Goal: Task Accomplishment & Management: Manage account settings

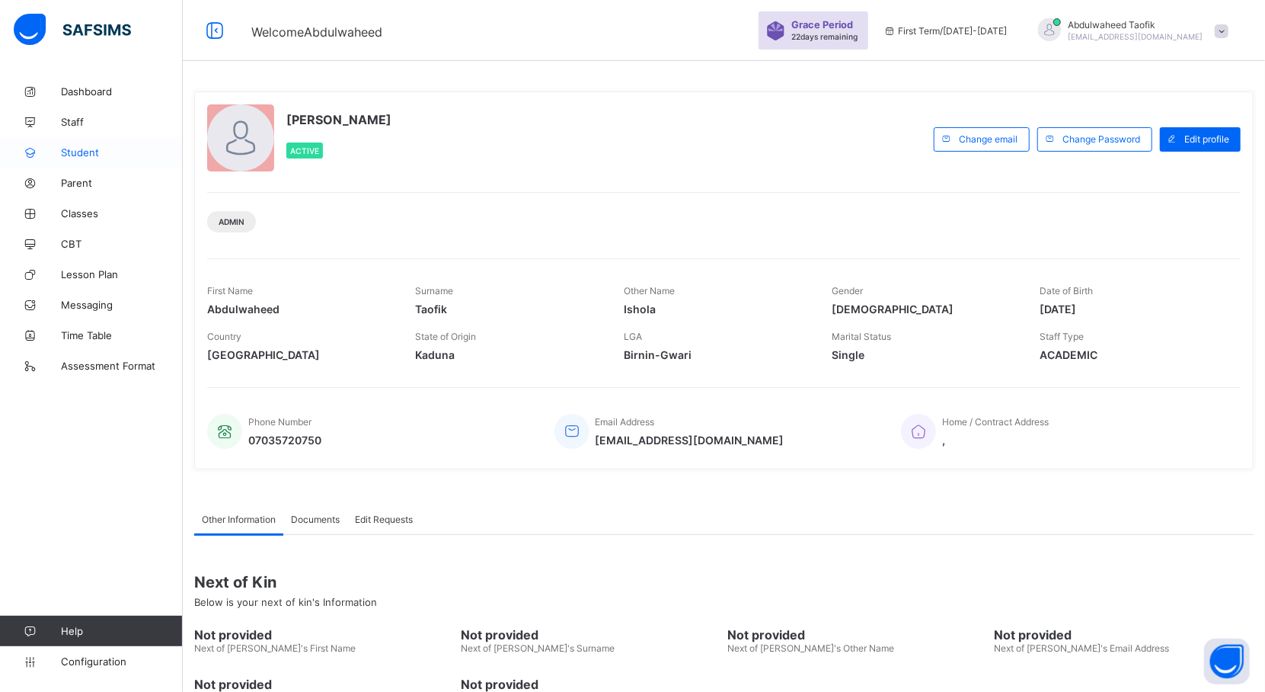
click at [84, 153] on span "Student" at bounding box center [122, 152] width 122 height 12
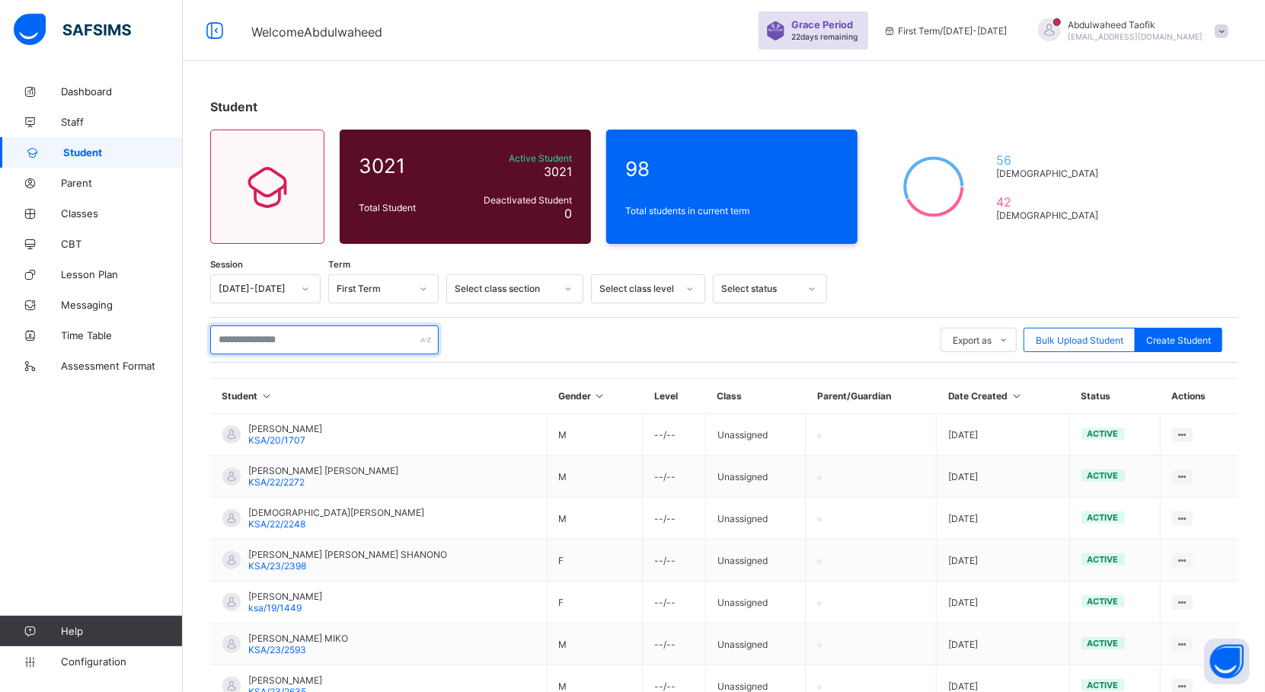
click at [254, 348] on input "text" at bounding box center [324, 339] width 228 height 29
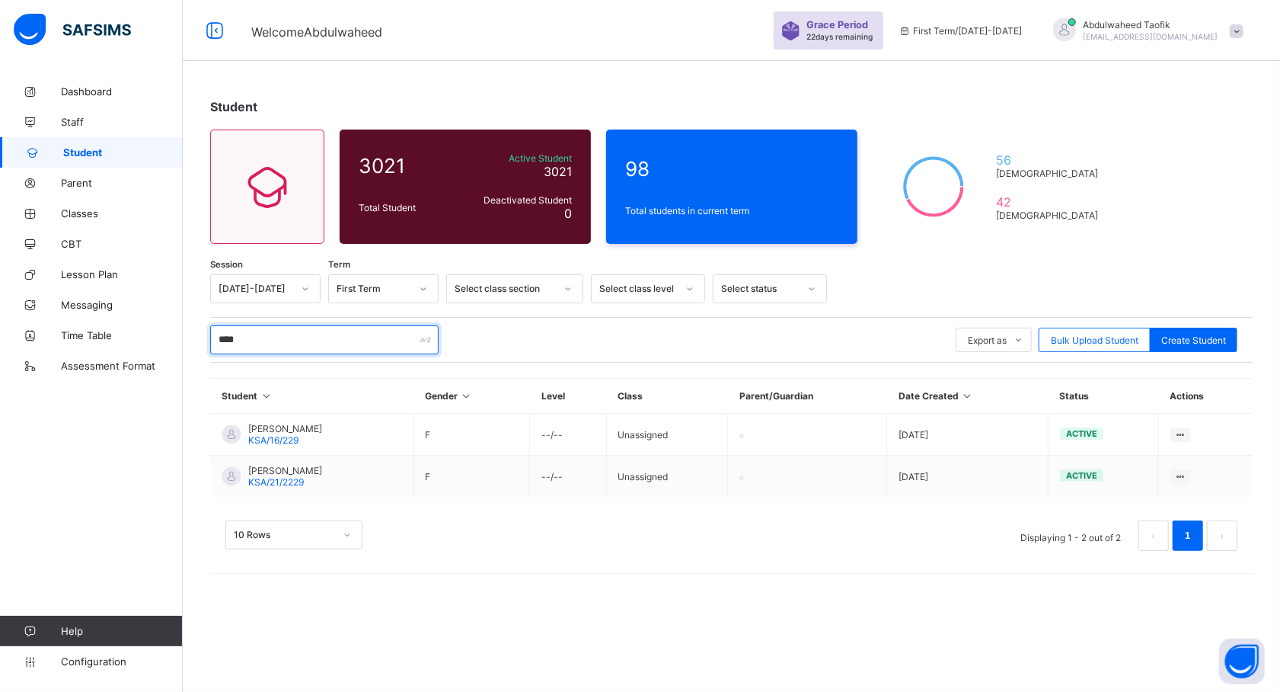
click at [244, 349] on input "****" at bounding box center [324, 339] width 228 height 29
type input "*"
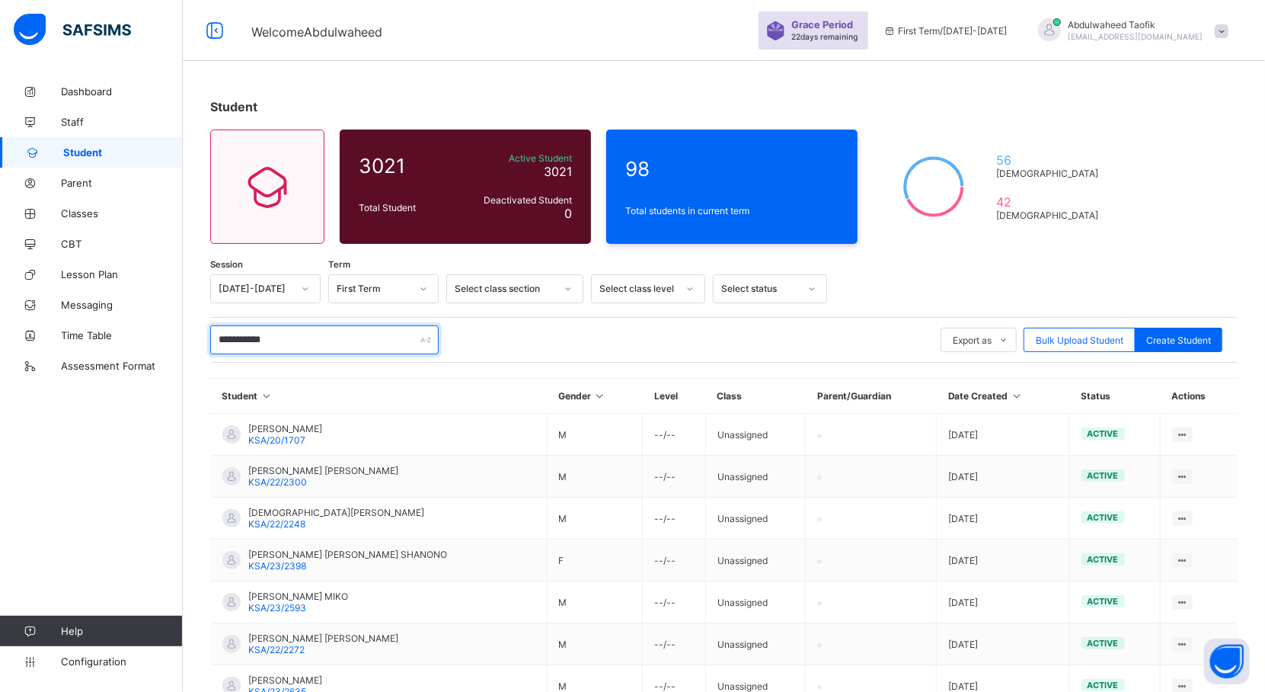
click at [283, 343] on input "**********" at bounding box center [324, 339] width 228 height 29
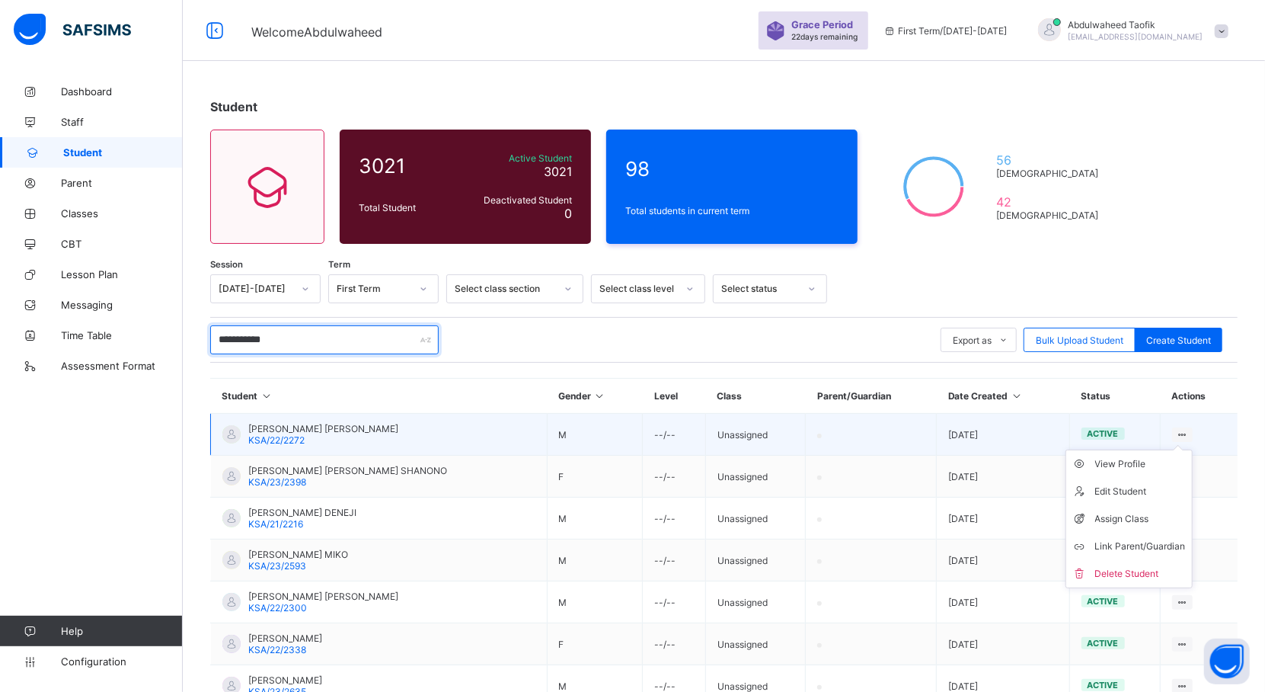
type input "**********"
click at [1193, 434] on div at bounding box center [1182, 434] width 21 height 14
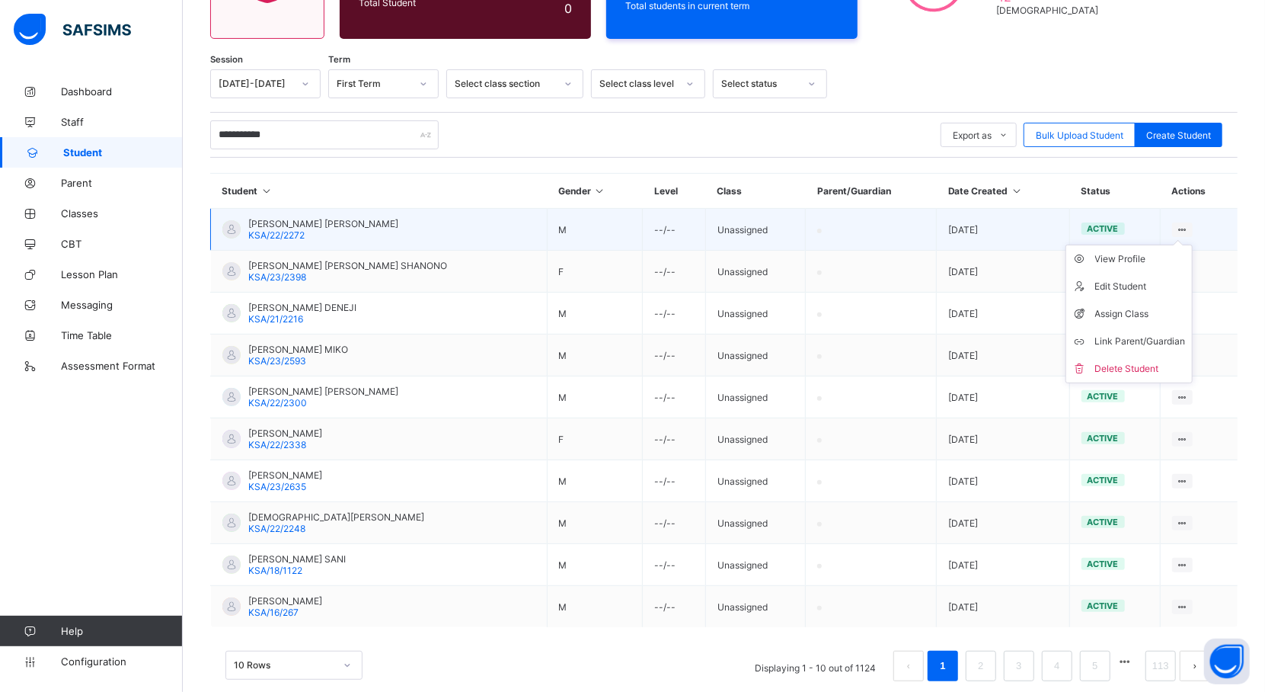
scroll to position [218, 0]
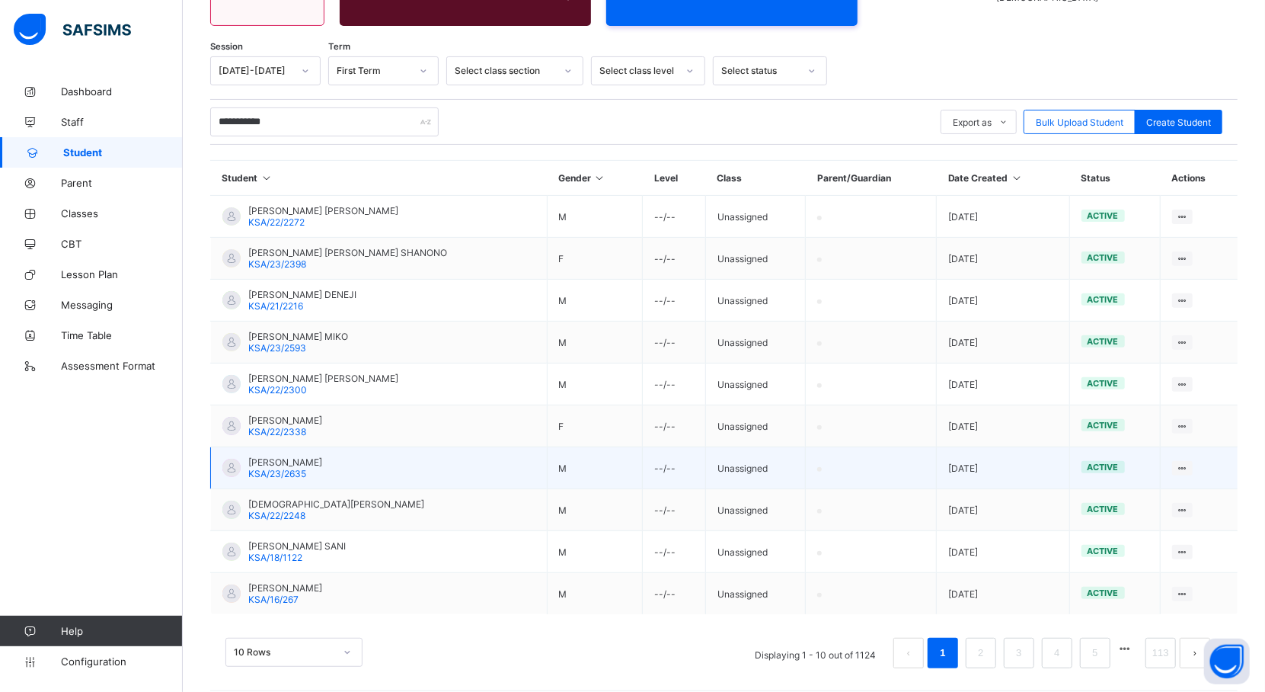
click at [1220, 462] on td "View Profile Edit Student Assign Class Link Parent/Guardian Delete Student" at bounding box center [1199, 468] width 78 height 42
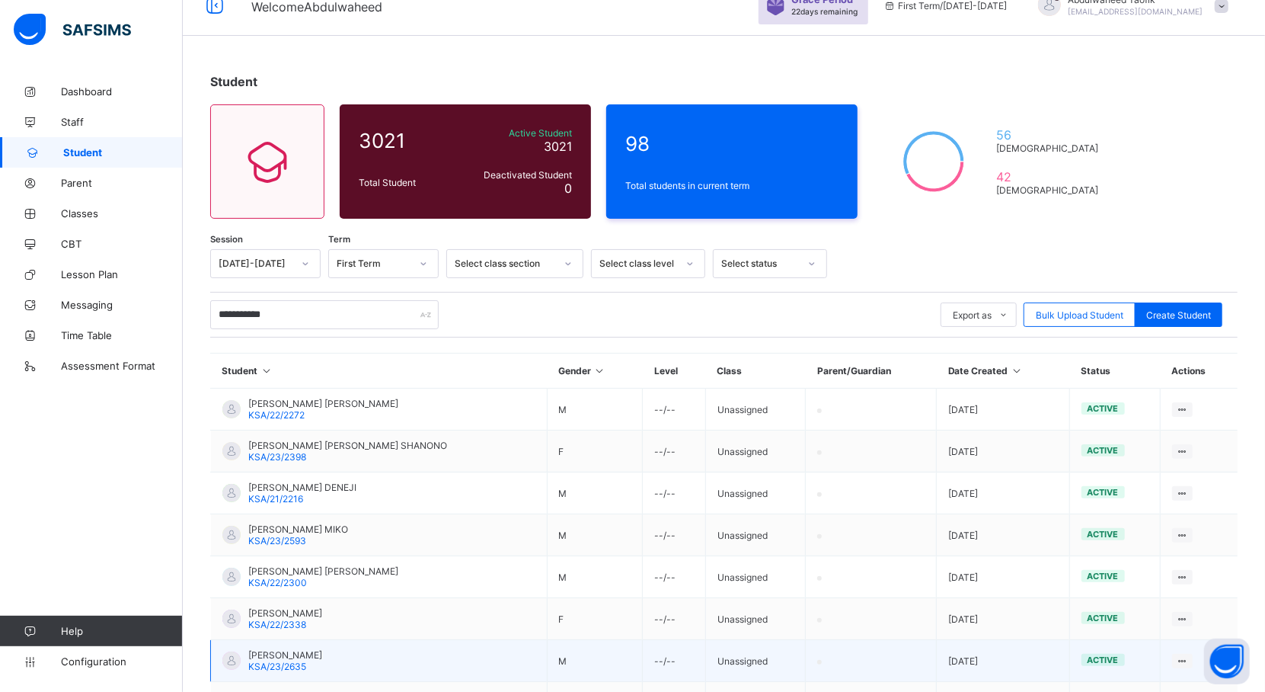
scroll to position [0, 0]
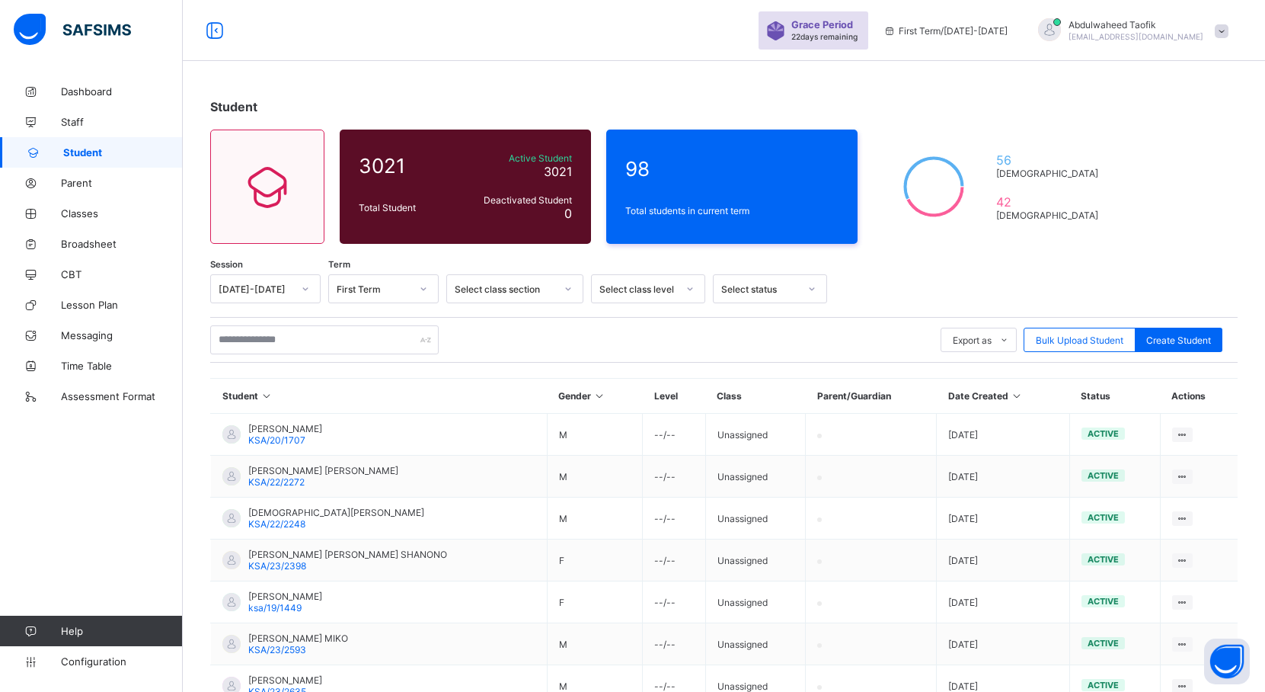
click at [364, 337] on input "text" at bounding box center [324, 339] width 228 height 29
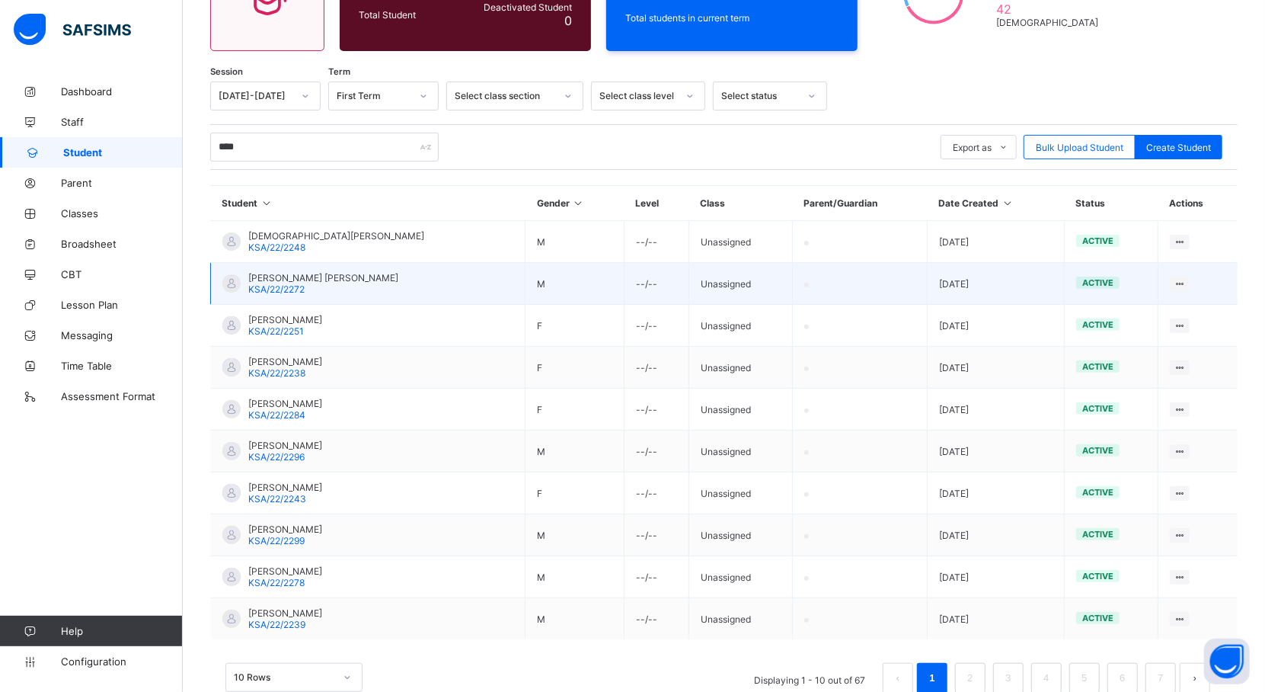
scroll to position [230, 0]
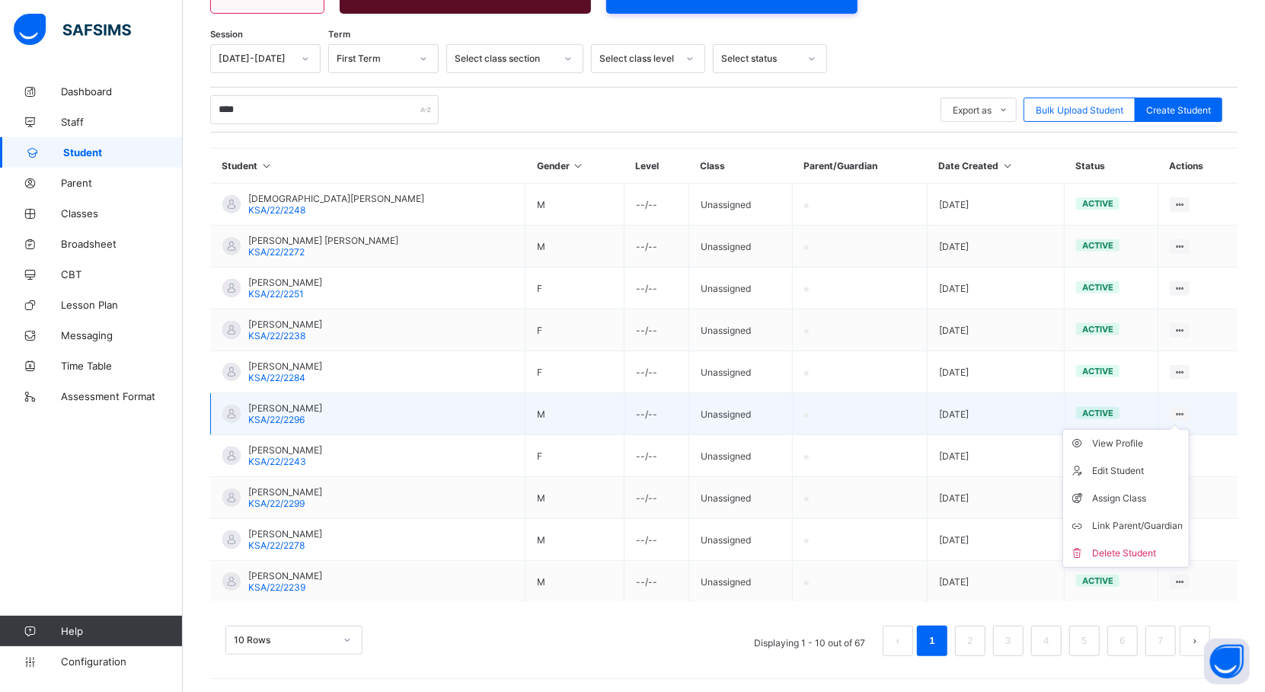
type input "****"
click at [1190, 429] on ul "View Profile Edit Student Assign Class Link Parent/Guardian Delete Student" at bounding box center [1125, 498] width 127 height 139
click at [1143, 471] on div "Edit Student" at bounding box center [1137, 470] width 91 height 15
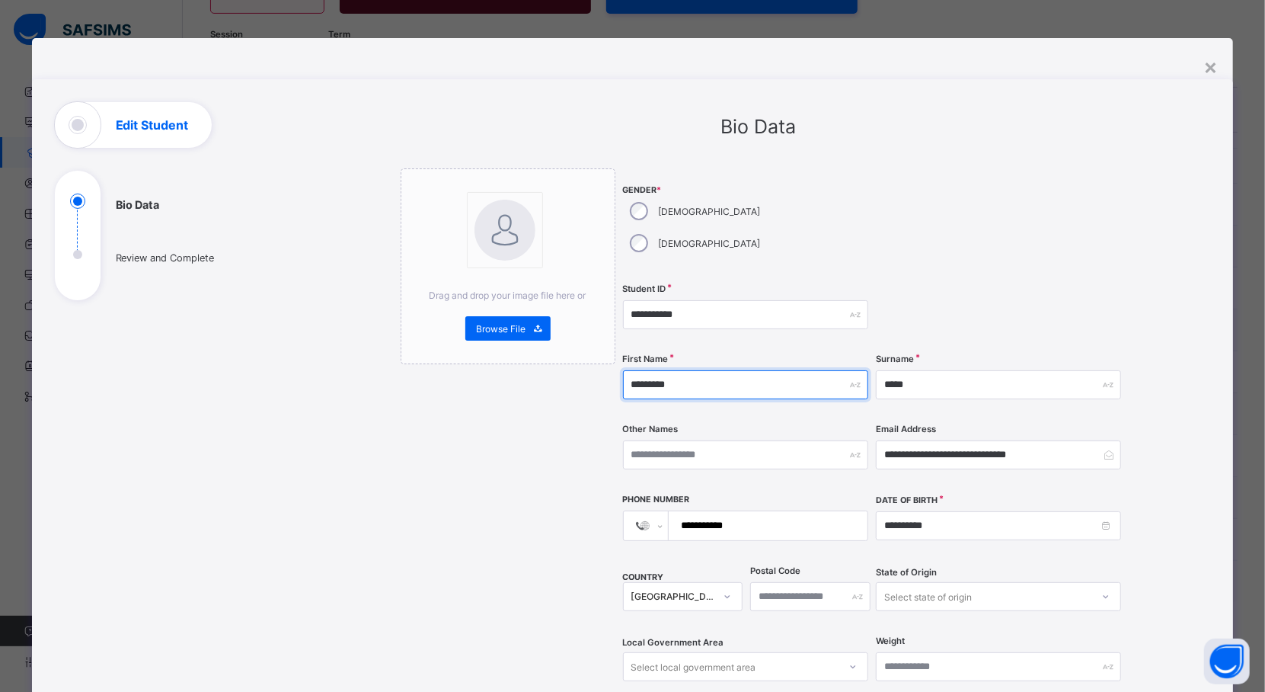
click at [717, 370] on input "*********" at bounding box center [745, 384] width 245 height 29
type input "*"
type input "*****"
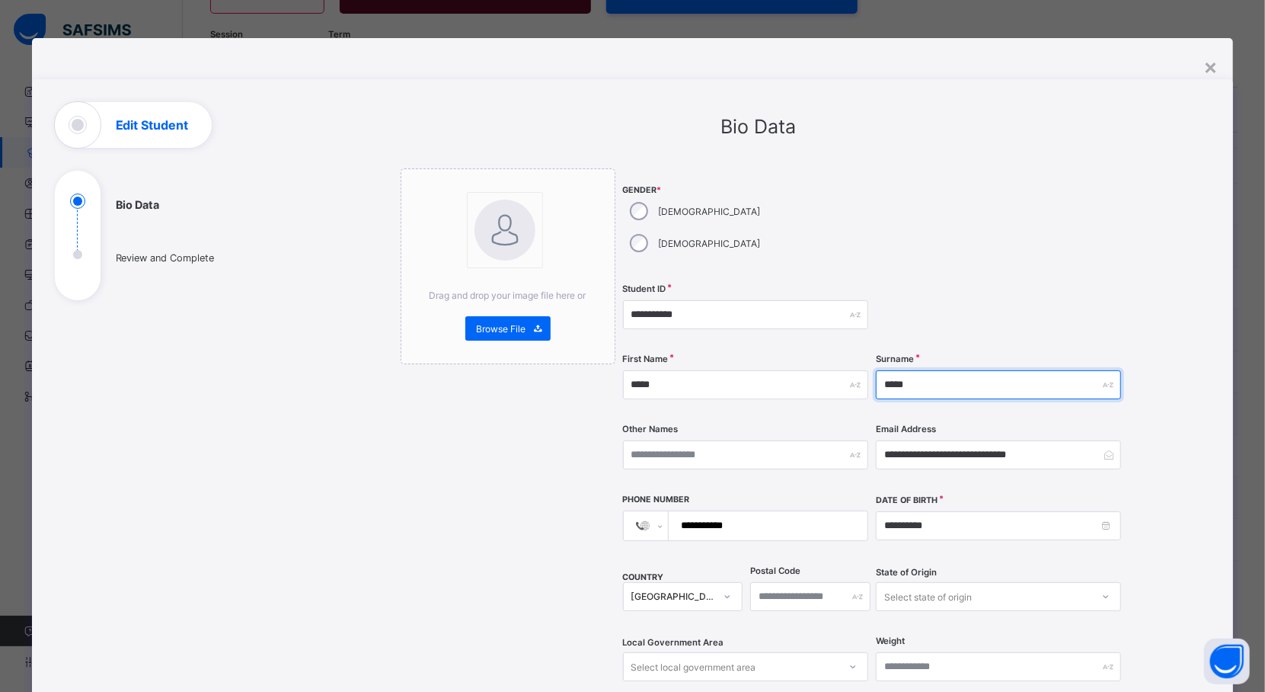
click at [963, 370] on input "*****" at bounding box center [998, 384] width 245 height 29
type input "*"
type input "*********"
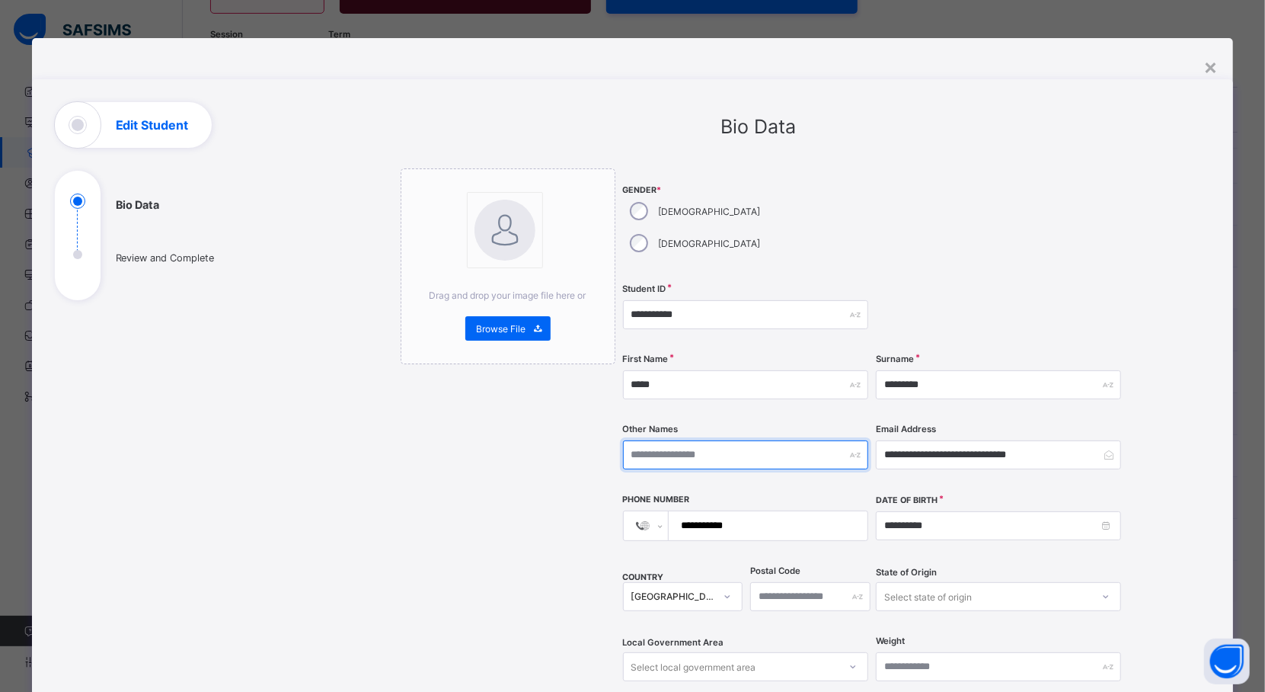
click at [729, 440] on input "text" at bounding box center [745, 454] width 245 height 29
type input "********"
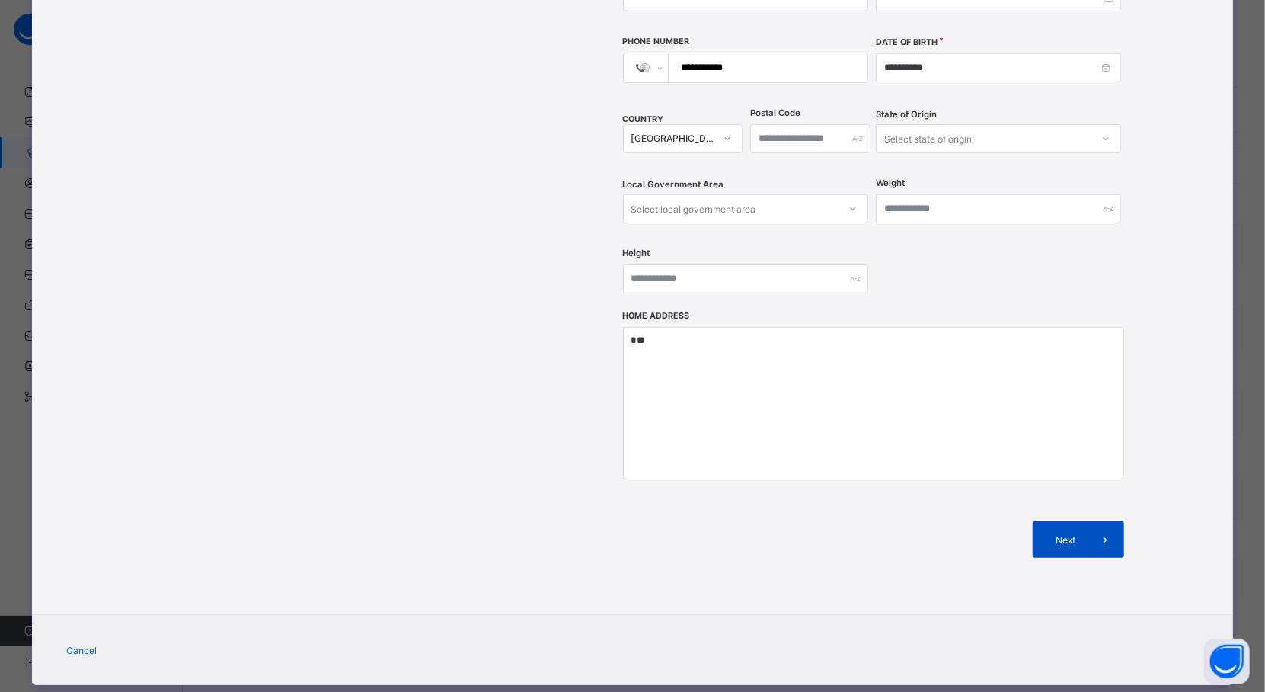
click at [1078, 534] on span "Next" at bounding box center [1065, 539] width 43 height 11
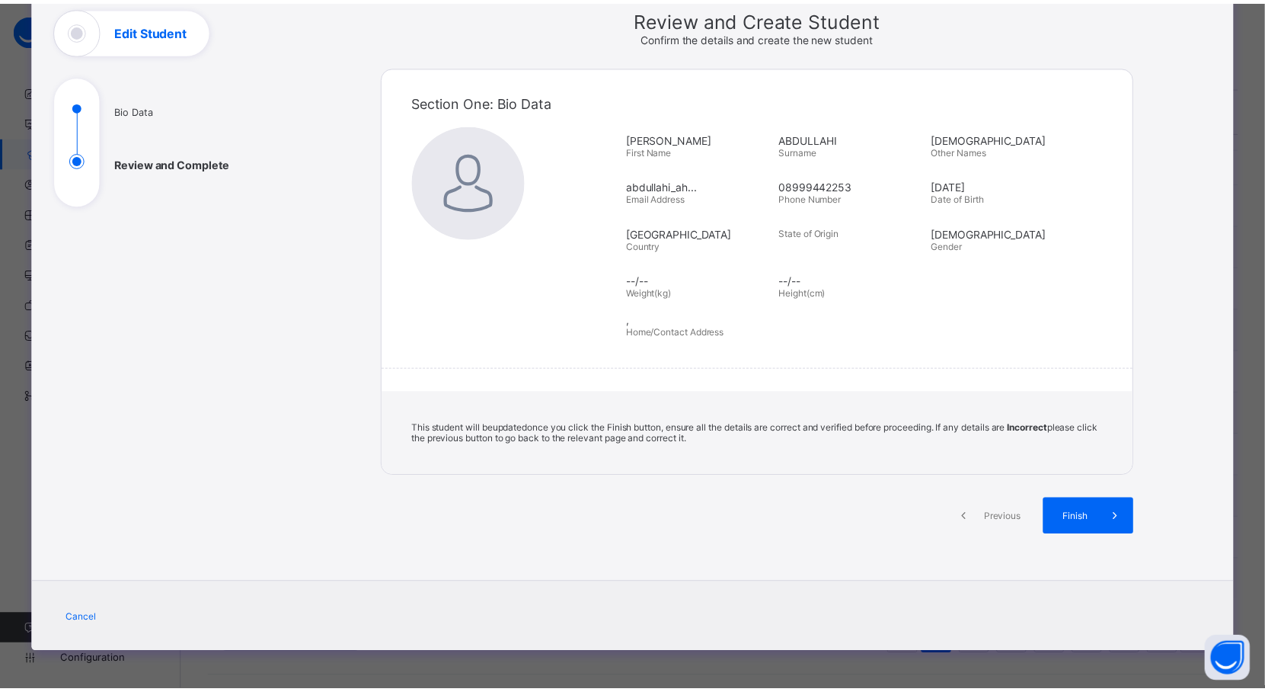
scroll to position [96, 0]
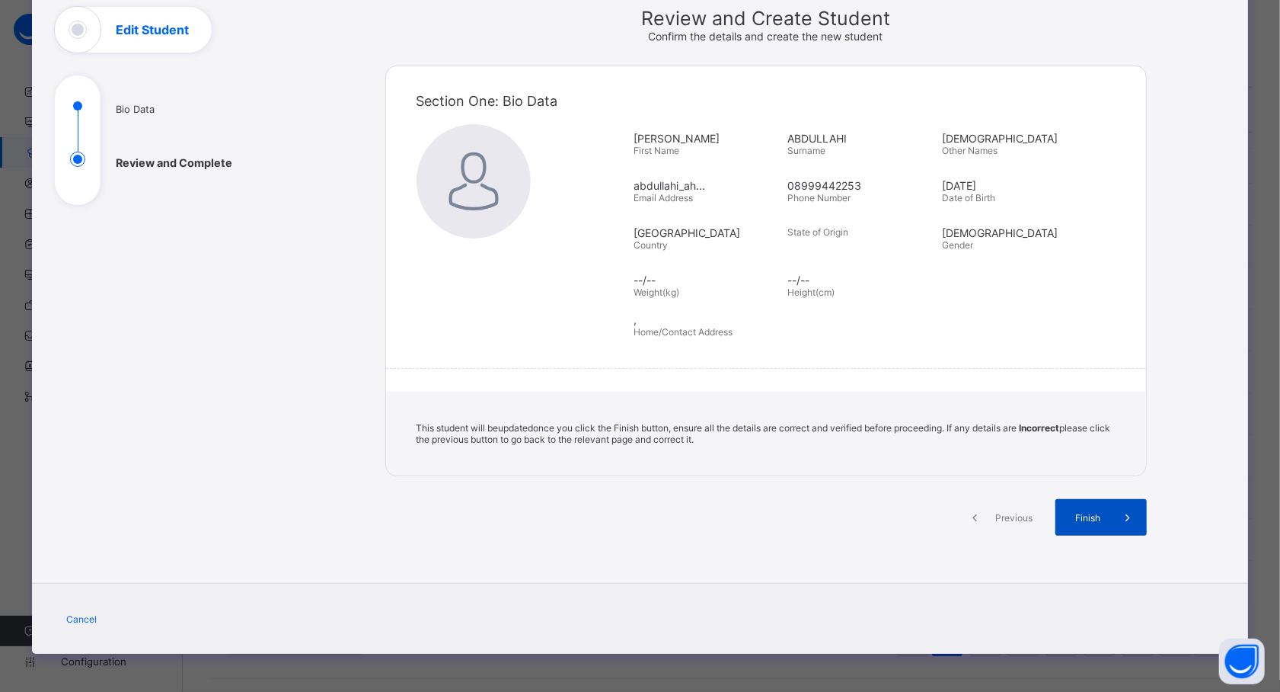
click at [1113, 522] on span at bounding box center [1128, 517] width 37 height 37
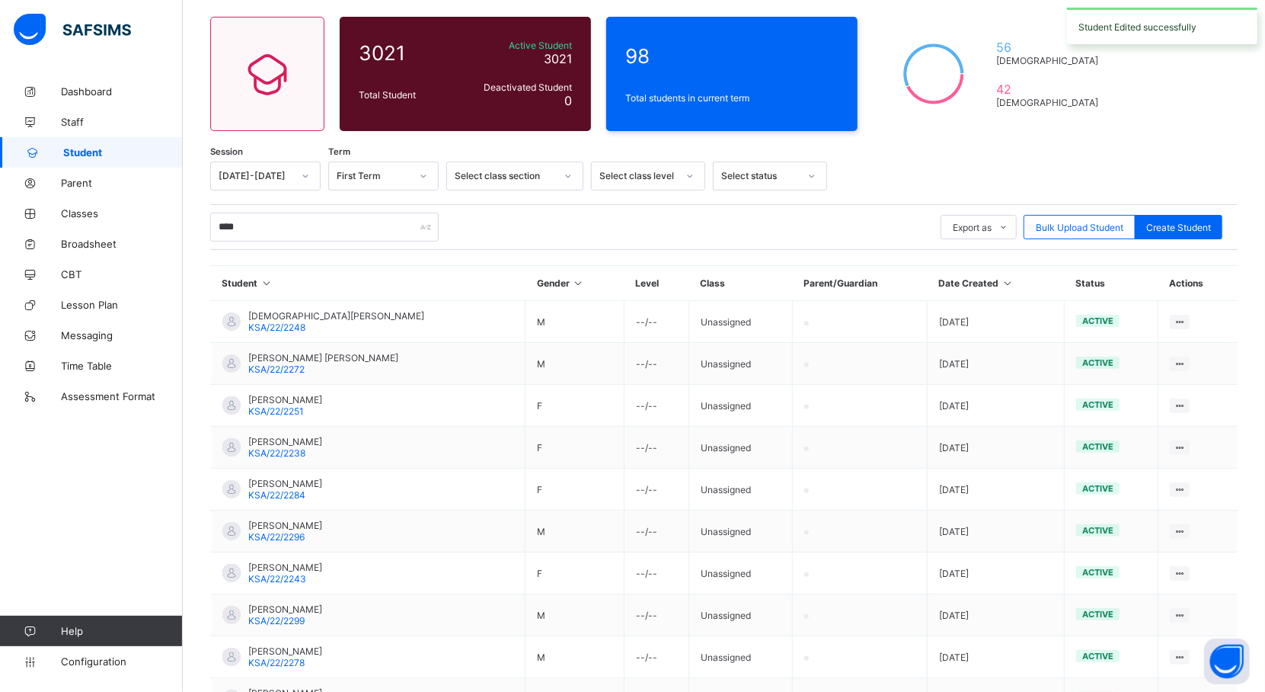
scroll to position [0, 0]
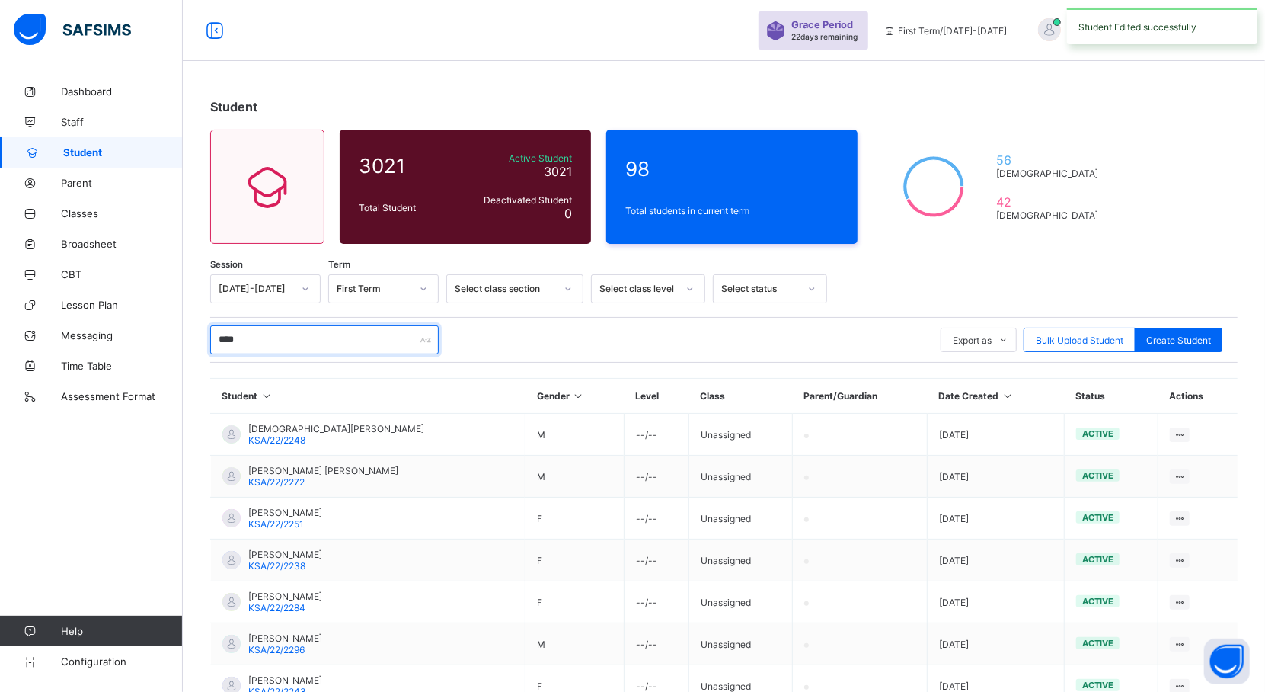
click at [366, 340] on input "****" at bounding box center [324, 339] width 228 height 29
type input "*"
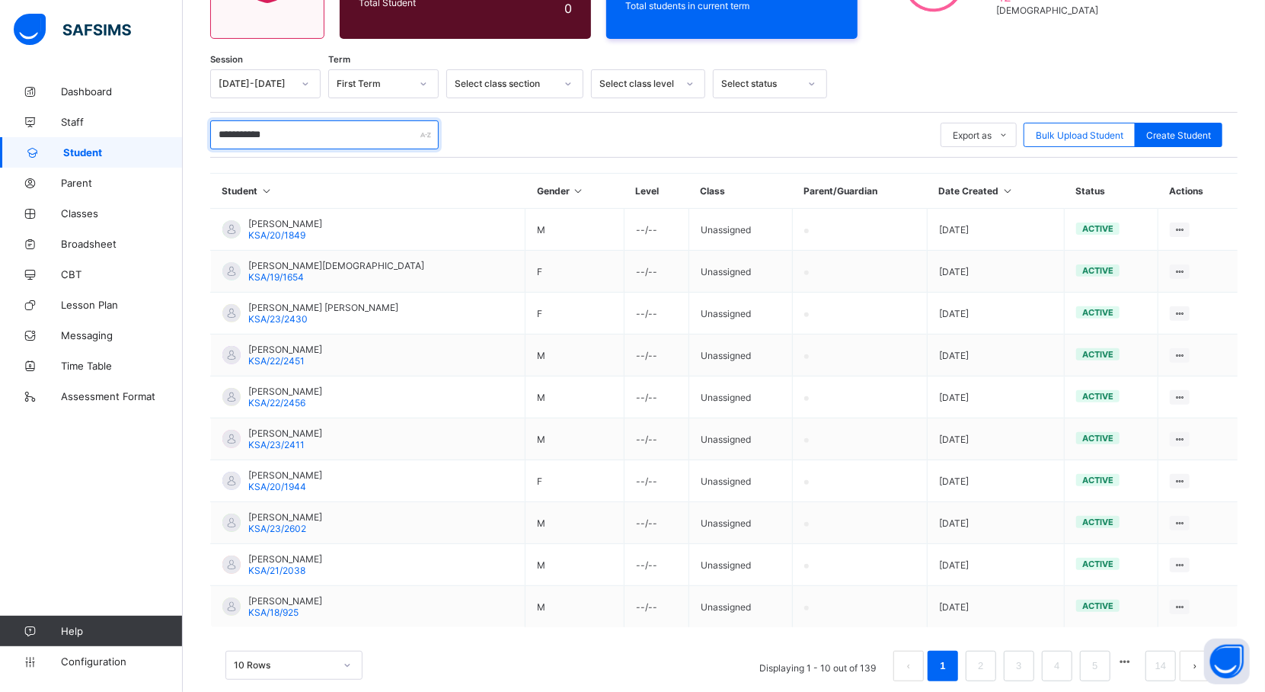
scroll to position [230, 0]
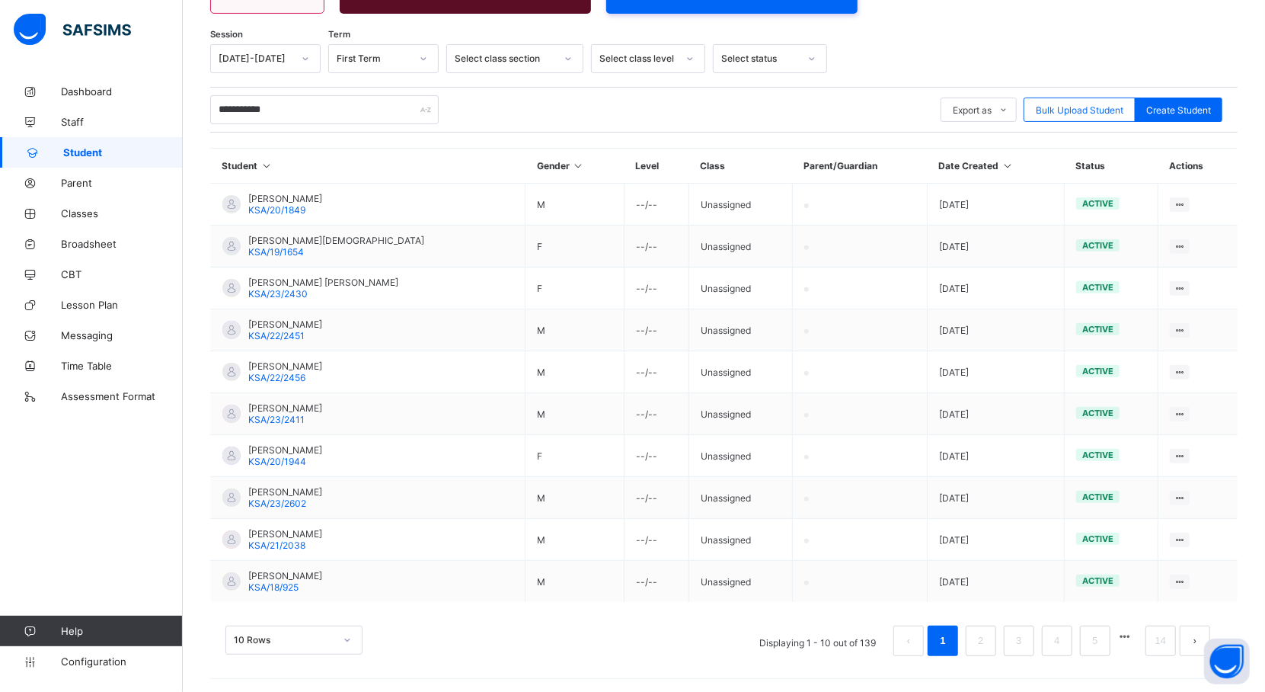
click at [1235, 595] on div "10 Rows Displaying 1 - 10 out of 139 1 2 3 4 5 14" at bounding box center [723, 633] width 1027 height 76
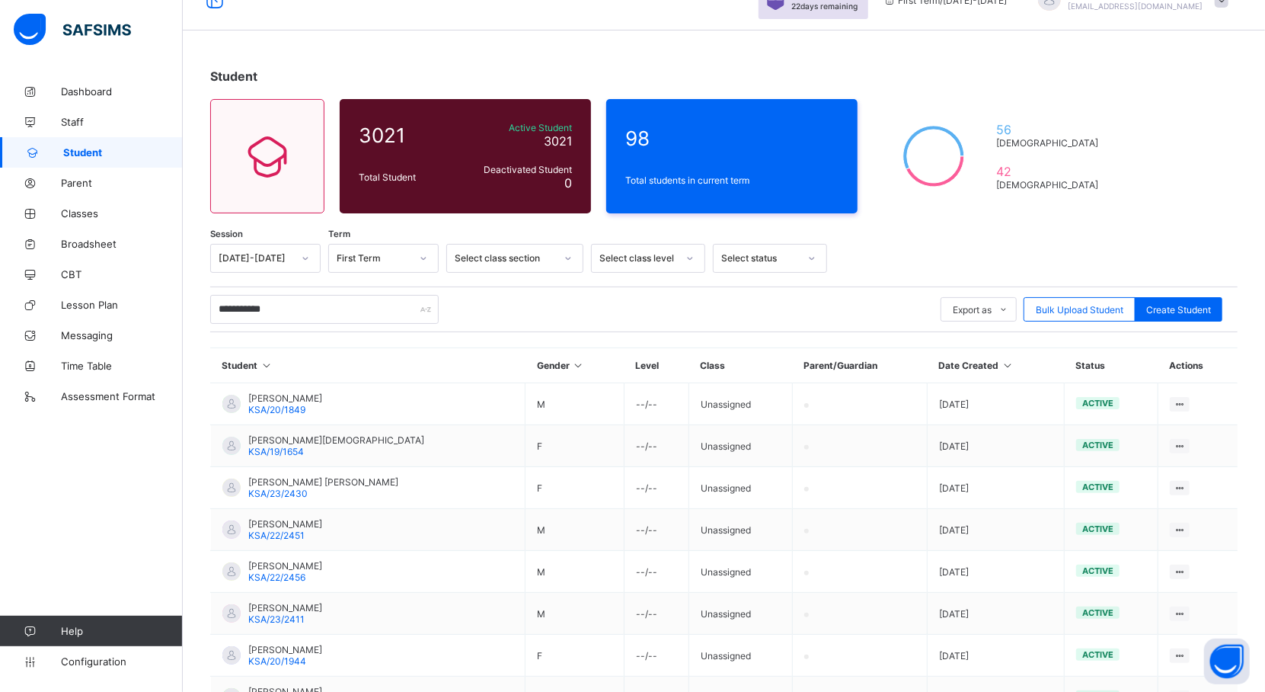
scroll to position [0, 0]
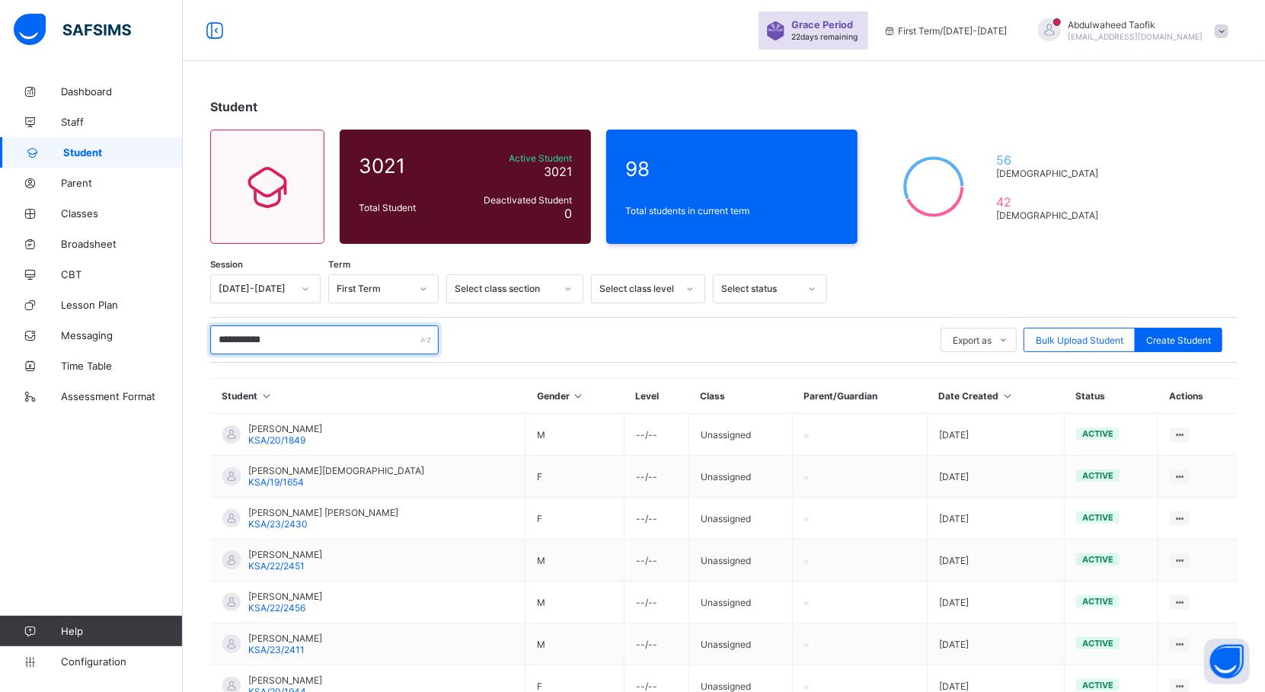
click at [327, 335] on input "**********" at bounding box center [324, 339] width 228 height 29
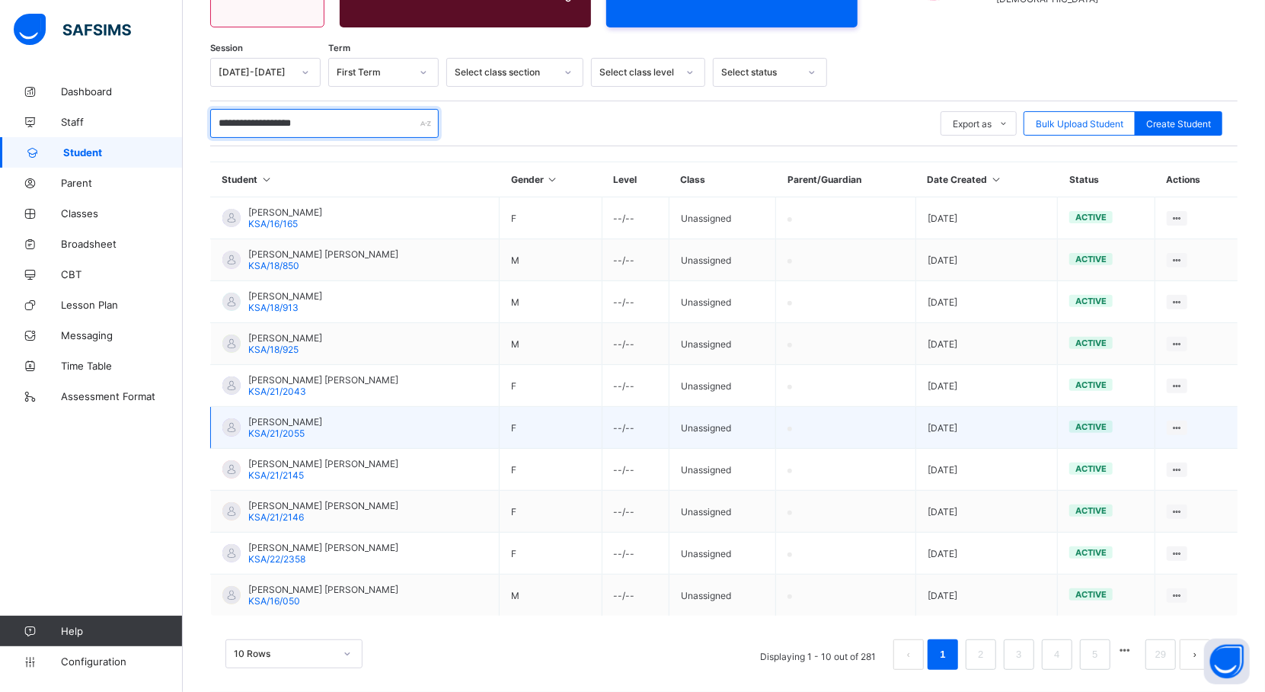
scroll to position [230, 0]
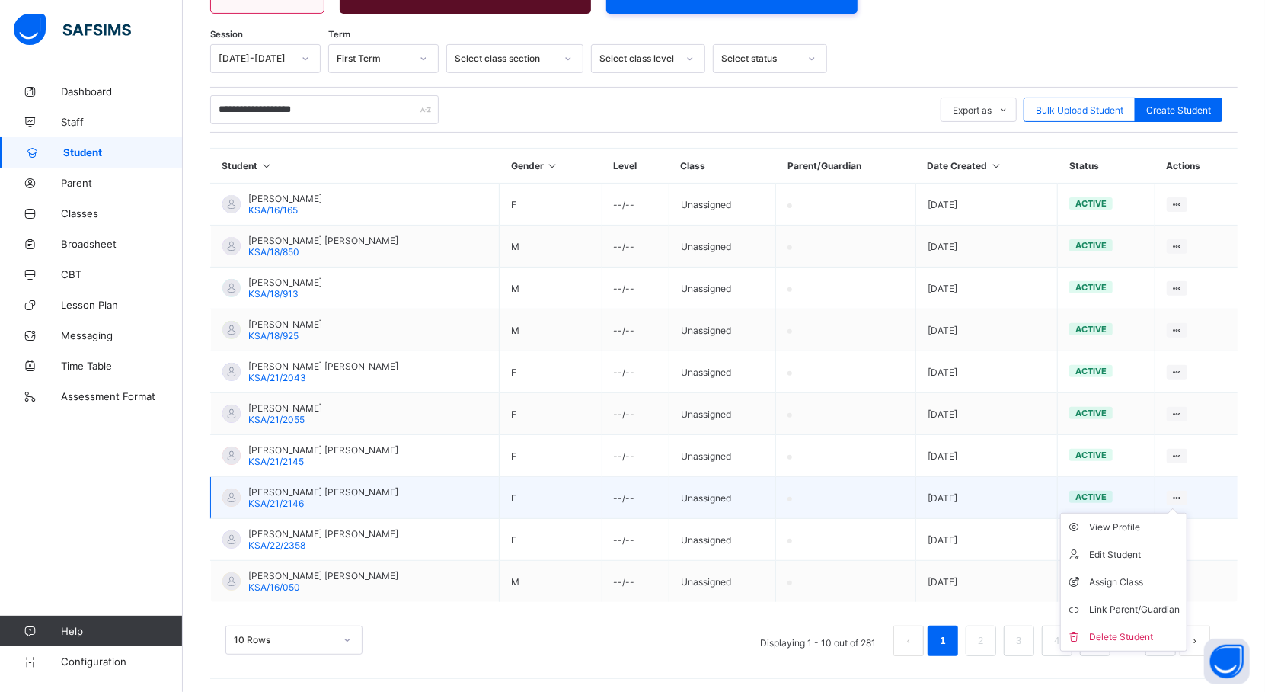
click at [1187, 492] on div at bounding box center [1177, 497] width 21 height 14
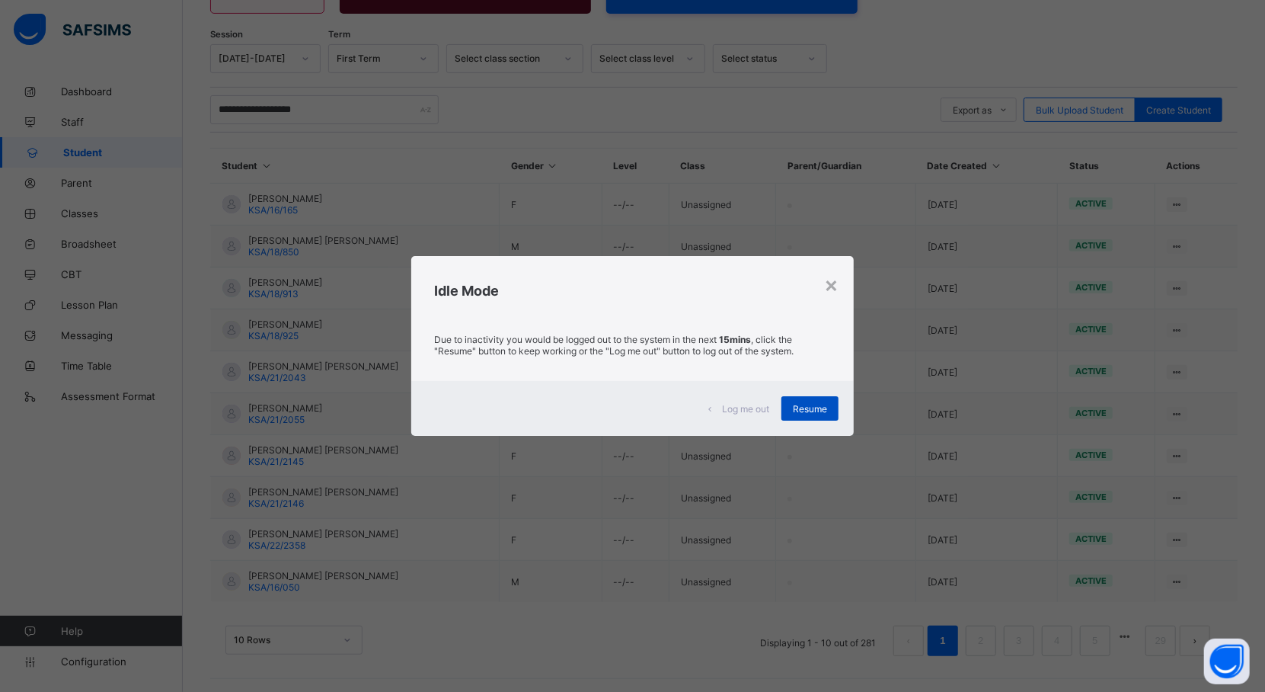
click at [815, 400] on div "Resume" at bounding box center [809, 408] width 57 height 24
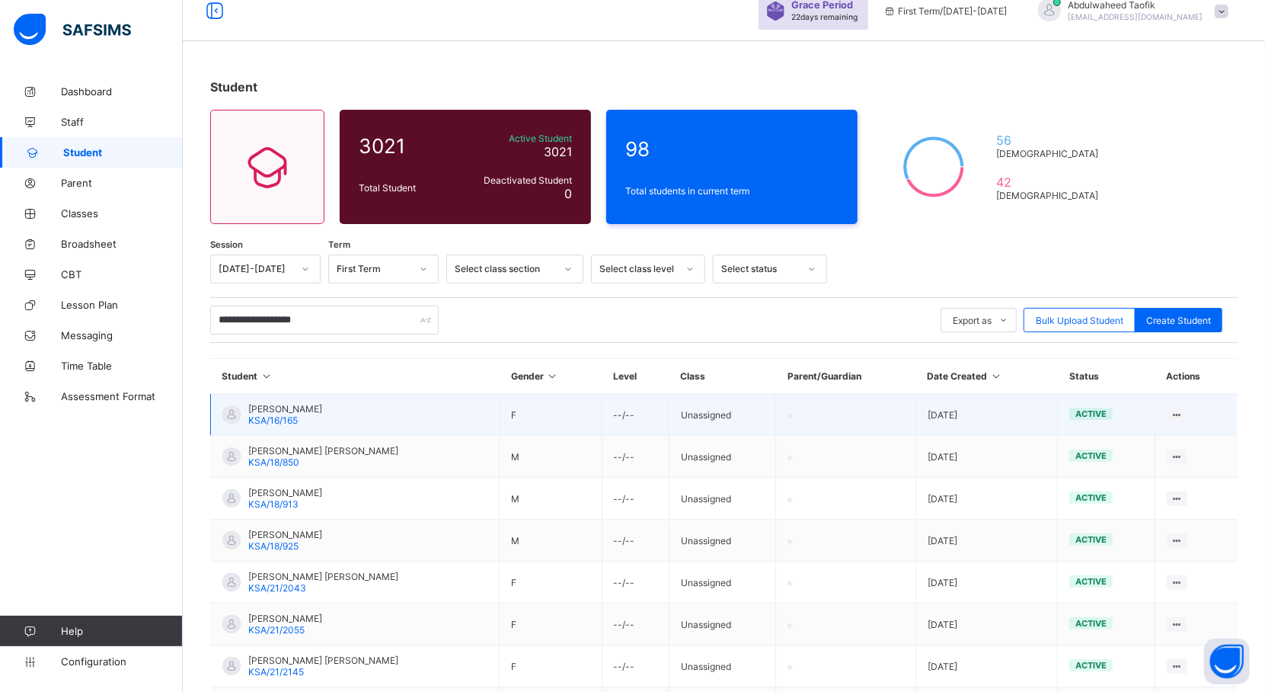
scroll to position [0, 0]
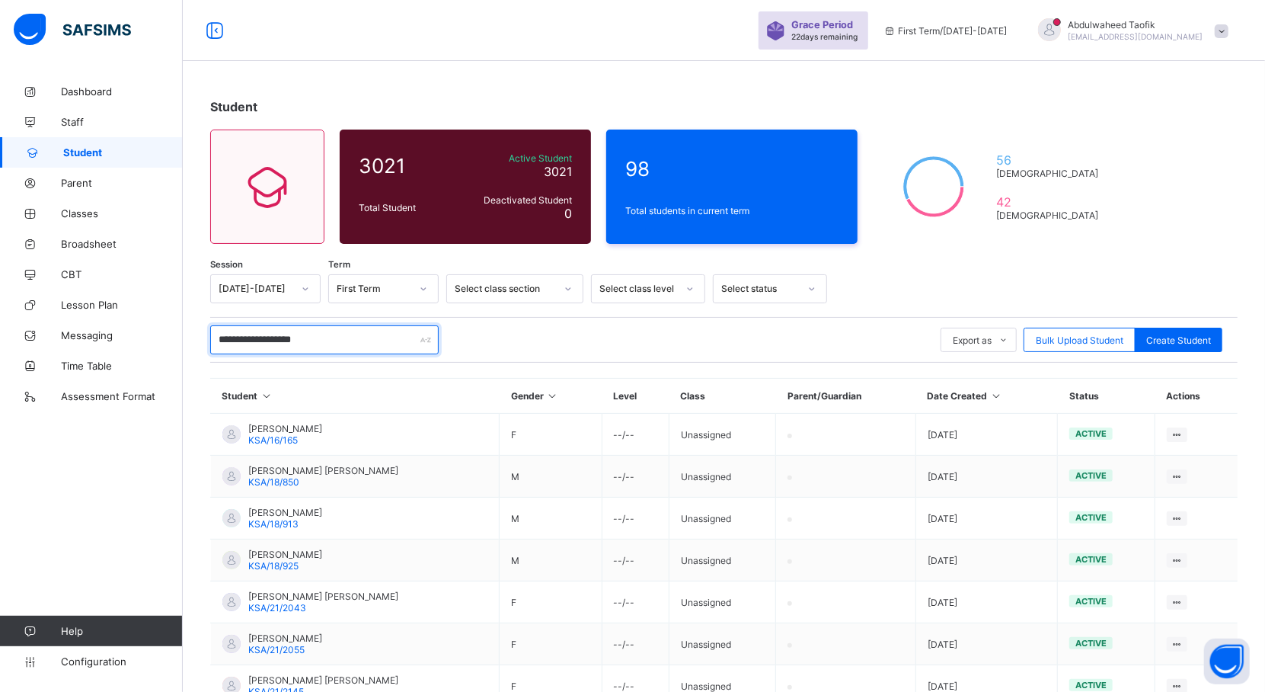
click at [382, 336] on input "**********" at bounding box center [324, 339] width 228 height 29
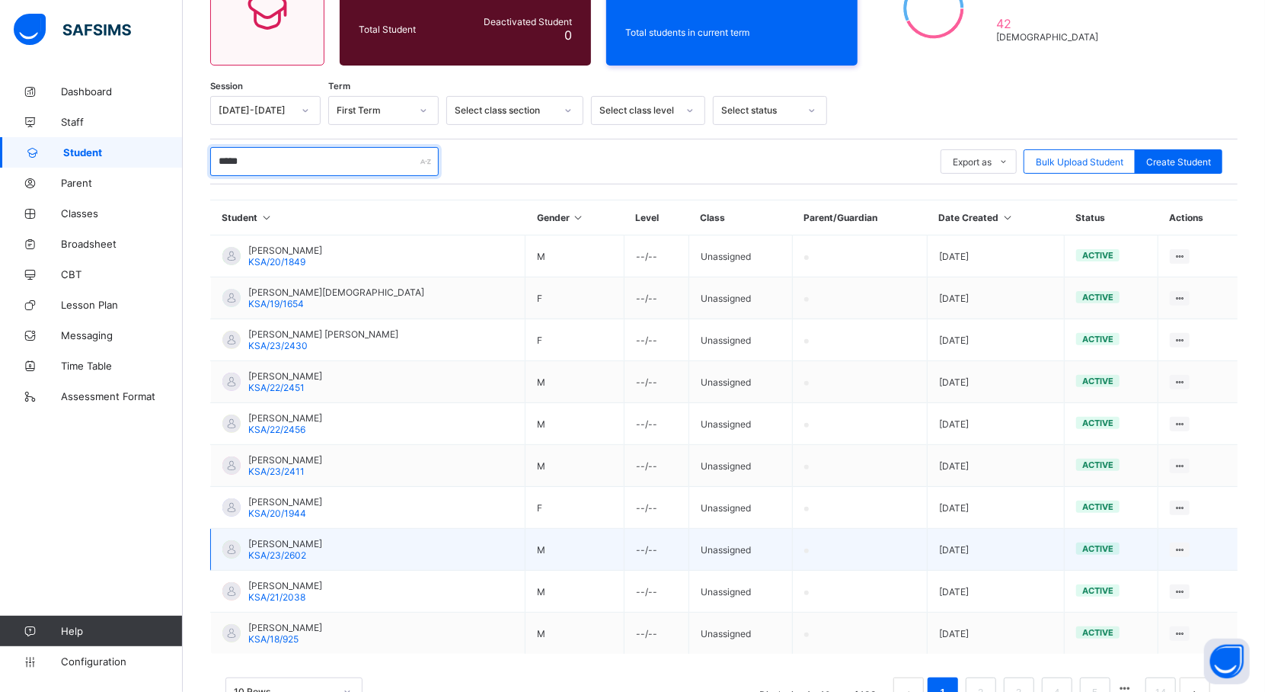
scroll to position [175, 0]
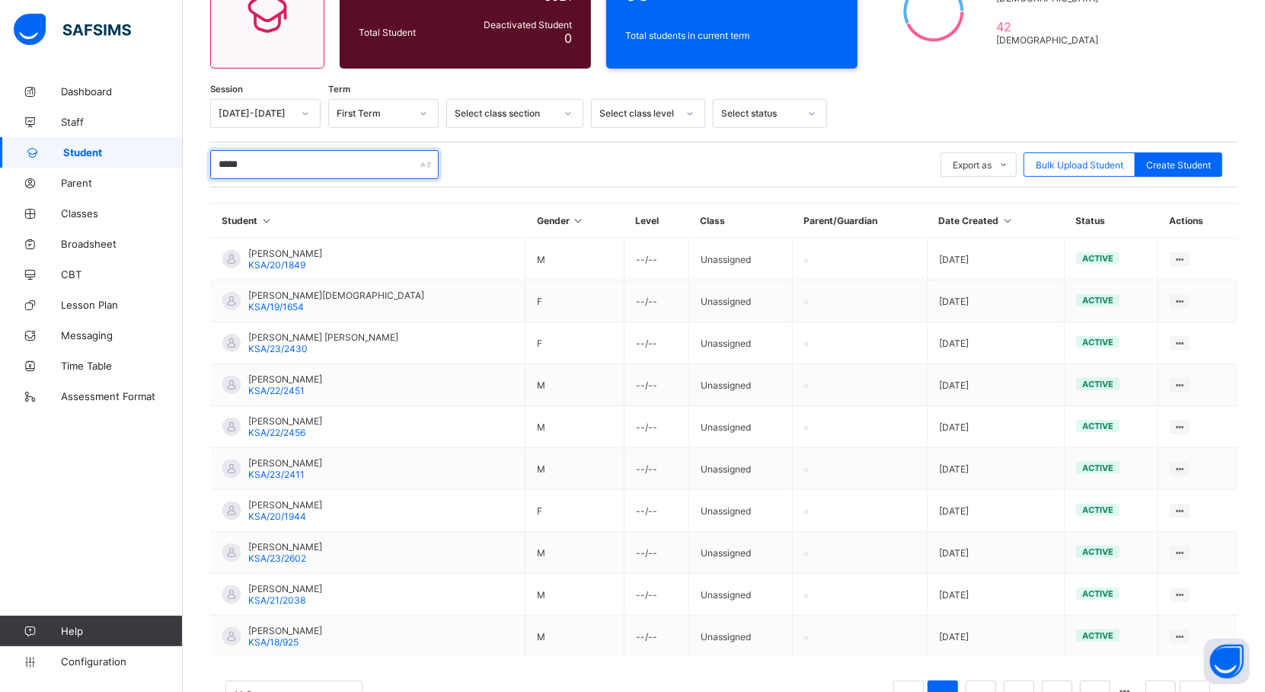
click at [382, 169] on input "*****" at bounding box center [324, 164] width 228 height 29
type input "*"
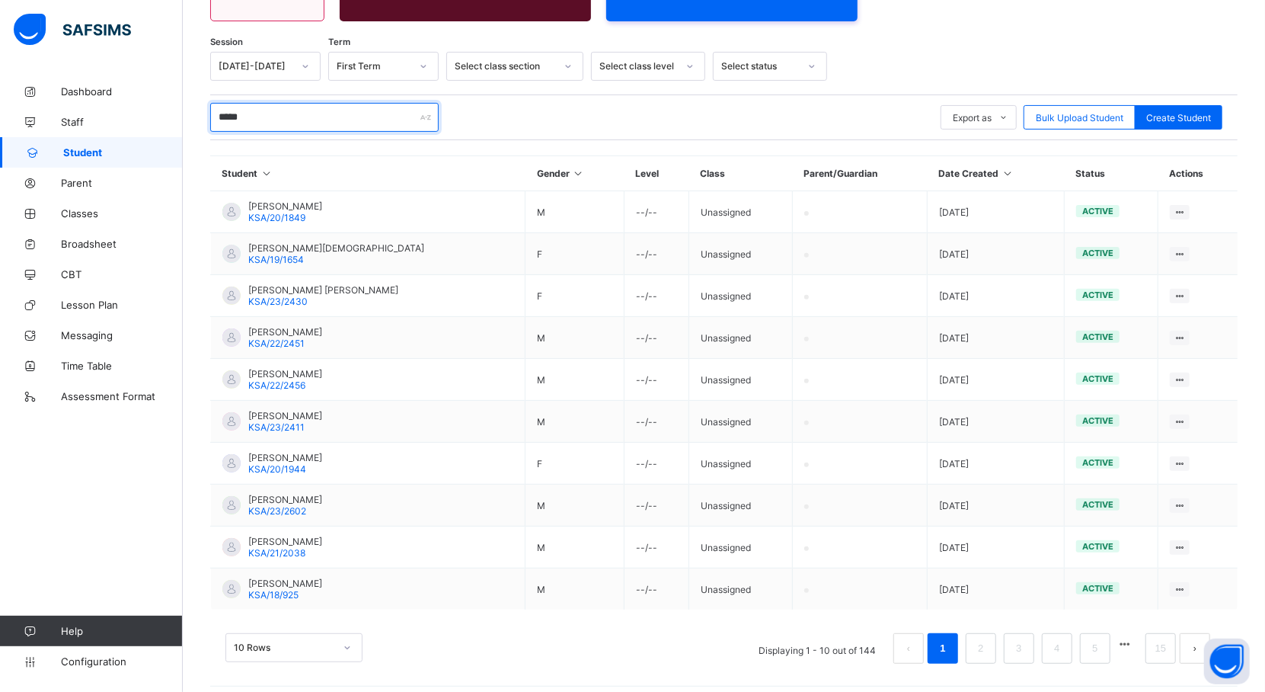
scroll to position [230, 0]
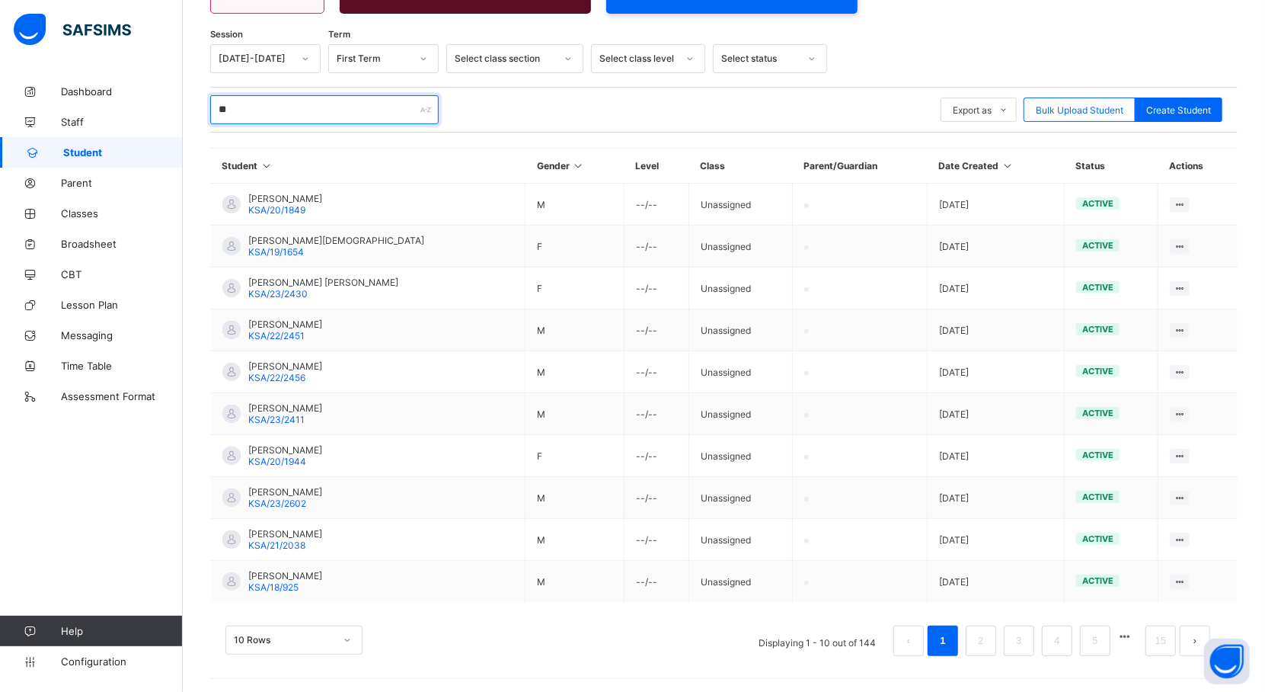
type input "*"
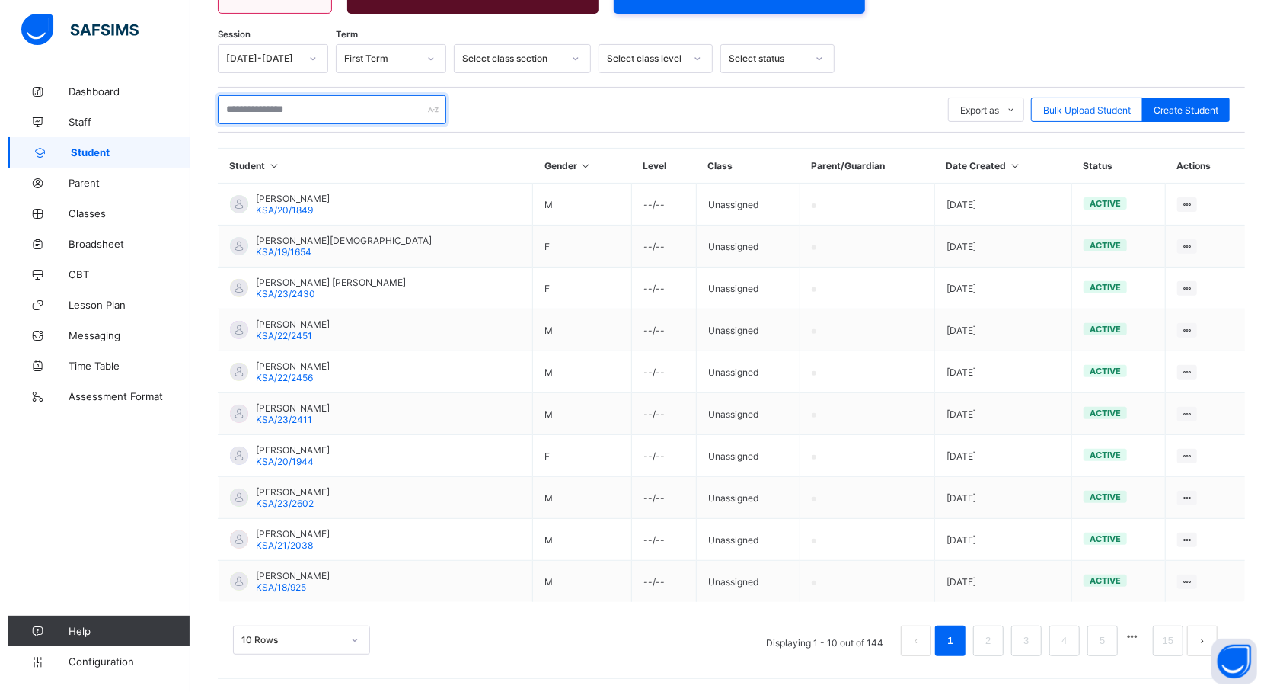
scroll to position [0, 0]
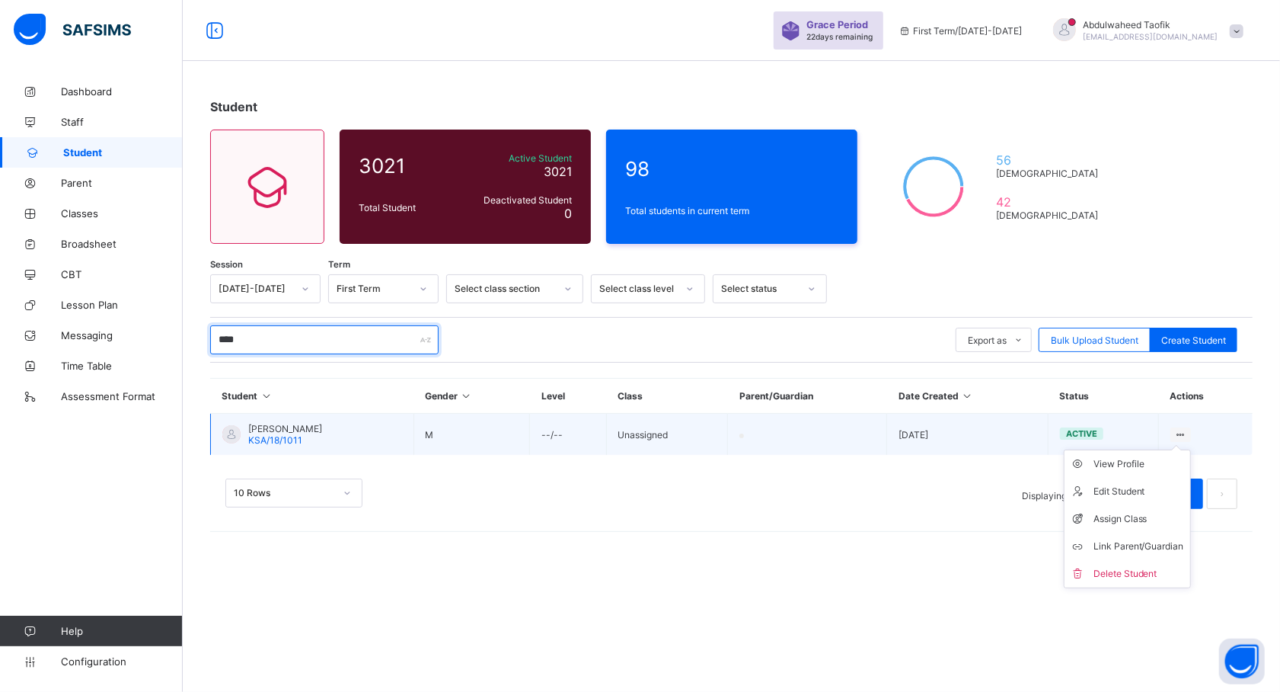
type input "****"
click at [1180, 433] on icon at bounding box center [1180, 434] width 13 height 11
click at [1142, 497] on div "Edit Student" at bounding box center [1139, 491] width 91 height 15
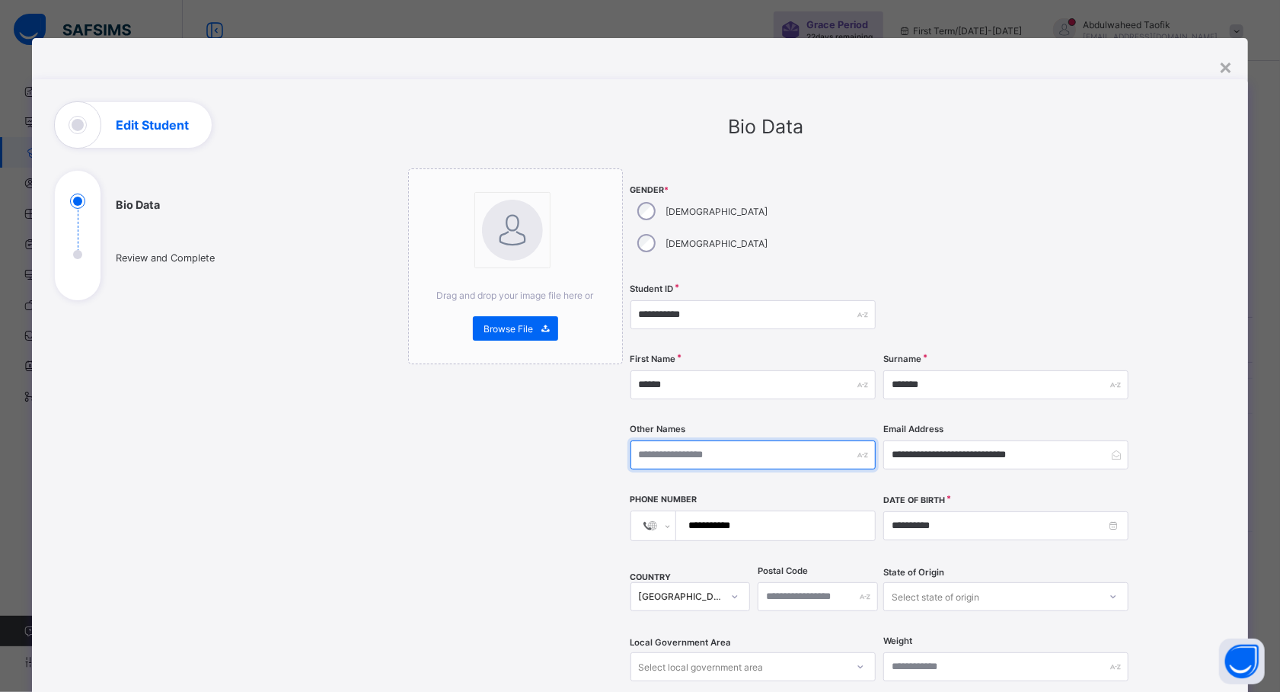
click at [766, 440] on input "text" at bounding box center [753, 454] width 245 height 29
type input "******"
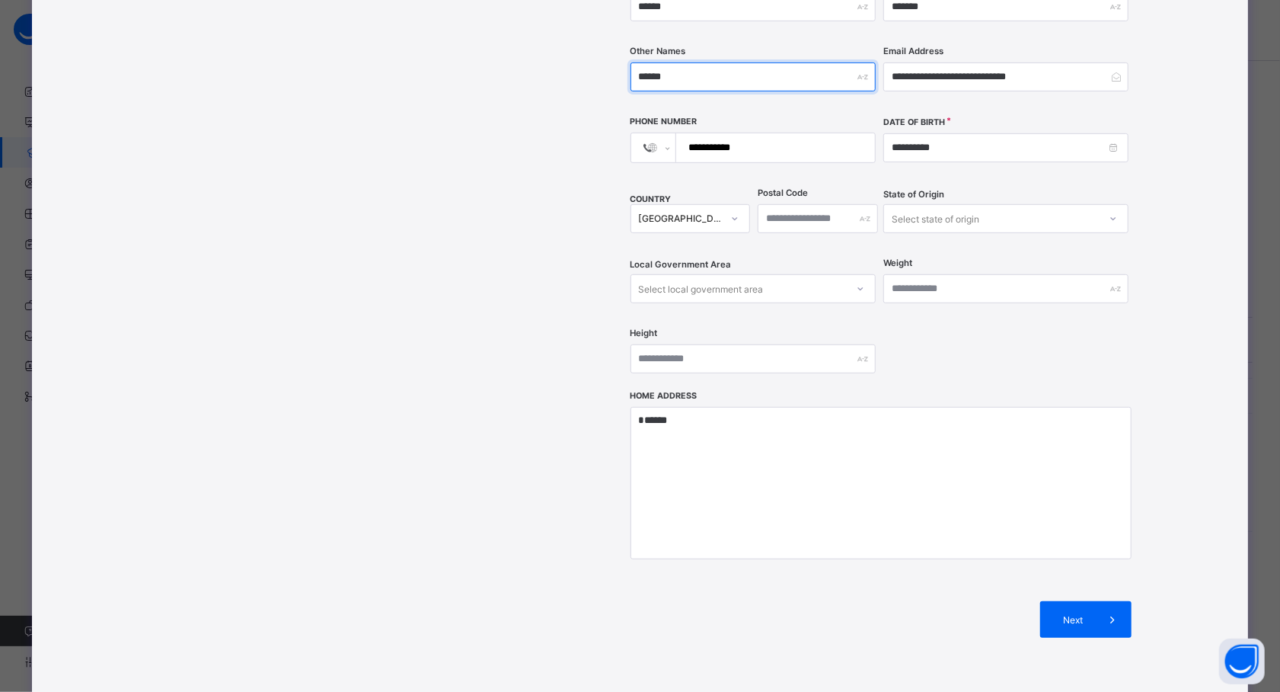
scroll to position [388, 0]
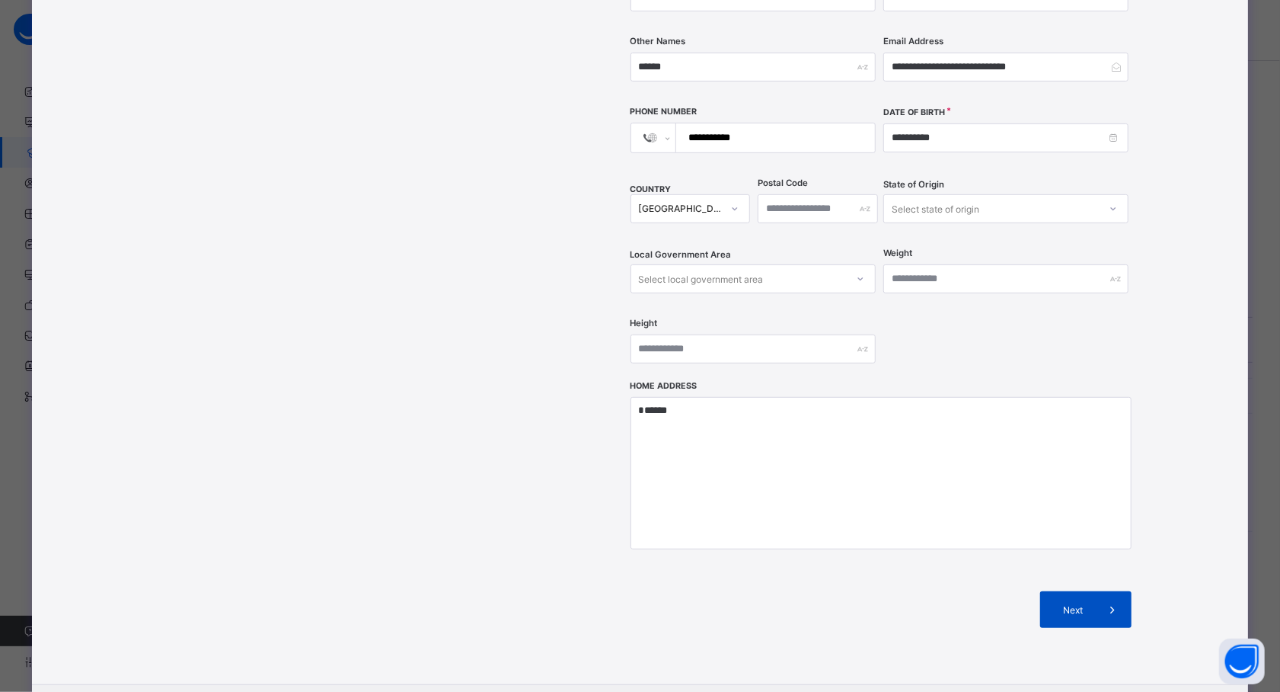
click at [1095, 591] on span at bounding box center [1113, 609] width 37 height 37
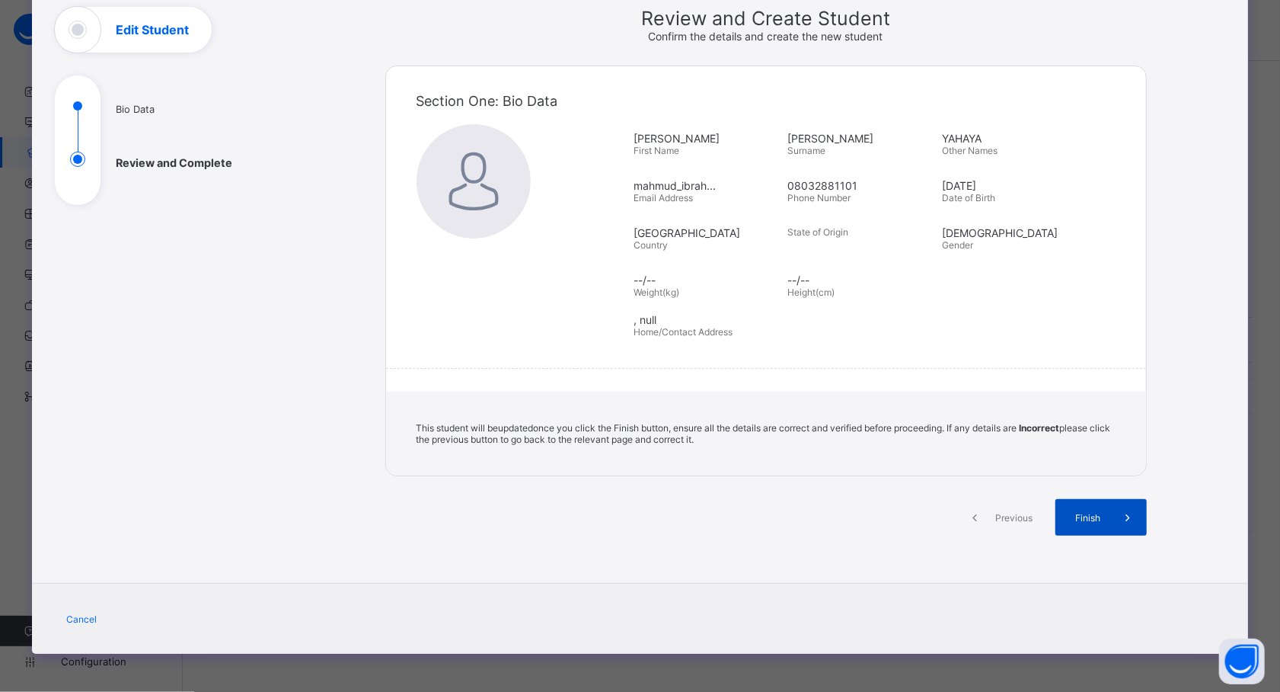
click at [1115, 522] on span at bounding box center [1128, 517] width 37 height 37
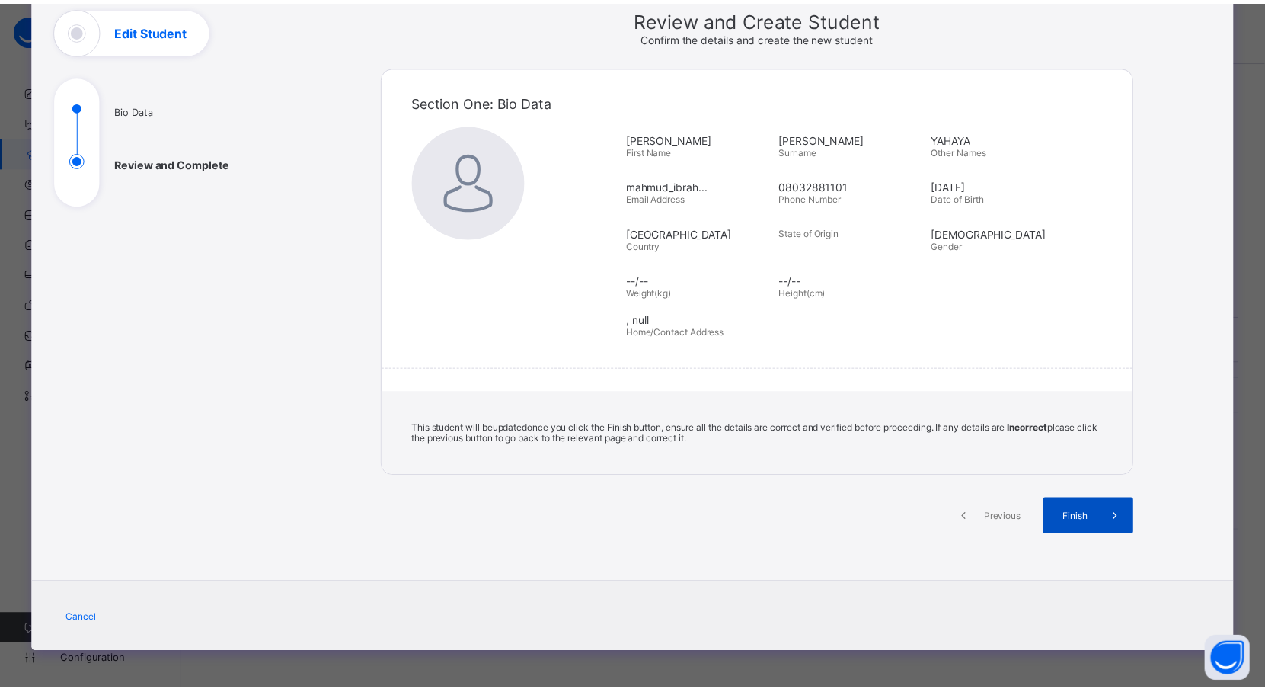
scroll to position [96, 0]
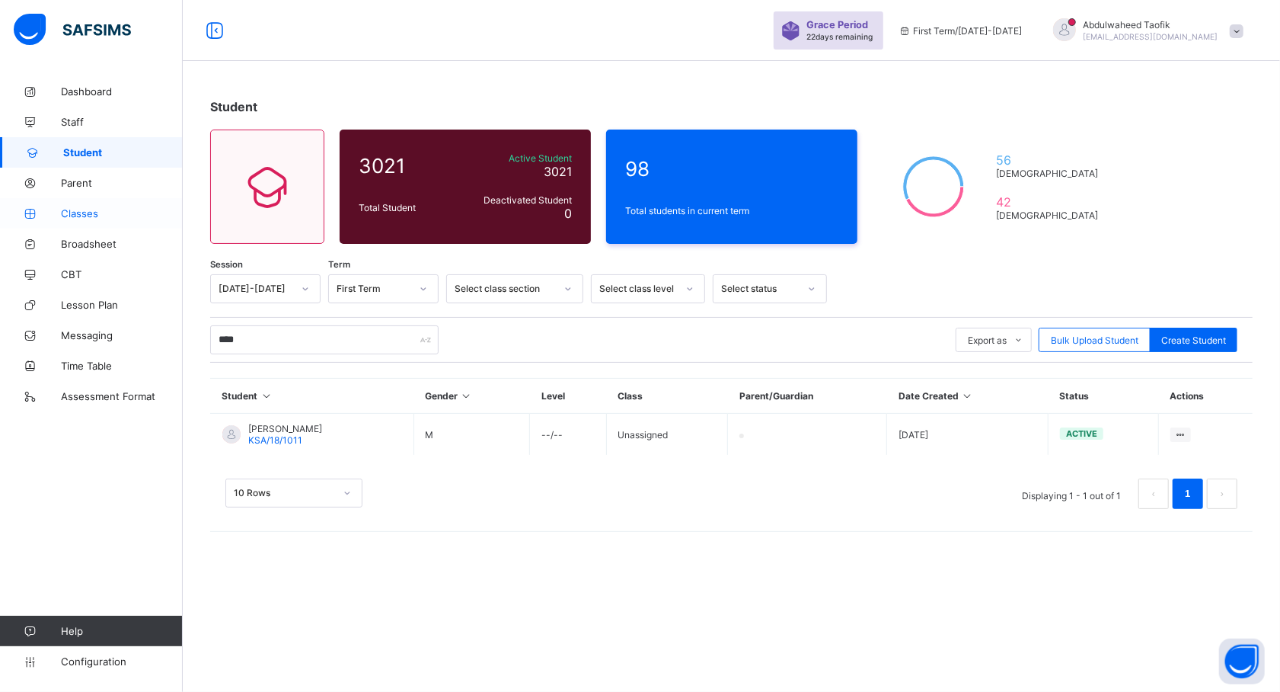
click at [92, 209] on span "Classes" at bounding box center [122, 213] width 122 height 12
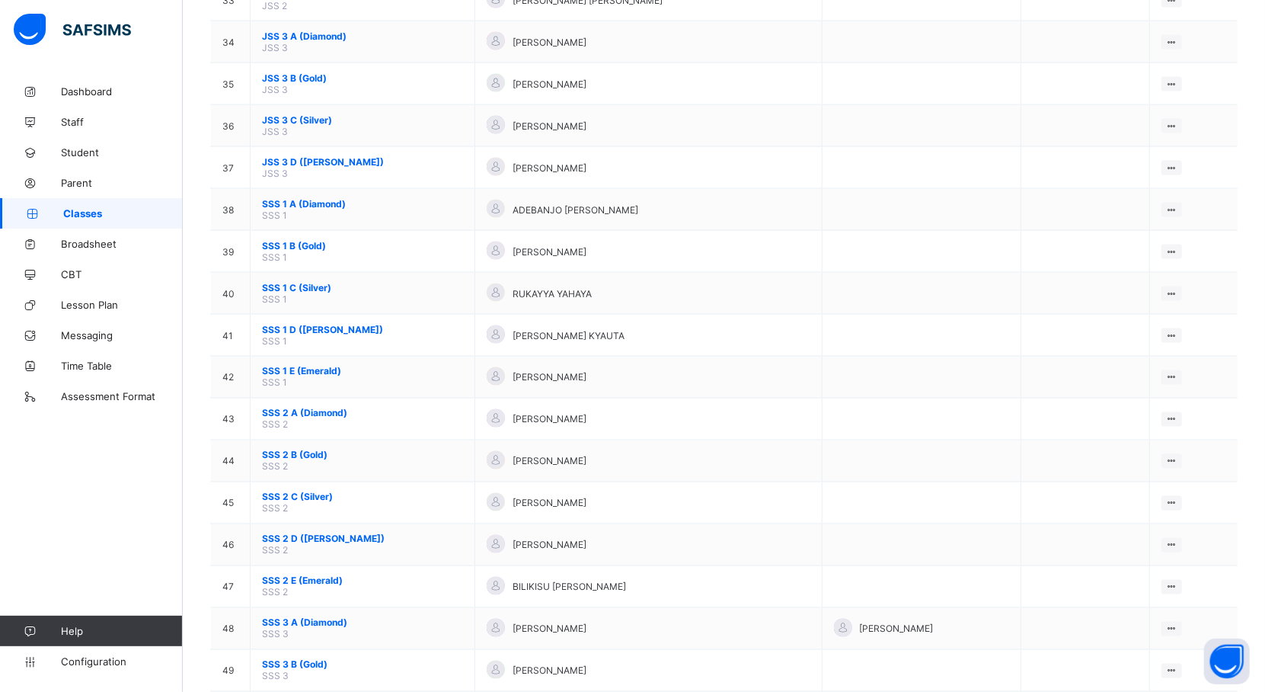
scroll to position [1515, 0]
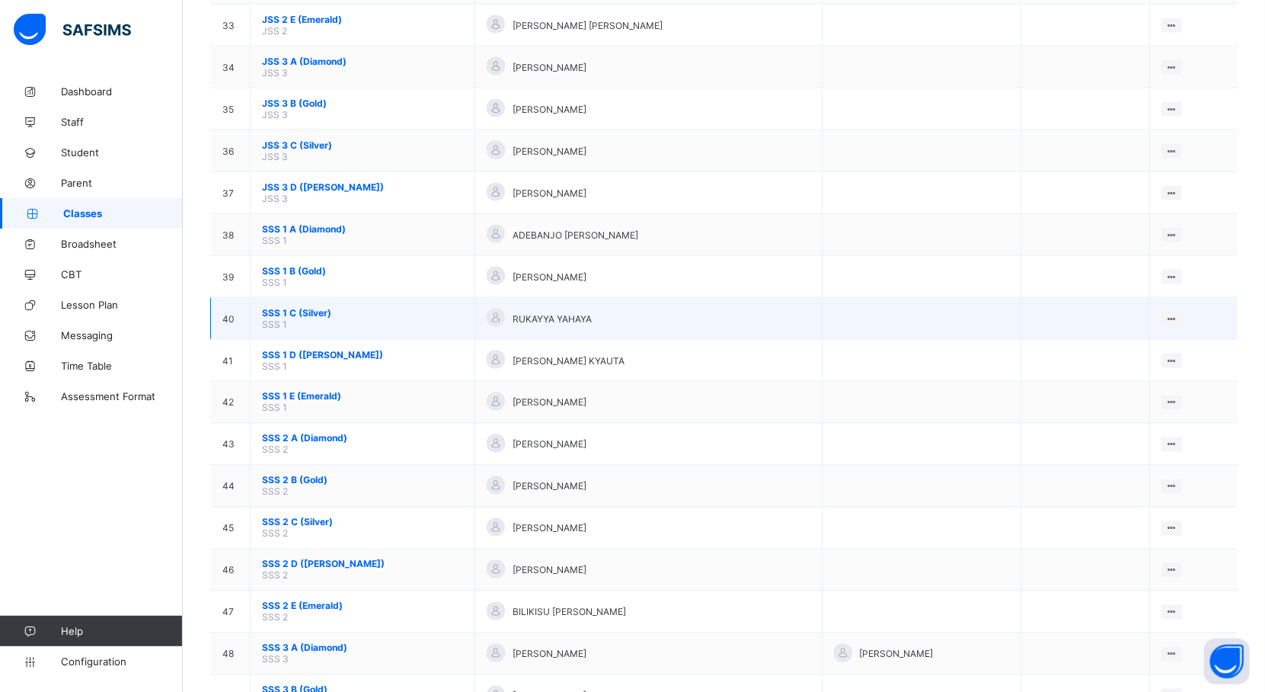
click at [324, 307] on span "SSS 1 C (Silver)" at bounding box center [362, 312] width 201 height 11
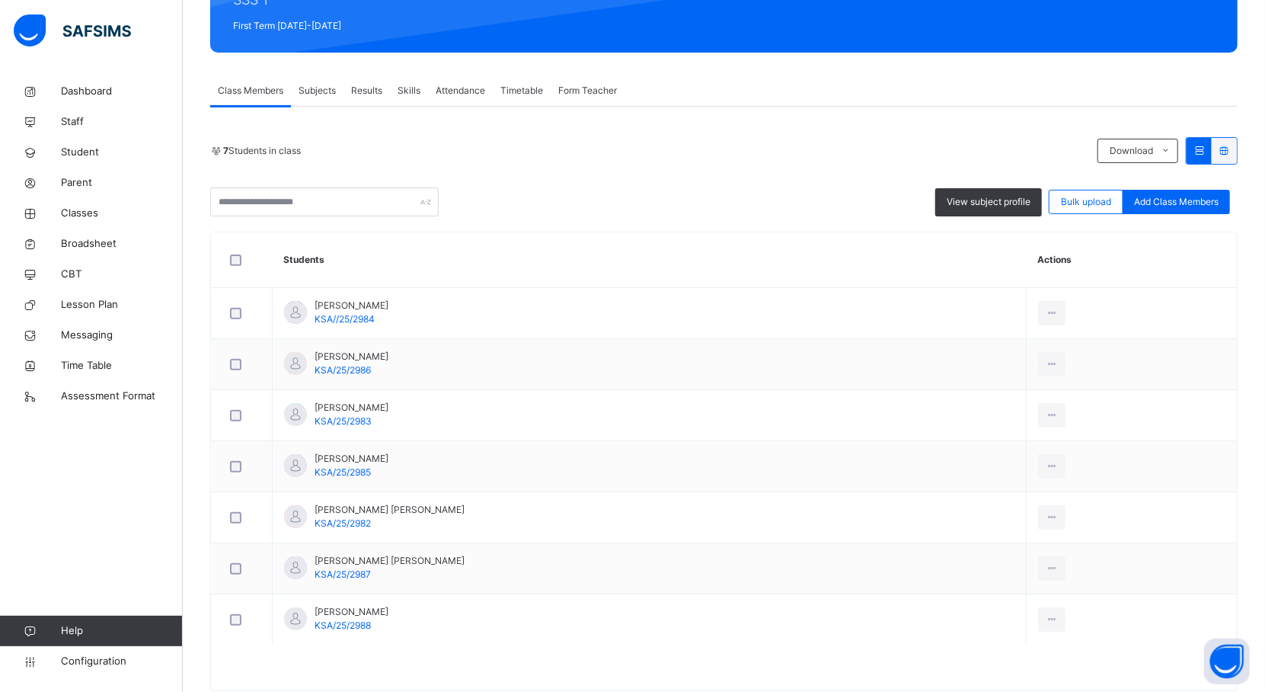
scroll to position [245, 0]
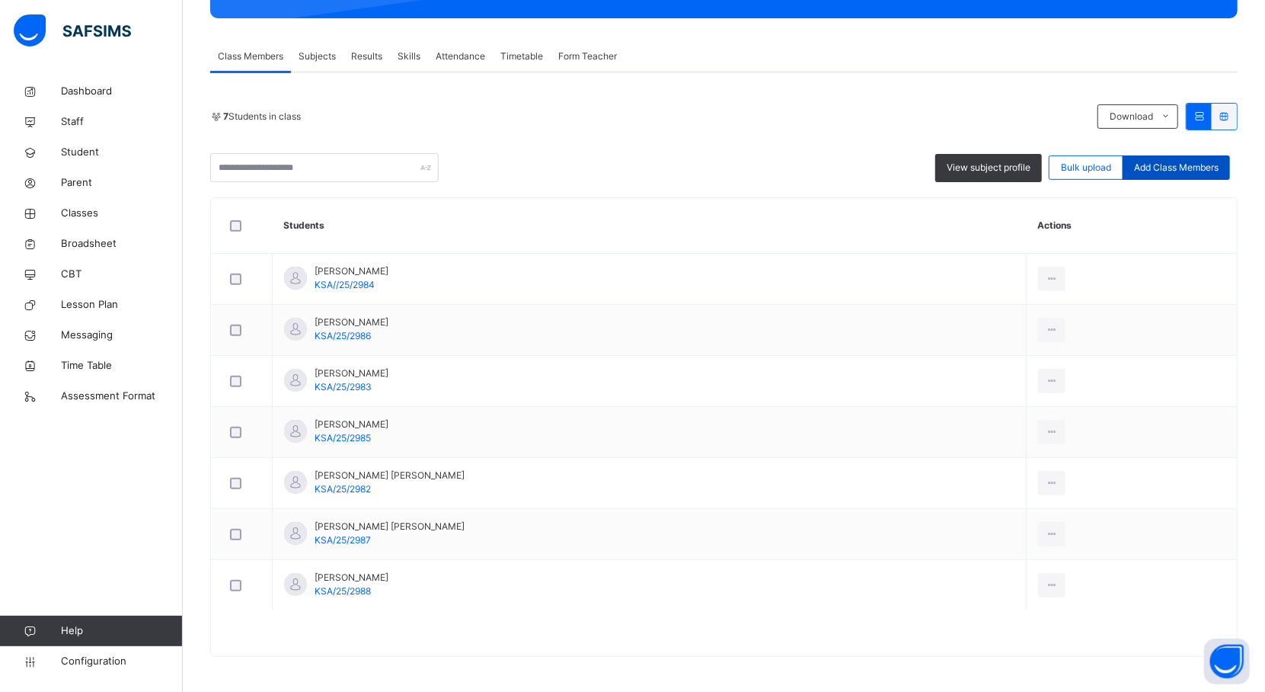
click at [1198, 172] on span "Add Class Members" at bounding box center [1176, 168] width 85 height 14
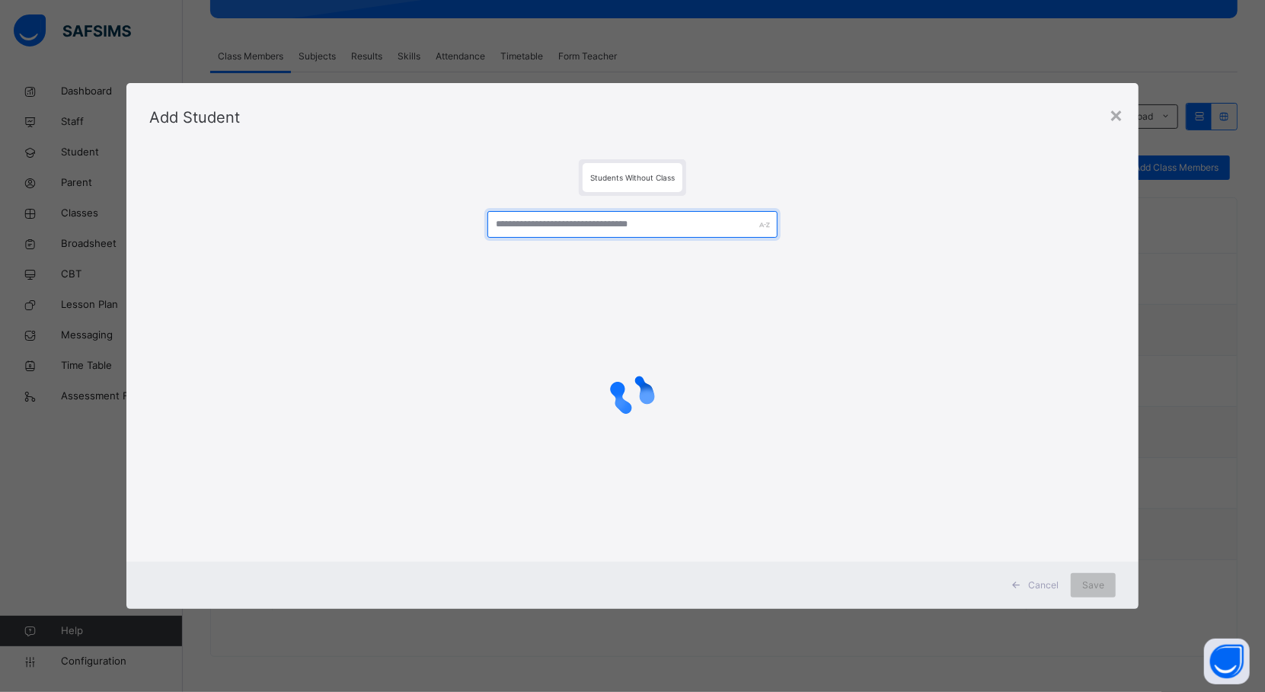
click at [710, 228] on input "text" at bounding box center [632, 224] width 290 height 27
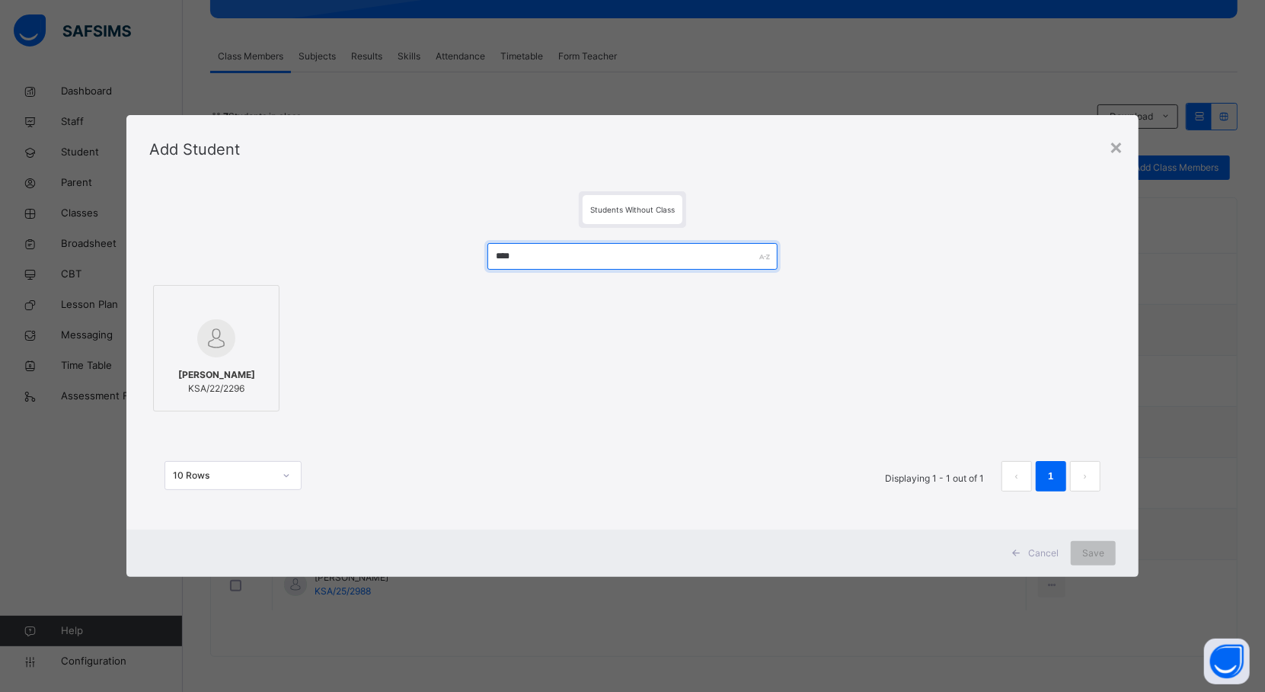
type input "****"
click at [241, 368] on span "[PERSON_NAME]" at bounding box center [216, 375] width 77 height 14
click at [1098, 551] on span "Save" at bounding box center [1107, 553] width 22 height 14
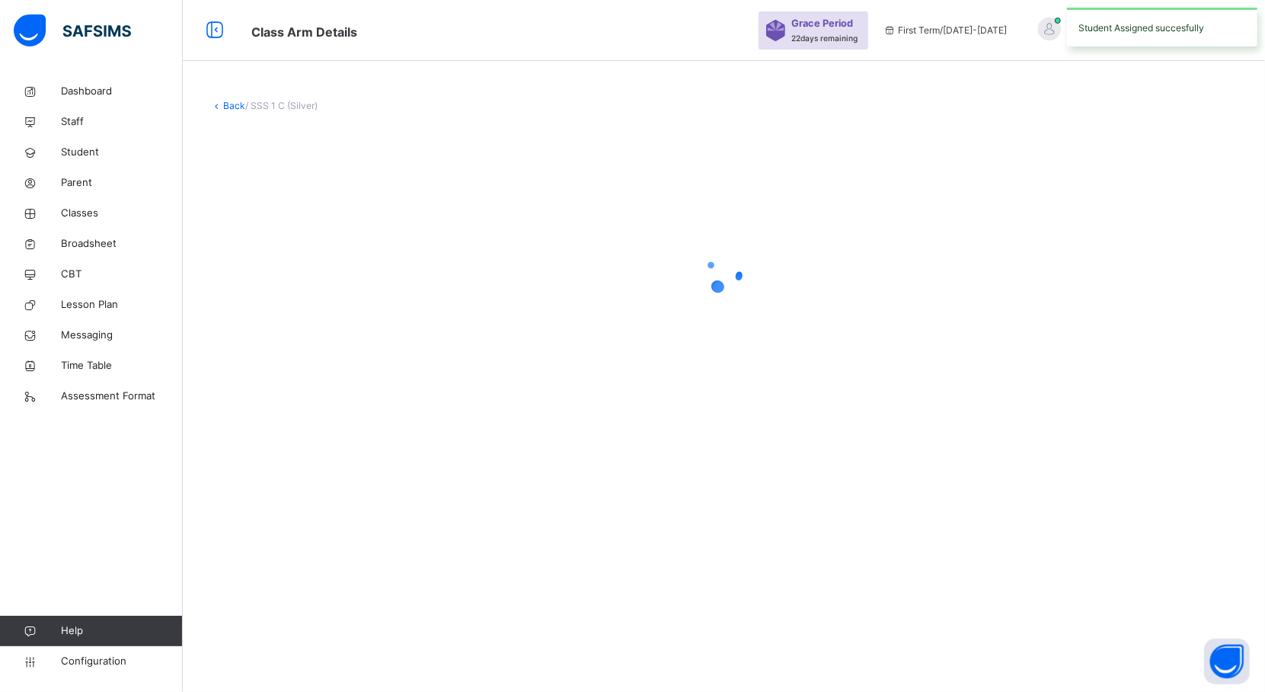
scroll to position [0, 0]
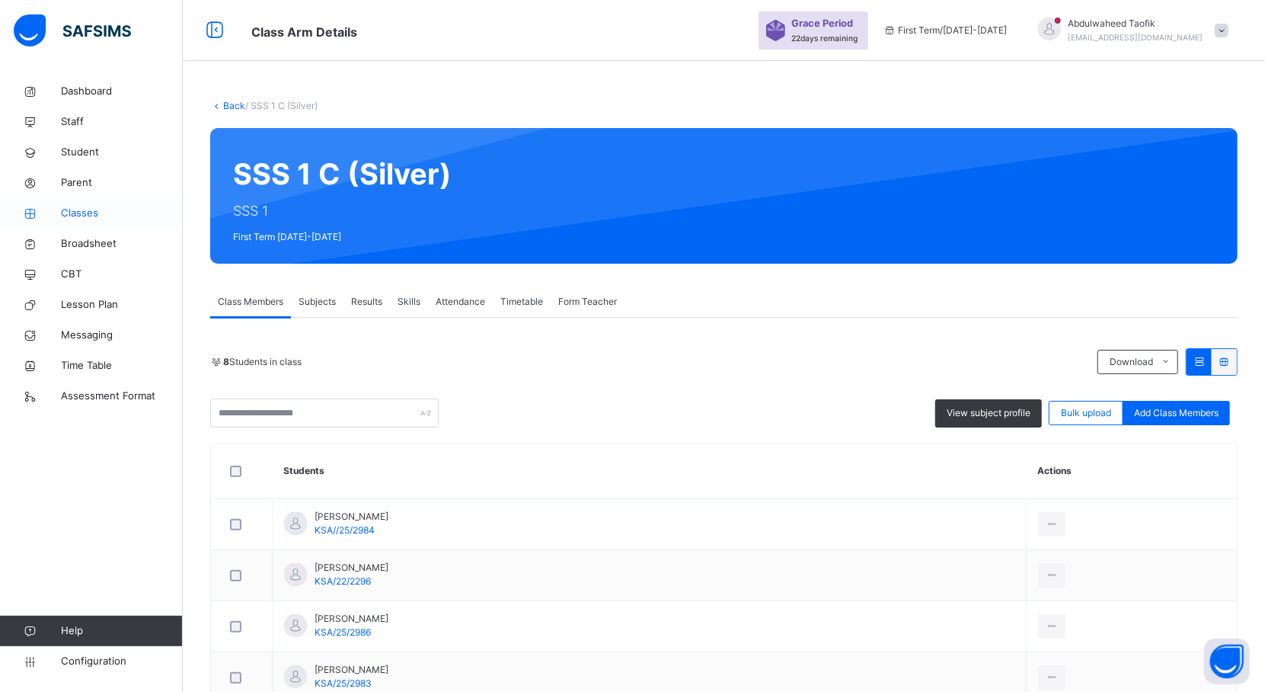
click at [87, 214] on span "Classes" at bounding box center [122, 213] width 122 height 15
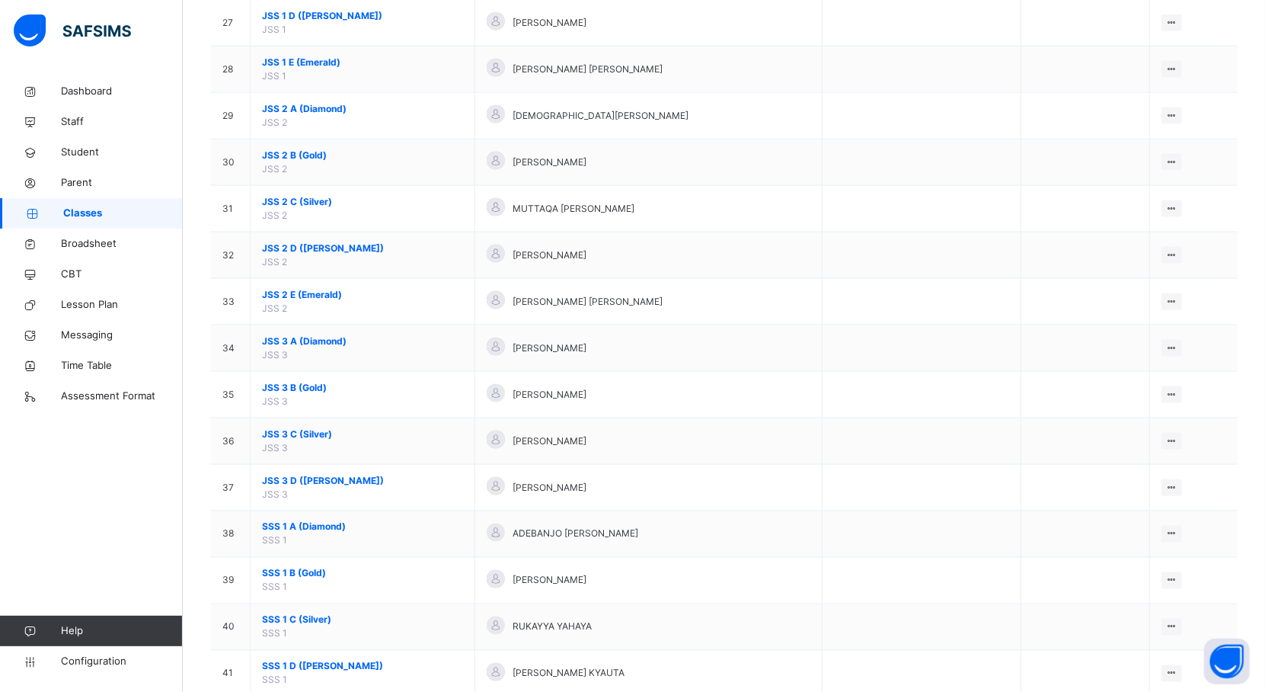
scroll to position [1957, 0]
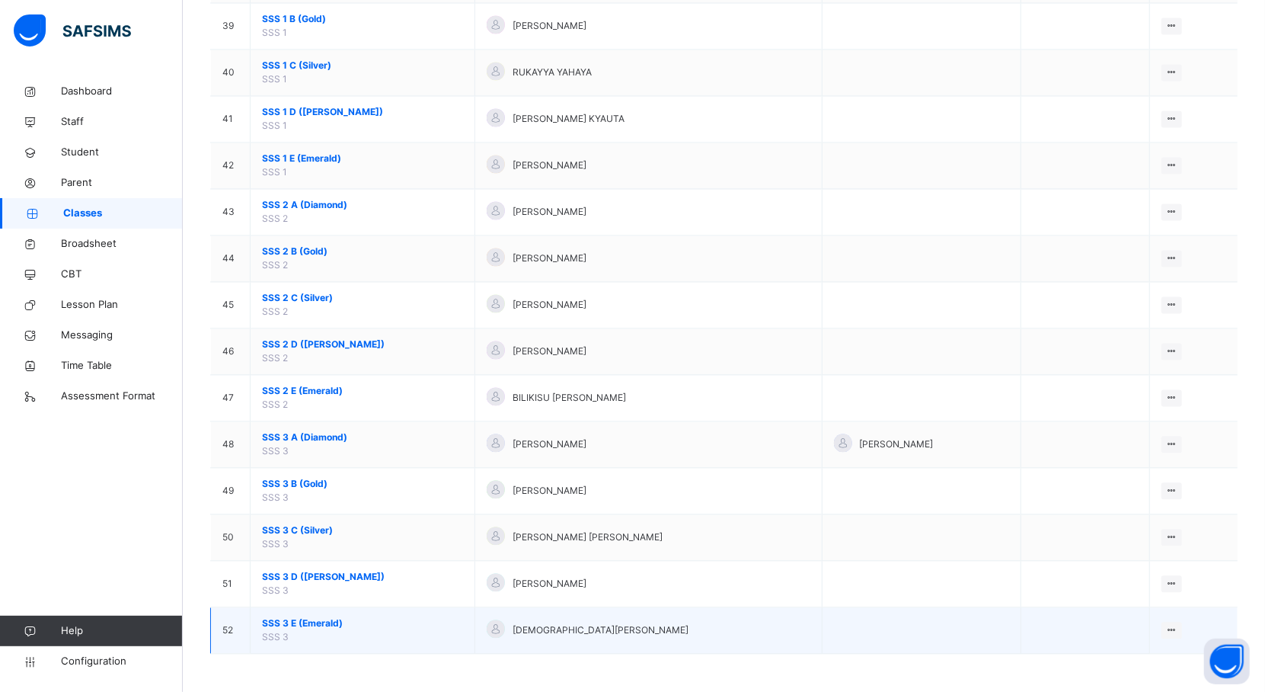
click at [321, 625] on span "SSS 3 E (Emerald)" at bounding box center [362, 623] width 201 height 14
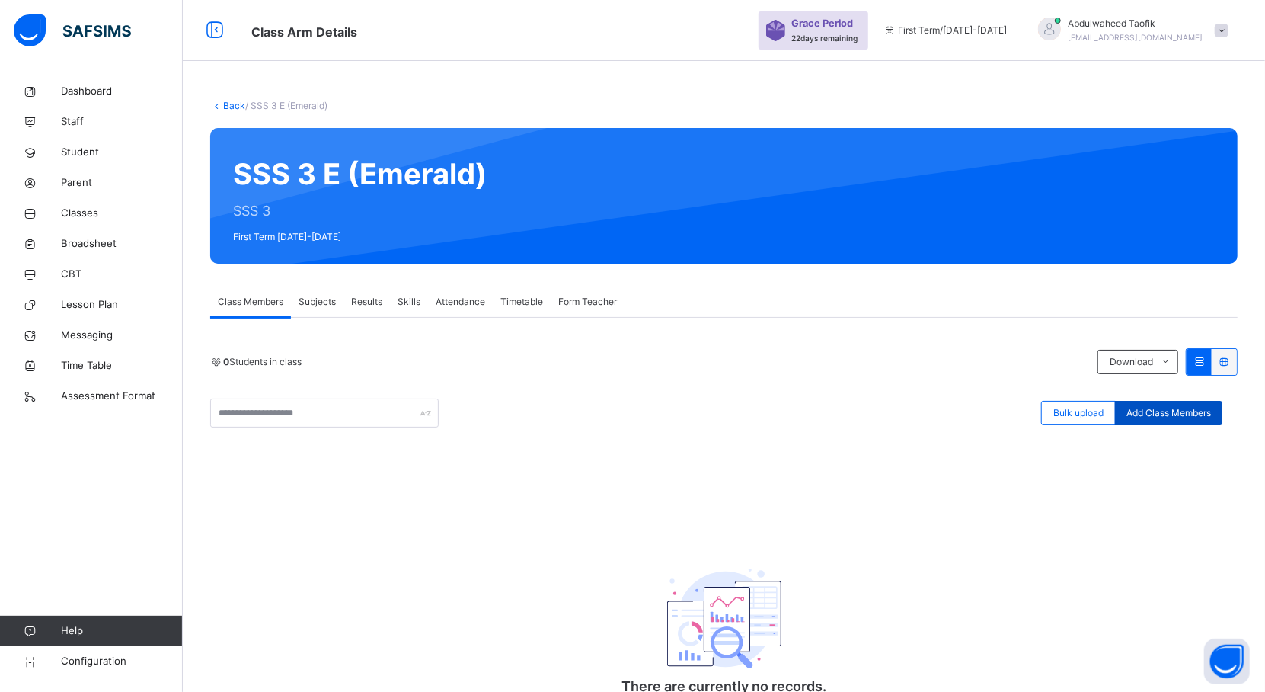
click at [1179, 413] on span "Add Class Members" at bounding box center [1168, 413] width 85 height 14
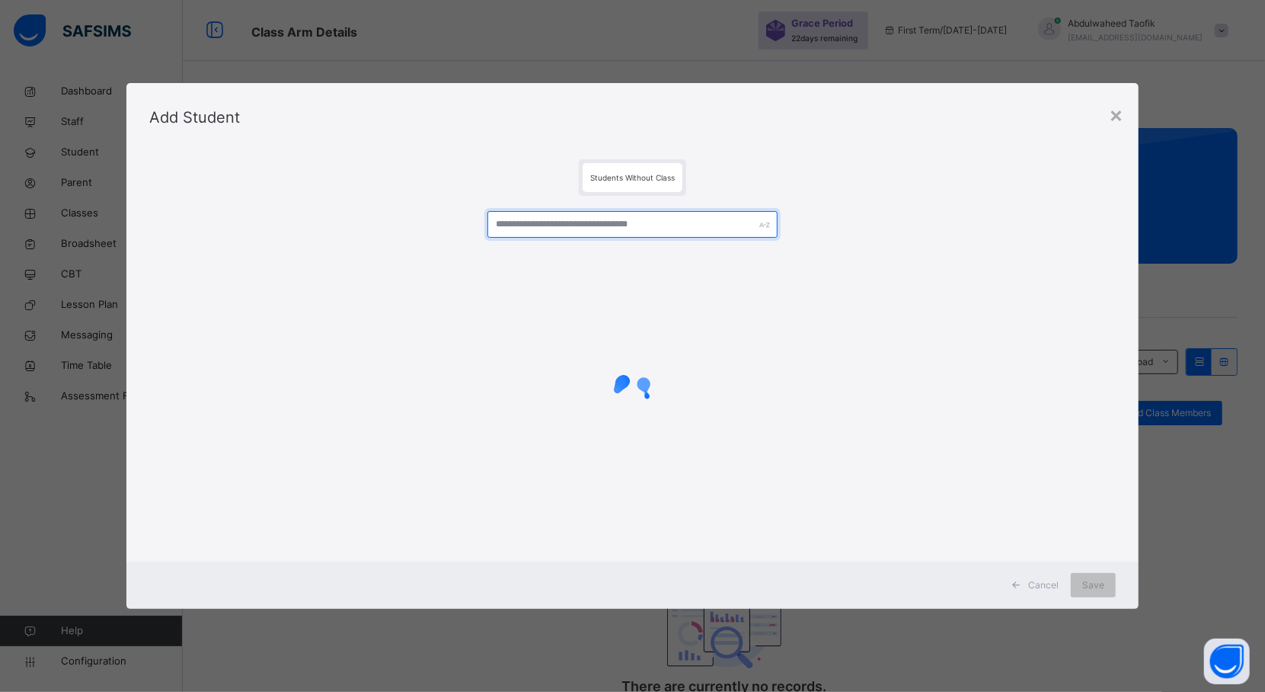
click at [589, 220] on input "text" at bounding box center [632, 224] width 290 height 27
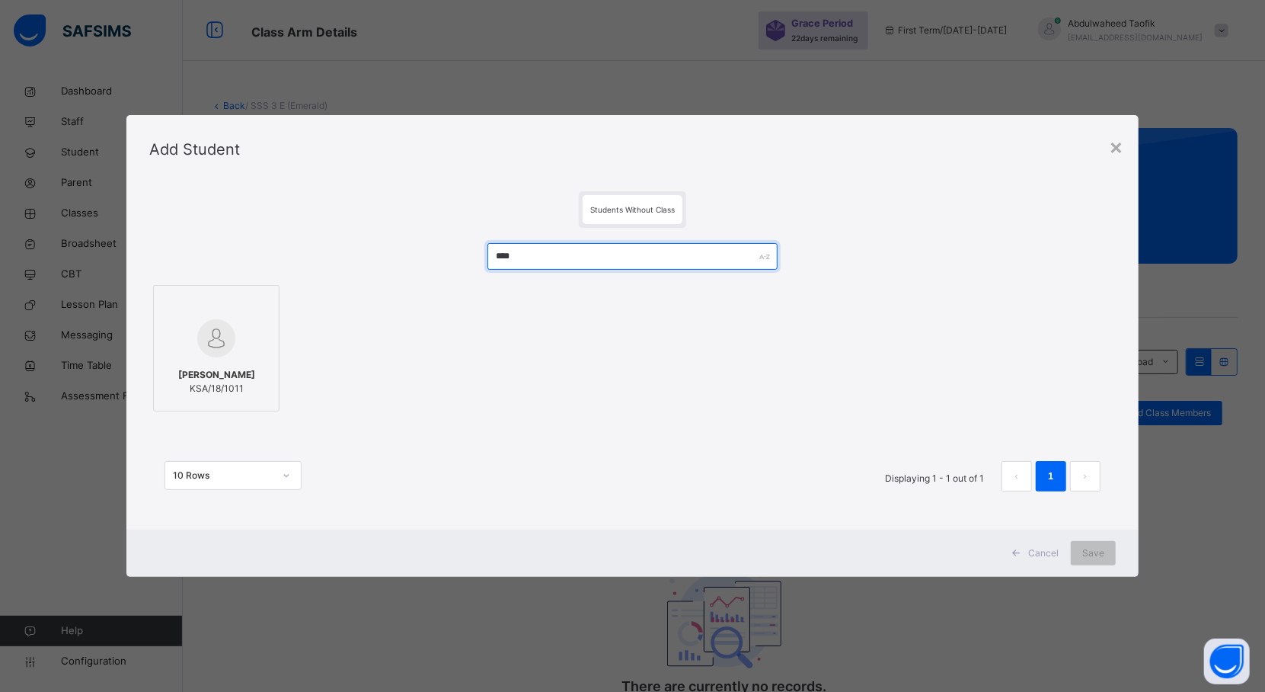
type input "****"
click at [198, 368] on span "[PERSON_NAME]" at bounding box center [216, 375] width 77 height 14
click at [1104, 547] on span "Save" at bounding box center [1093, 553] width 22 height 14
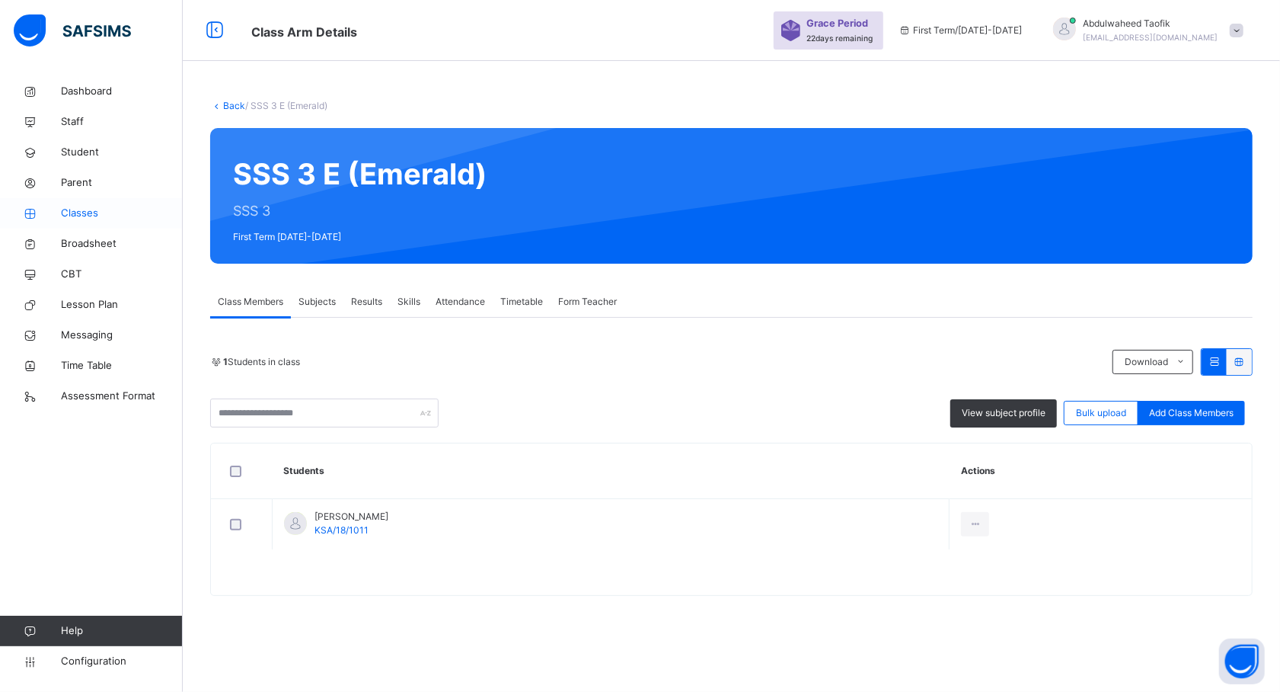
click at [94, 214] on span "Classes" at bounding box center [122, 213] width 122 height 15
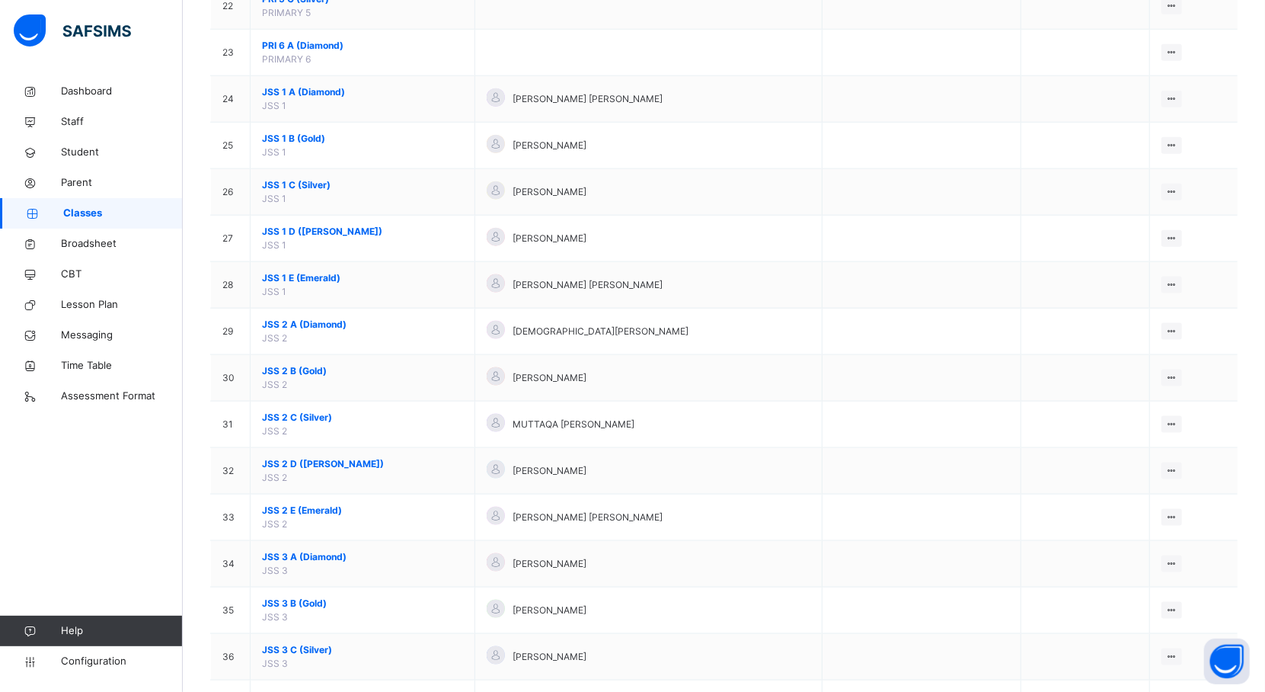
scroll to position [1957, 0]
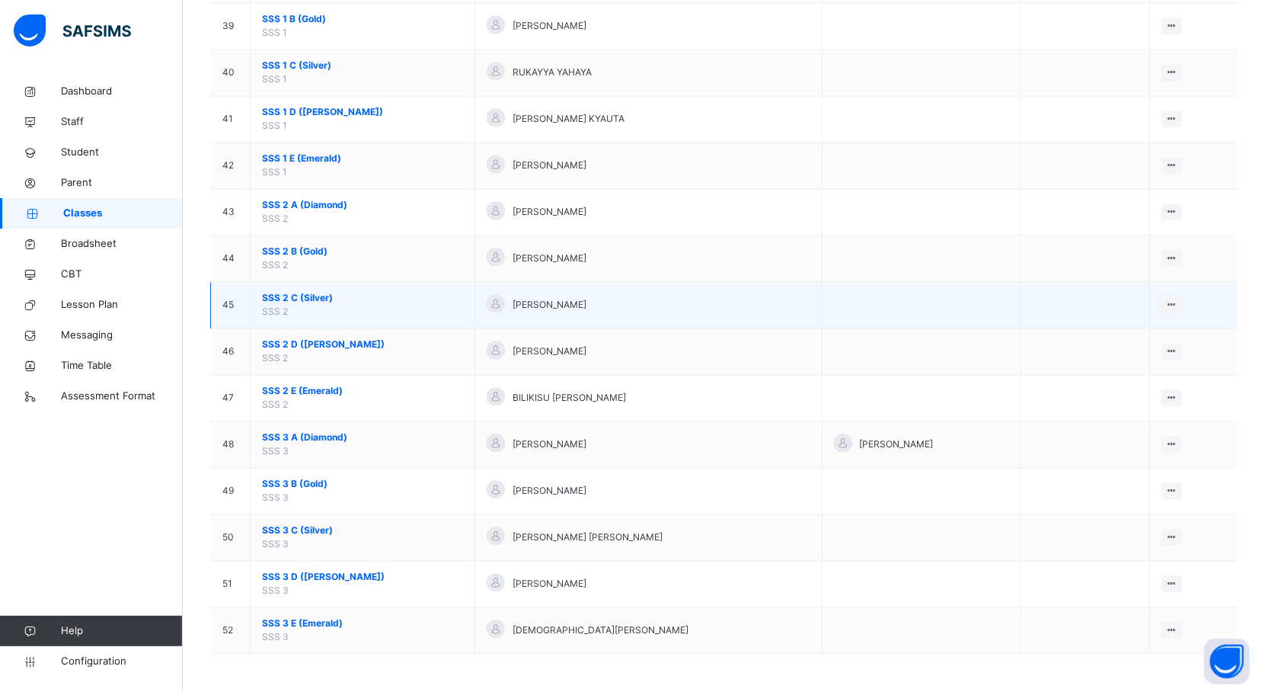
click at [308, 296] on span "SSS 2 C (Silver)" at bounding box center [362, 298] width 201 height 14
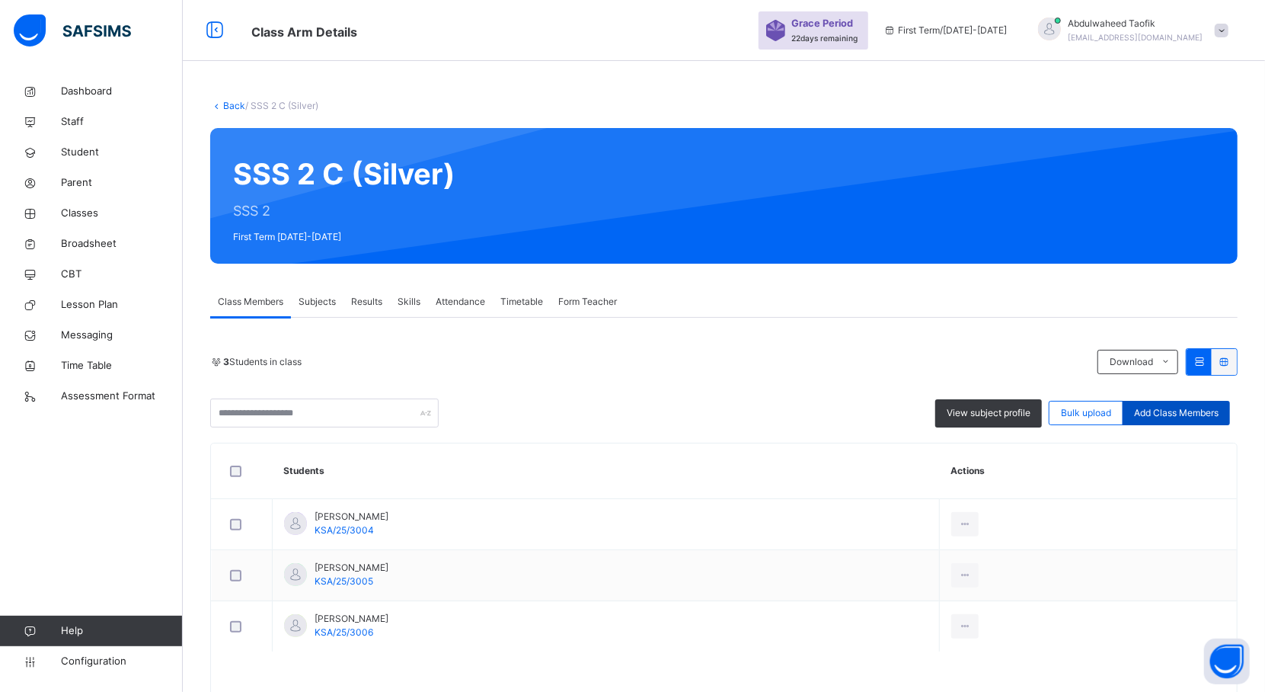
click at [1187, 414] on span "Add Class Members" at bounding box center [1176, 413] width 85 height 14
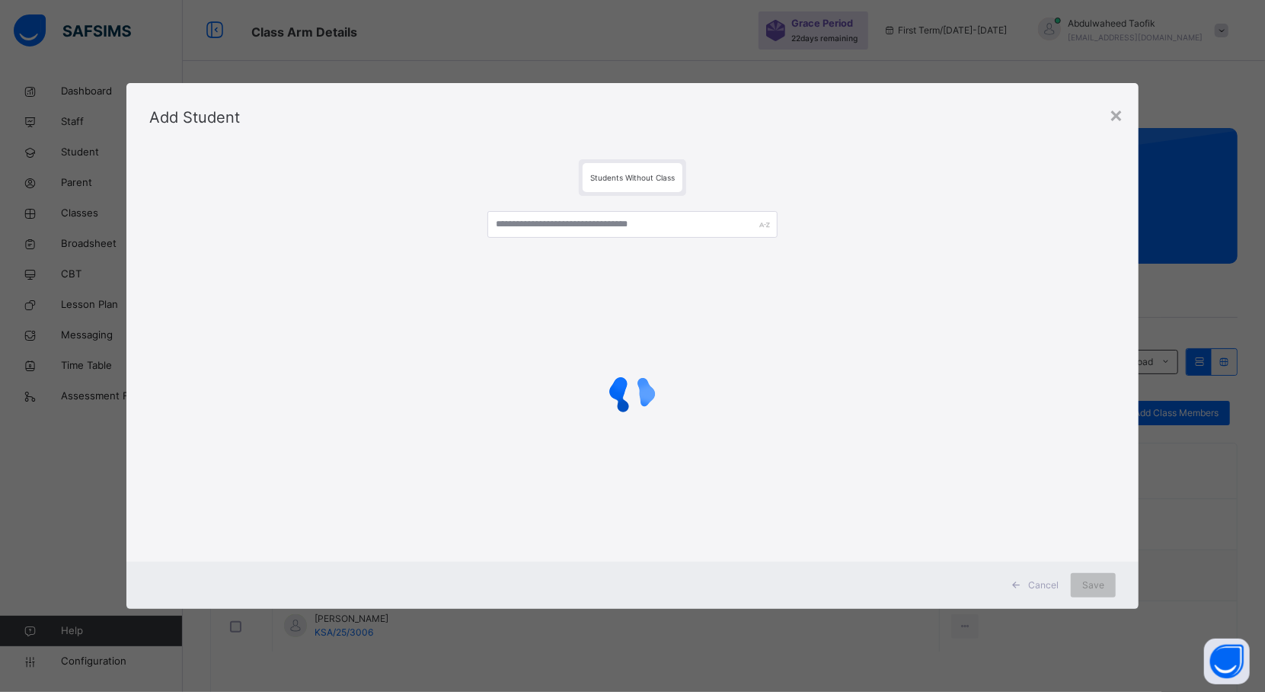
click at [593, 208] on div at bounding box center [632, 375] width 966 height 358
click at [586, 214] on input "text" at bounding box center [632, 224] width 290 height 27
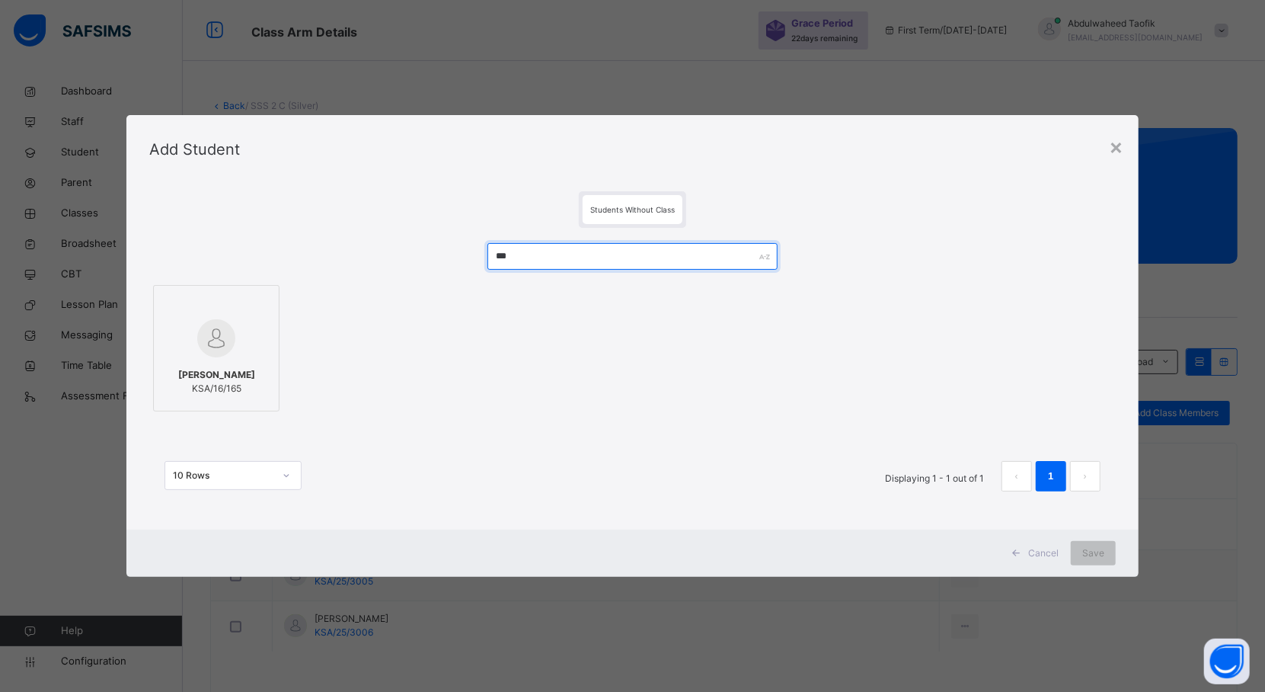
type input "***"
click at [178, 391] on span "KSA/16/165" at bounding box center [216, 389] width 77 height 14
click at [1097, 565] on div "Cancel Save" at bounding box center [640, 552] width 1024 height 47
click at [1106, 558] on span "Save" at bounding box center [1107, 553] width 22 height 14
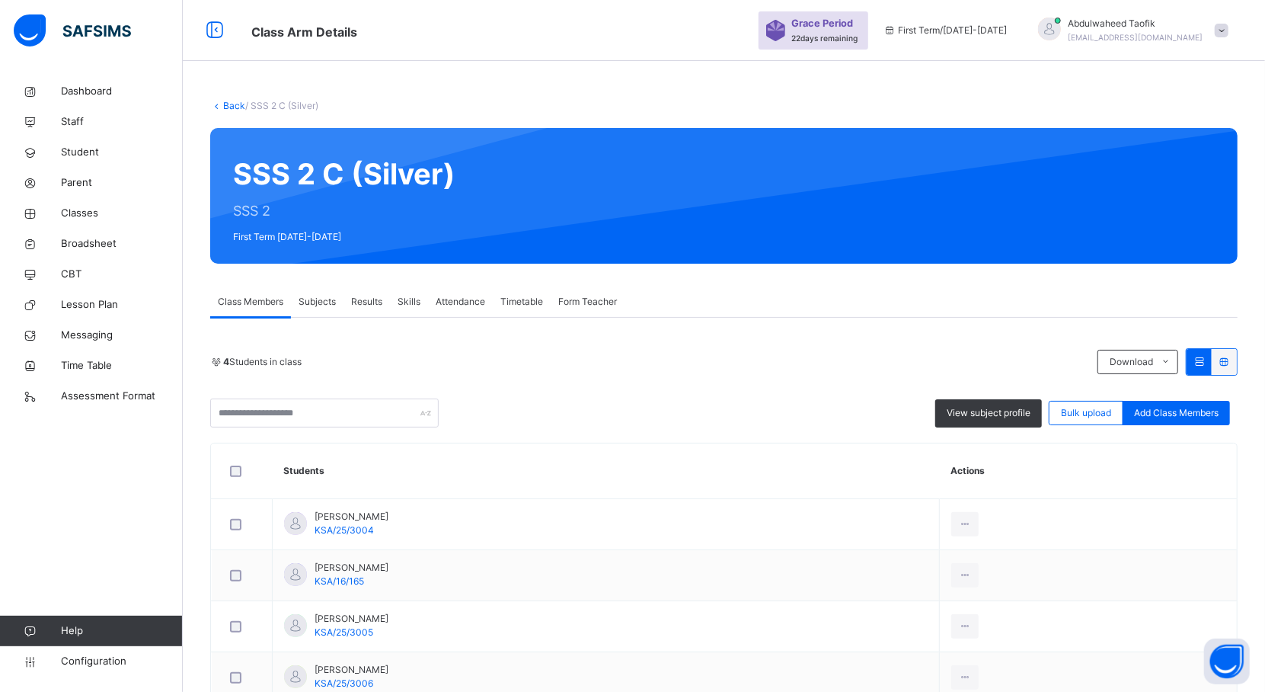
click at [1187, 430] on div "4 Students in class Download Pdf Report Excel Report View subject profile Bulk …" at bounding box center [723, 548] width 1027 height 401
click at [1171, 408] on span "Add Class Members" at bounding box center [1176, 413] width 85 height 14
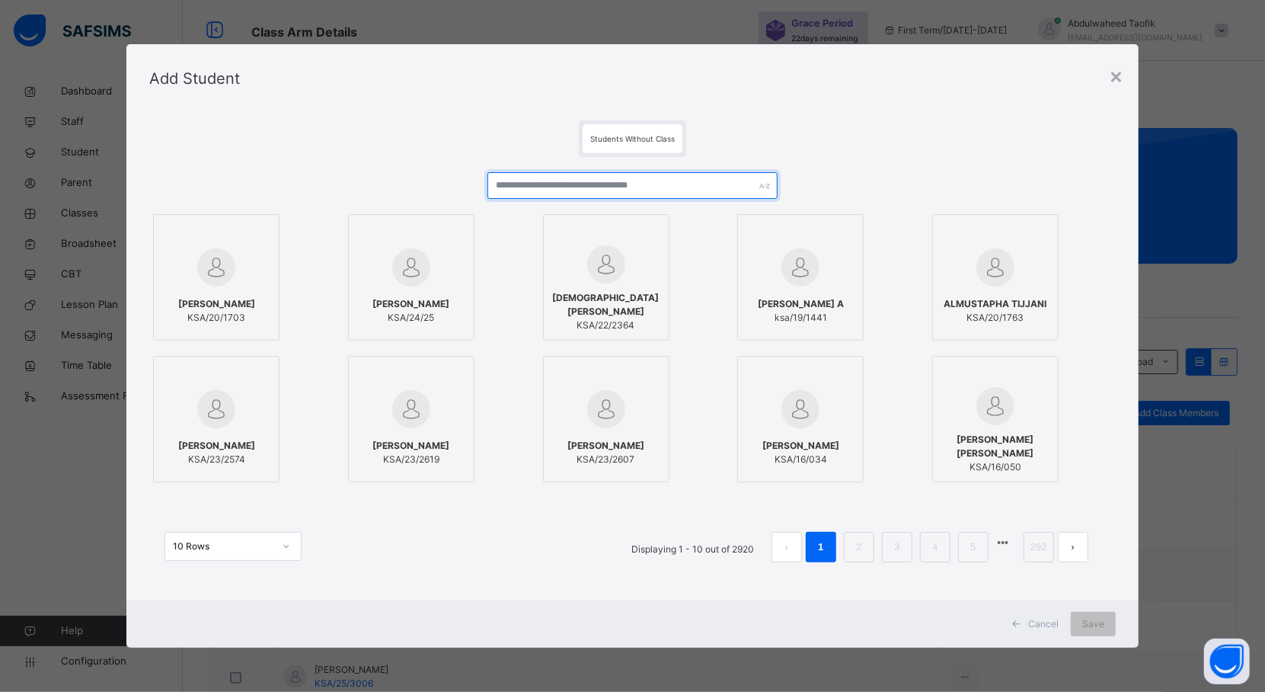
click at [707, 181] on input "text" at bounding box center [632, 185] width 290 height 27
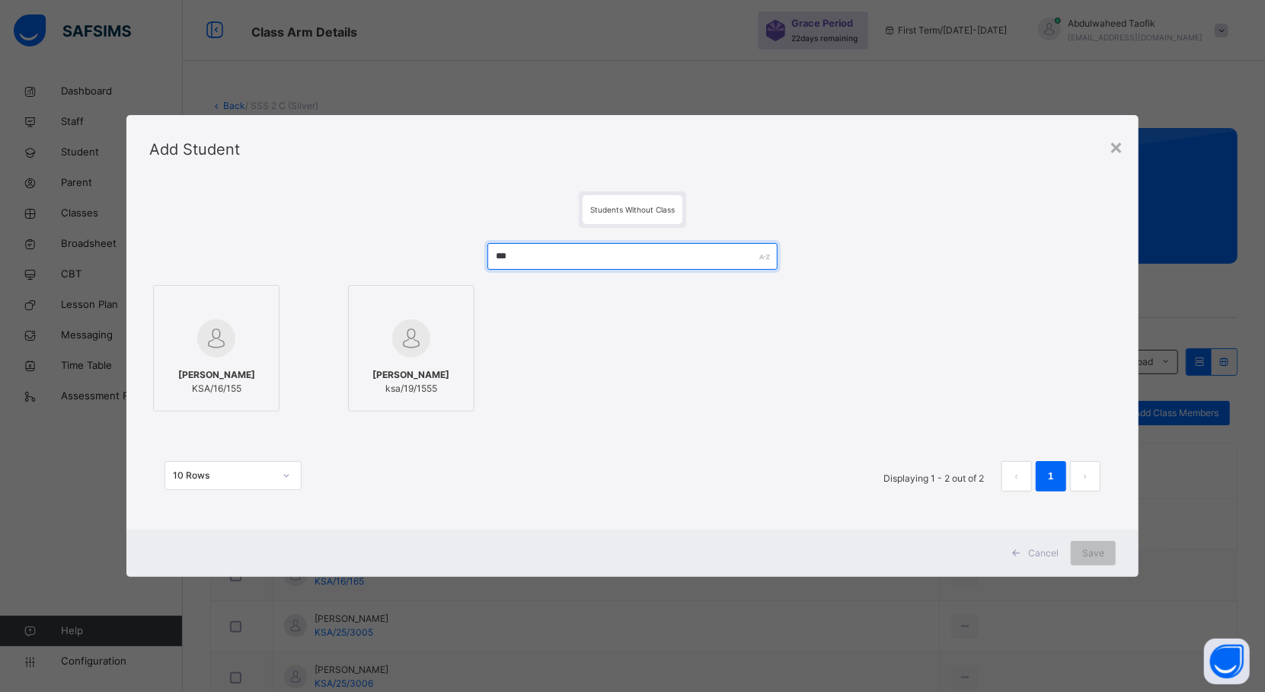
type input "***"
click at [220, 385] on span "KSA/16/155" at bounding box center [216, 389] width 77 height 14
click at [1100, 548] on span "Save" at bounding box center [1107, 553] width 22 height 14
click at [1100, 552] on div "Save" at bounding box center [1093, 553] width 45 height 24
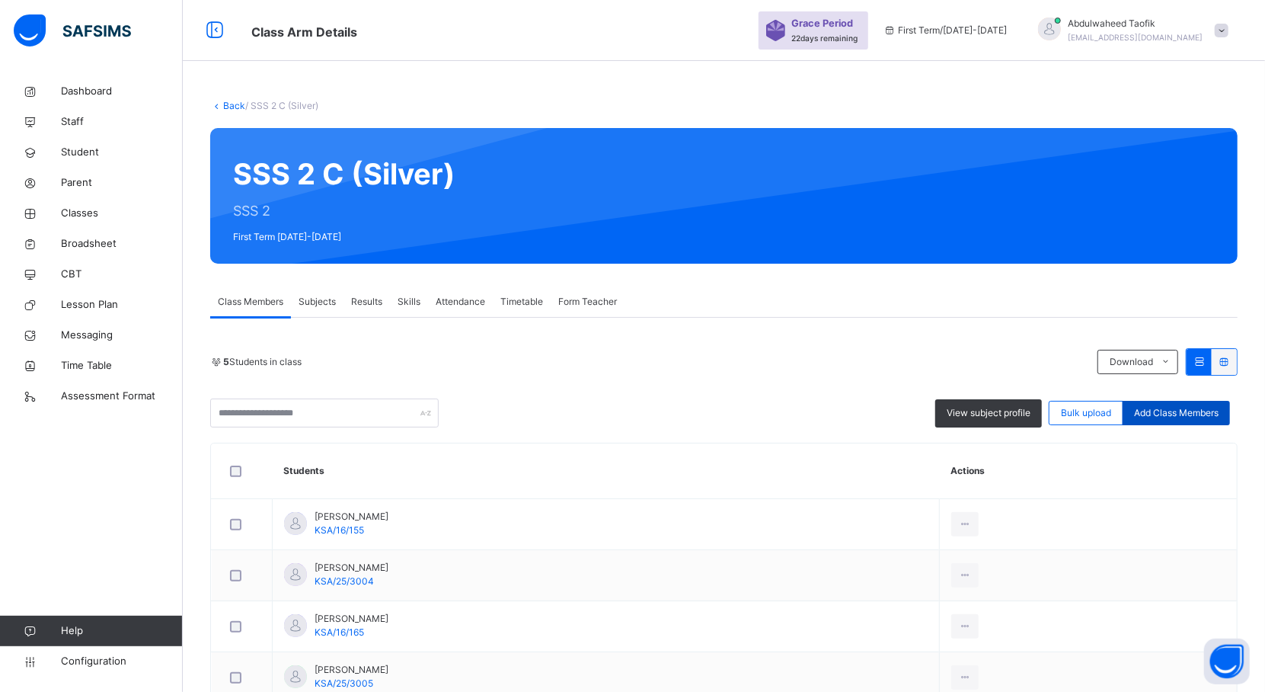
click at [1180, 416] on span "Add Class Members" at bounding box center [1176, 413] width 85 height 14
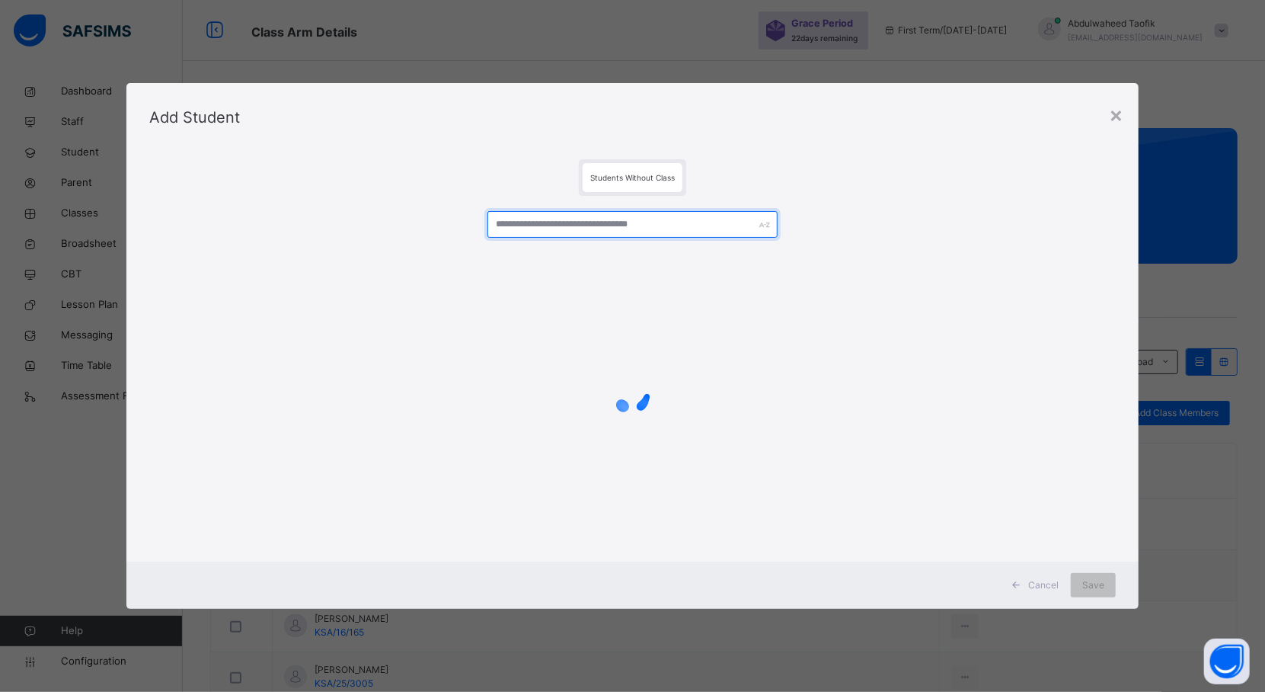
click at [643, 226] on input "text" at bounding box center [632, 224] width 290 height 27
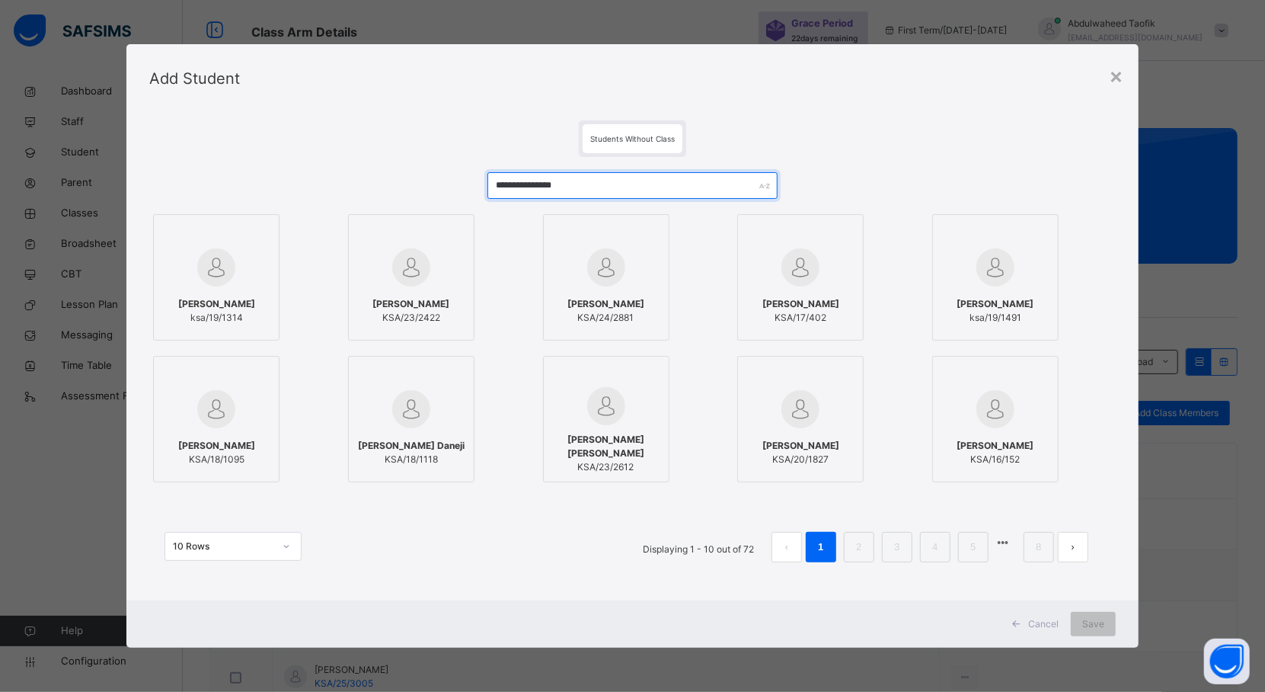
type input "**********"
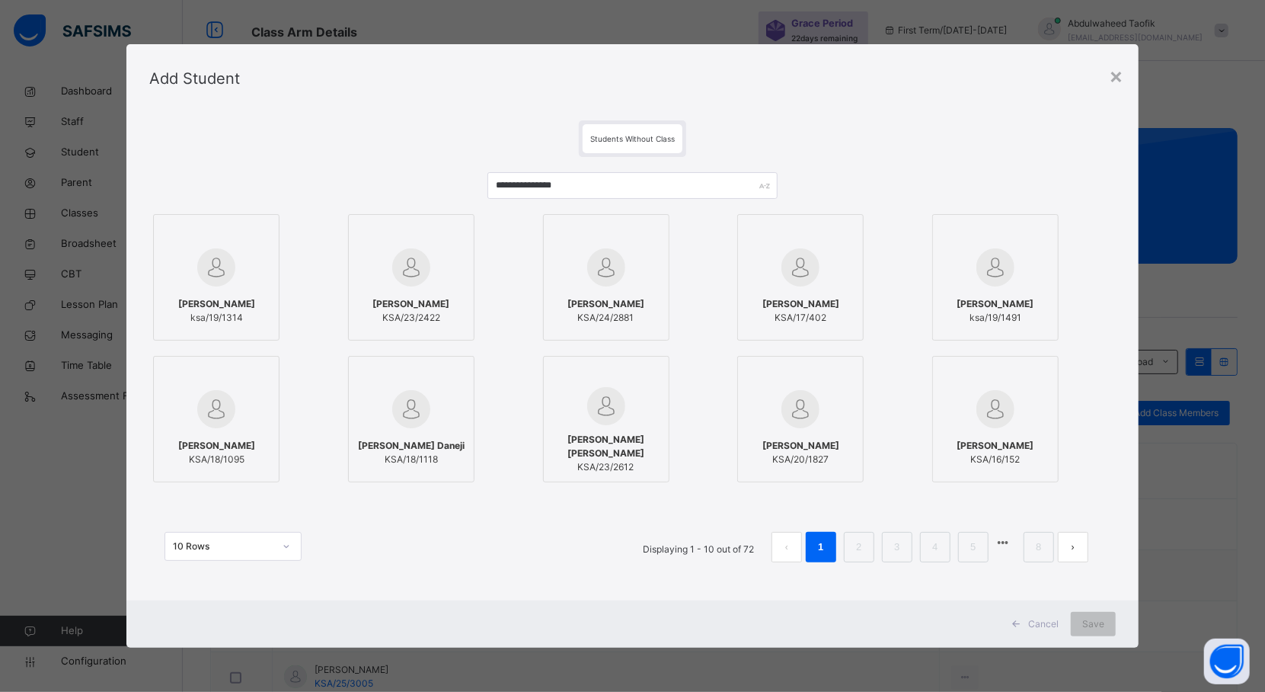
click at [227, 303] on span "[PERSON_NAME]" at bounding box center [216, 304] width 77 height 14
click at [1116, 631] on div "Save" at bounding box center [1106, 624] width 45 height 24
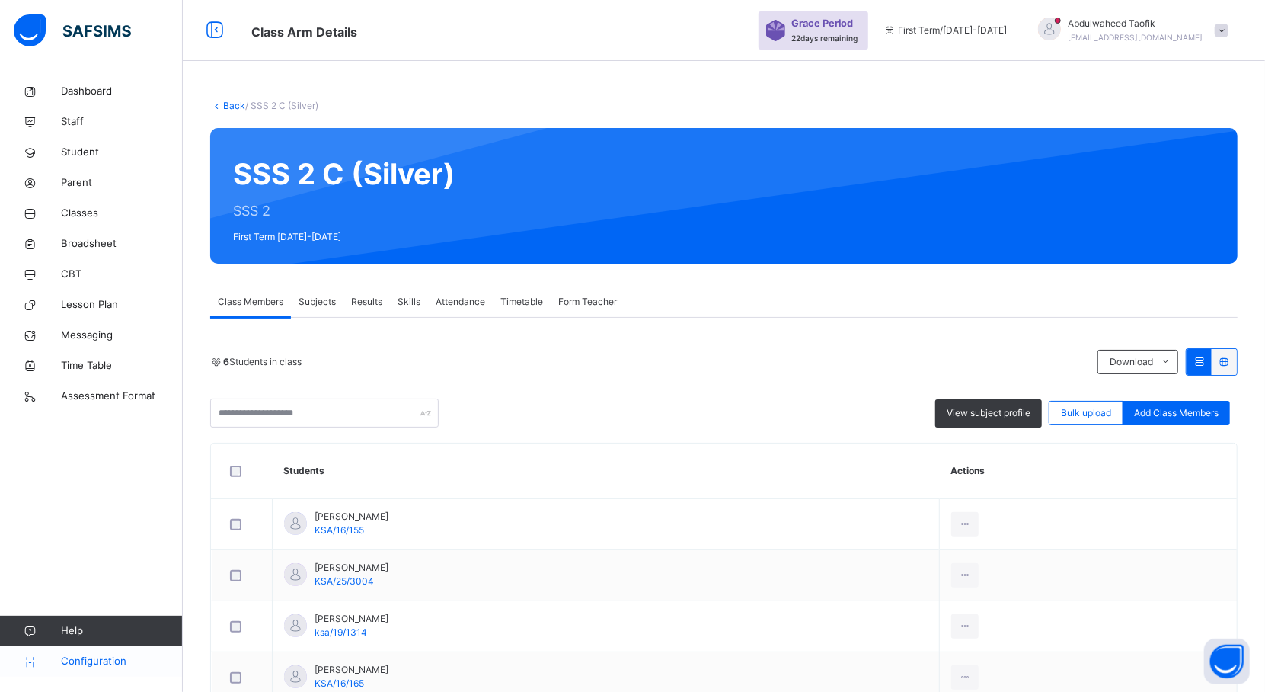
click at [88, 663] on span "Configuration" at bounding box center [121, 660] width 121 height 15
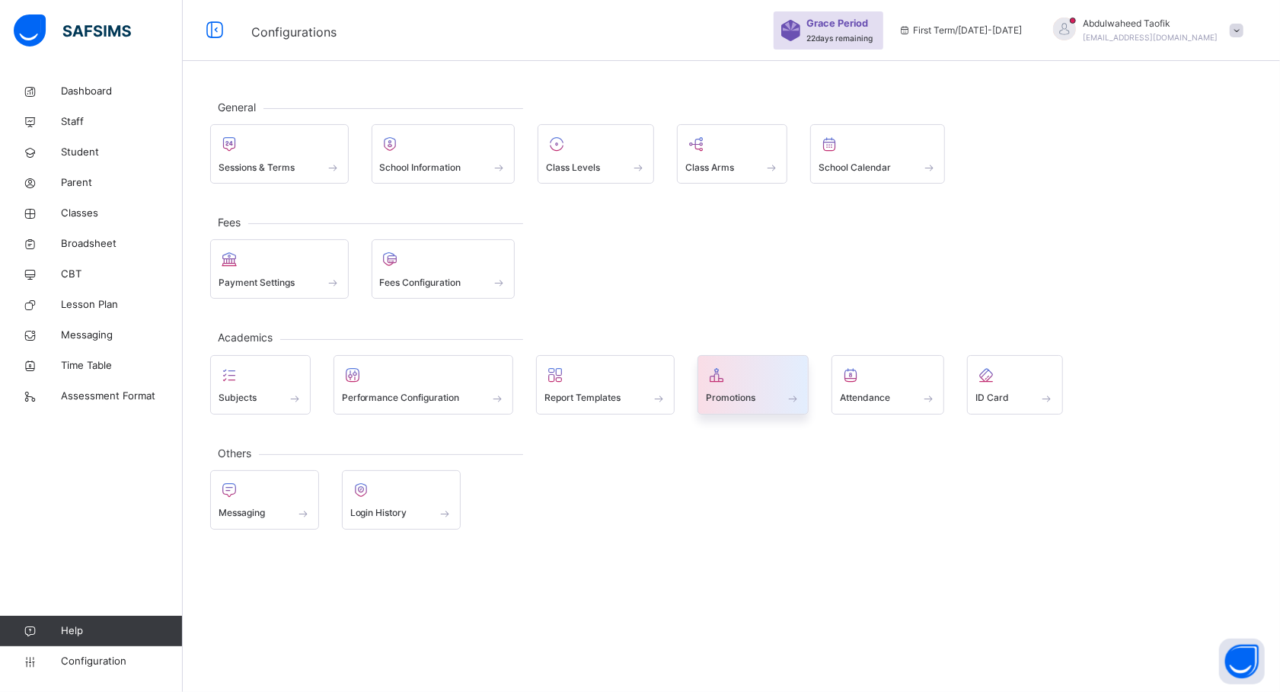
click at [778, 396] on div "Promotions" at bounding box center [753, 398] width 95 height 16
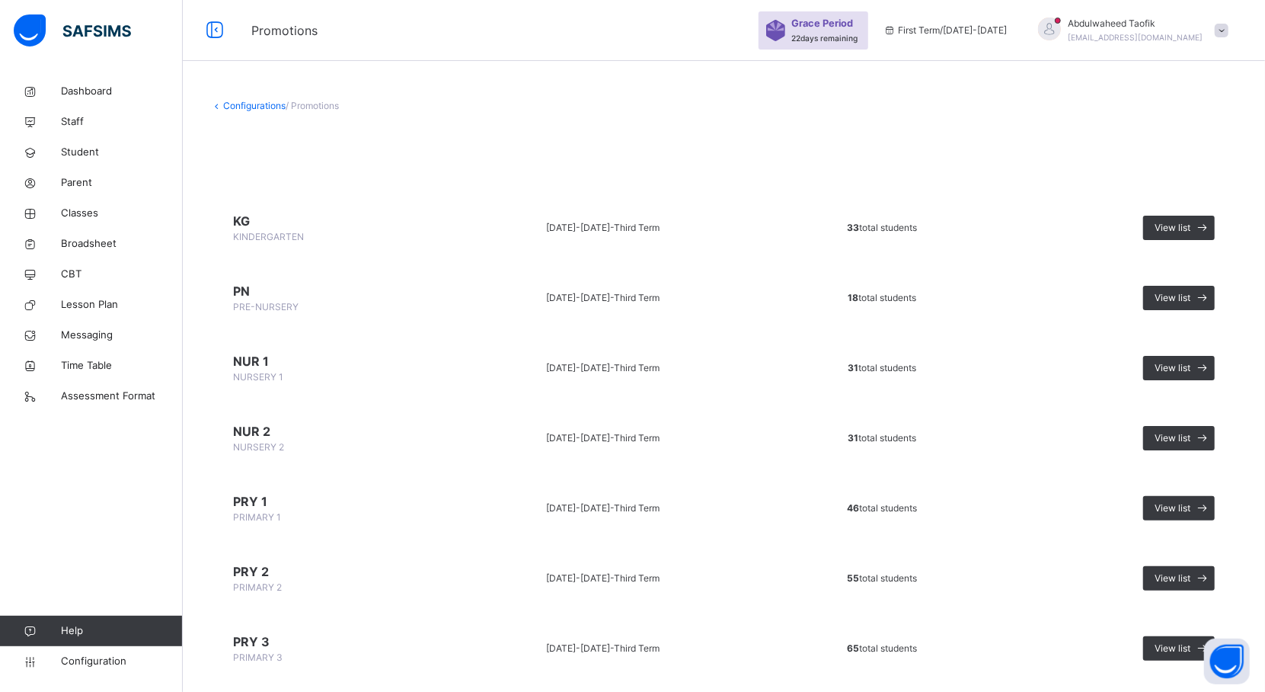
click at [263, 231] on span "KINDERGARTEN" at bounding box center [268, 236] width 71 height 11
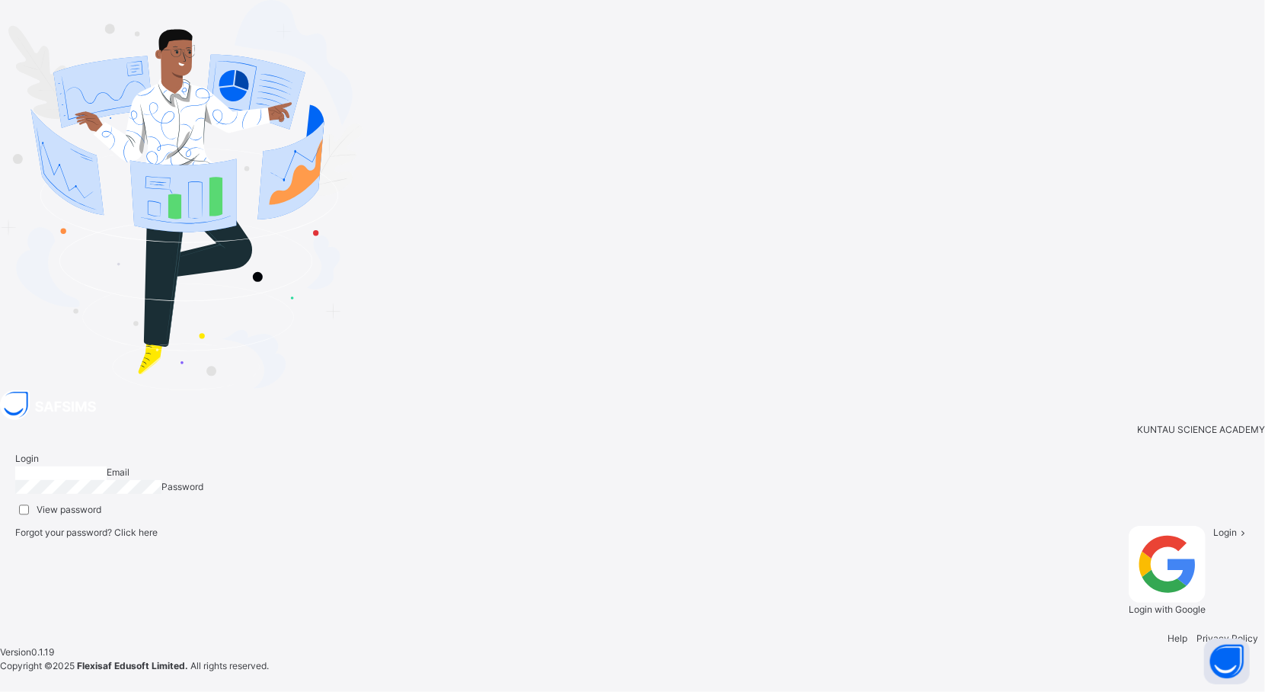
type input "**********"
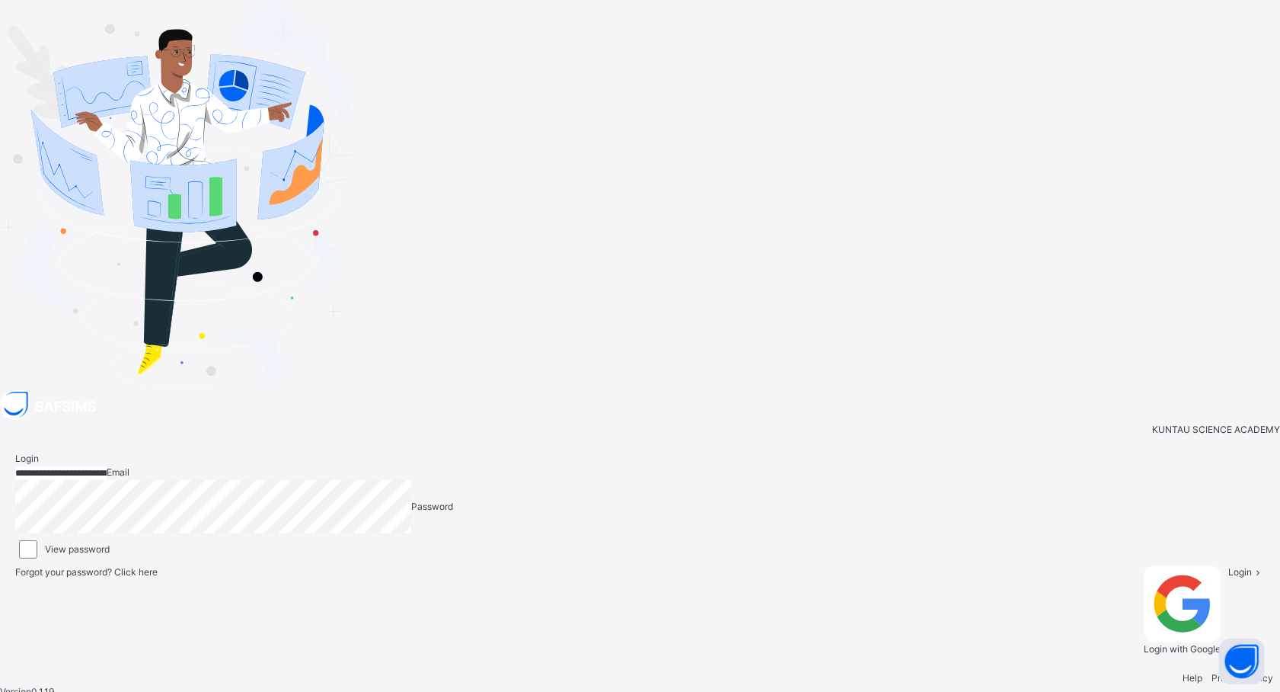
click at [1228, 566] on span "Login" at bounding box center [1240, 571] width 24 height 11
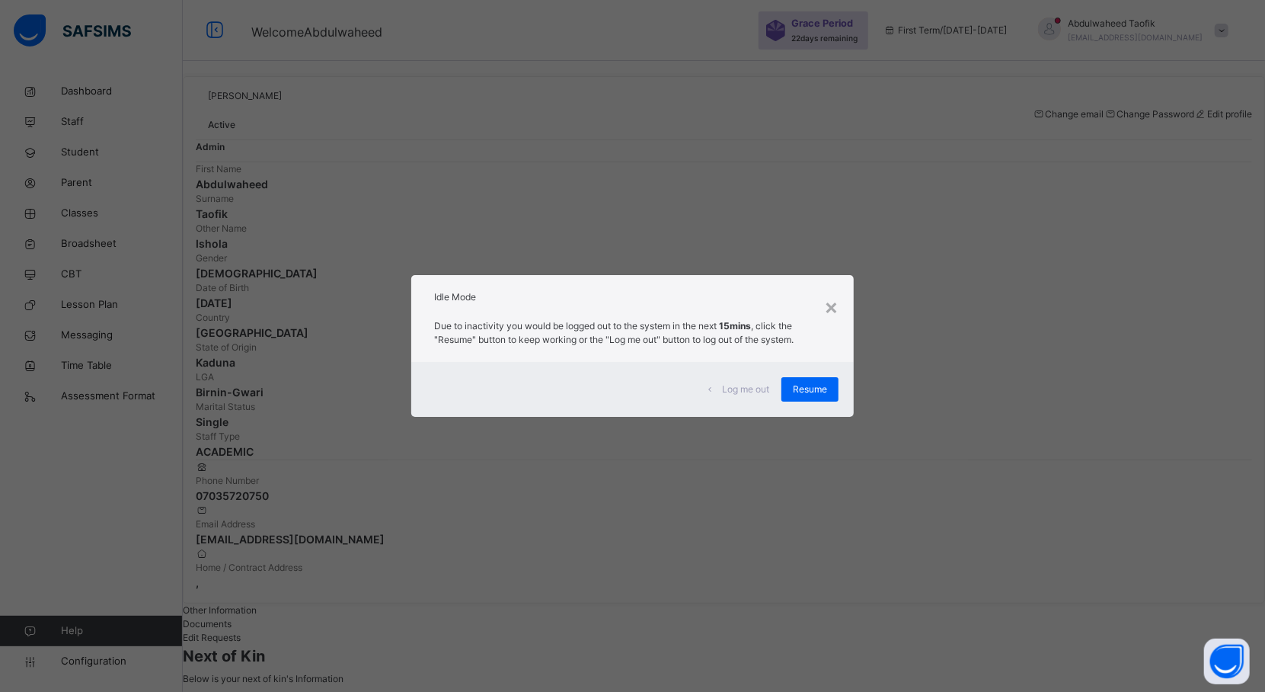
click at [1022, 483] on div "× Idle Mode Due to inactivity you would be logged out to the system in the next…" at bounding box center [632, 346] width 1265 height 692
click at [827, 390] on span "Resume" at bounding box center [810, 389] width 34 height 14
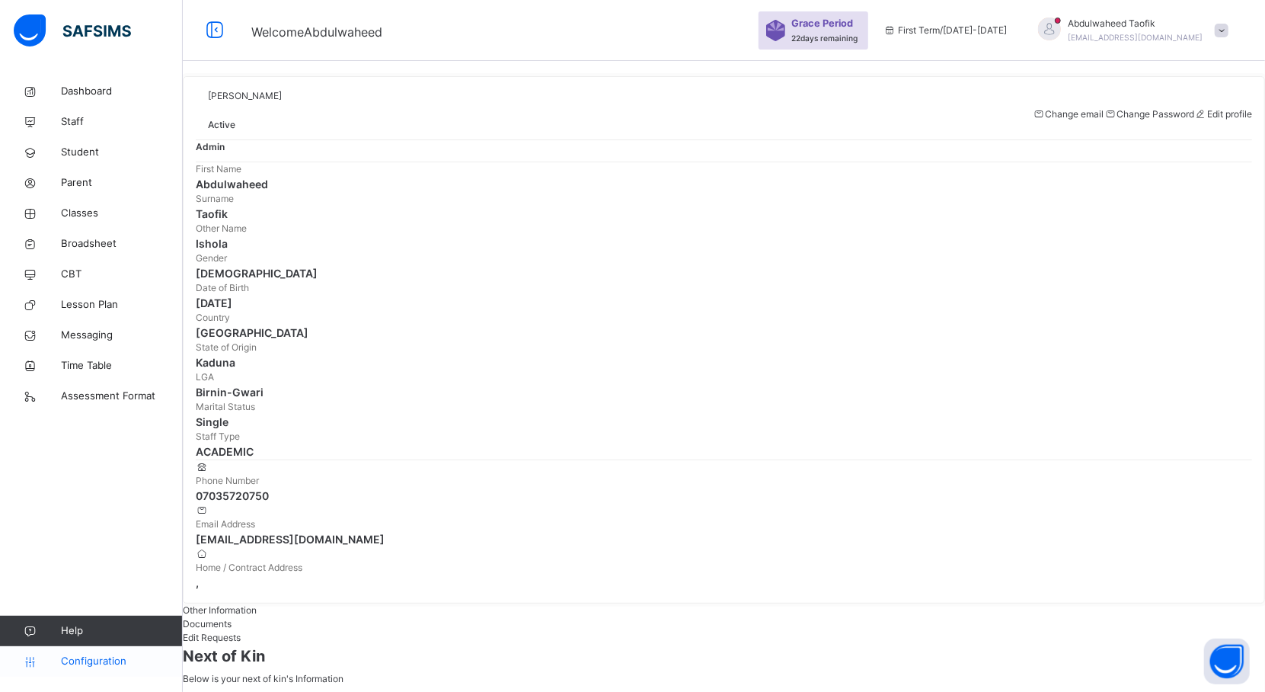
click at [105, 652] on link "Configuration" at bounding box center [91, 661] width 182 height 30
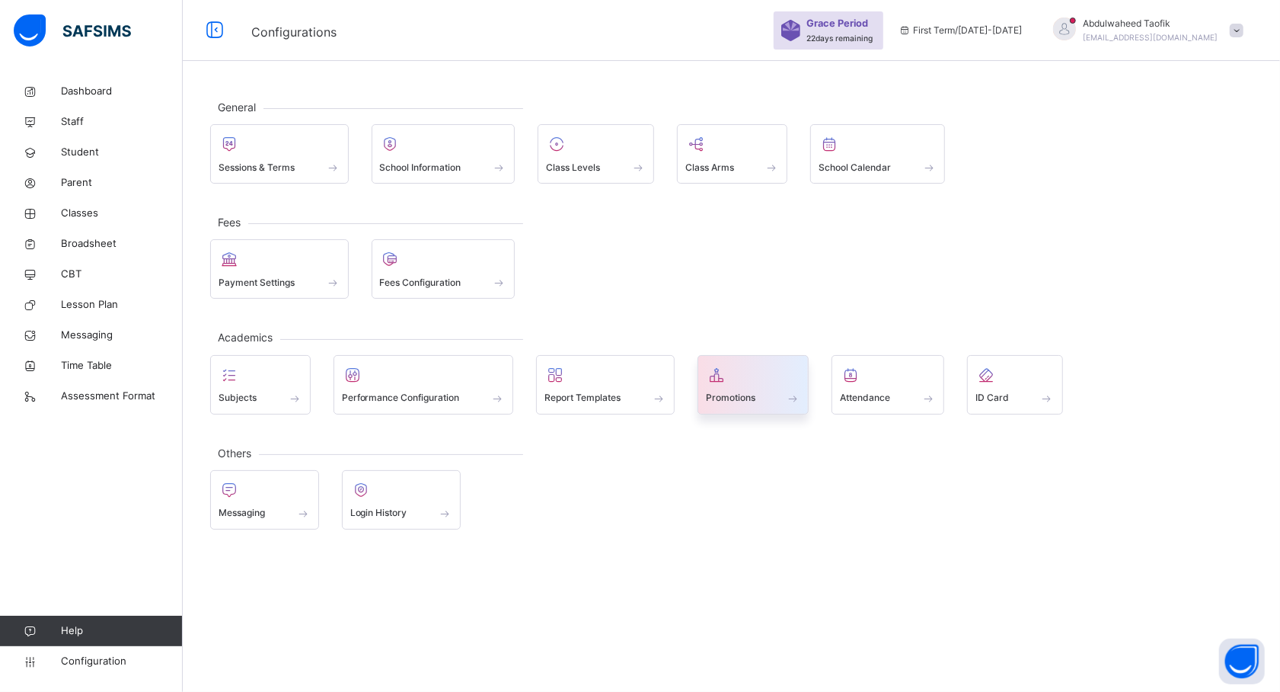
click at [716, 391] on span "Promotions" at bounding box center [731, 398] width 50 height 14
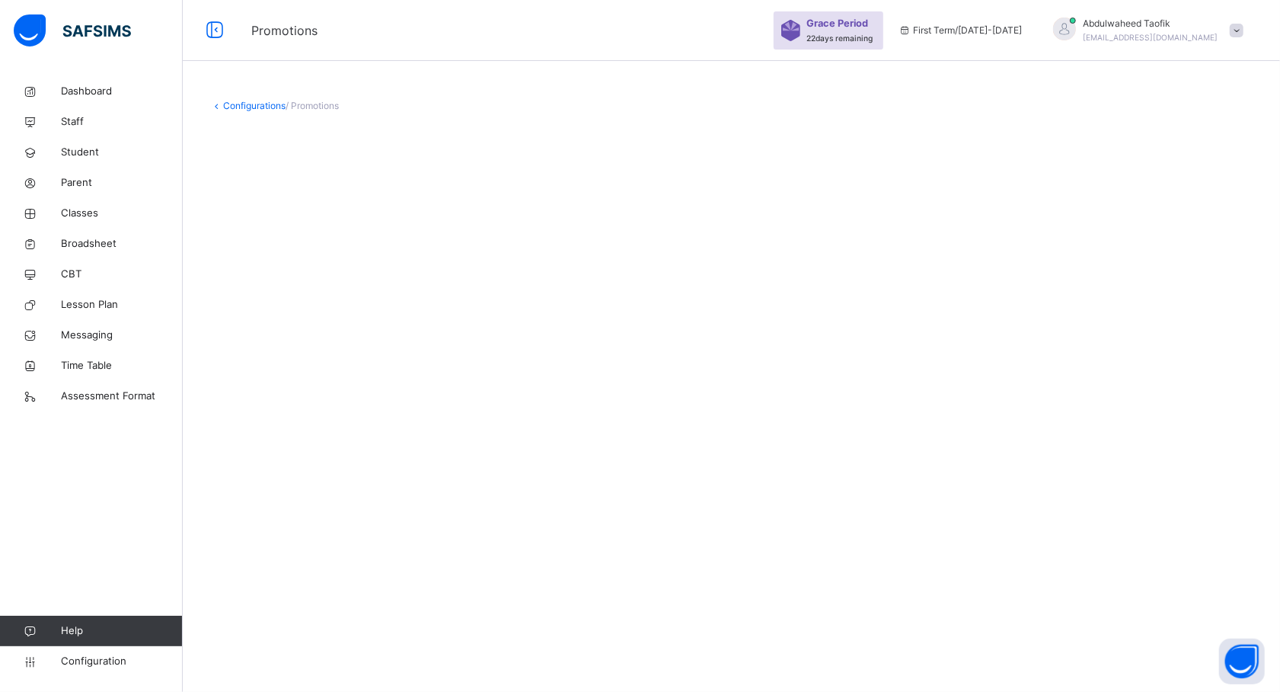
click at [790, 228] on div "Configurations / Promotions" at bounding box center [731, 155] width 1097 height 158
click at [239, 305] on div "Configurations / Promotions" at bounding box center [731, 346] width 1097 height 692
click at [108, 213] on span "Classes" at bounding box center [122, 213] width 122 height 15
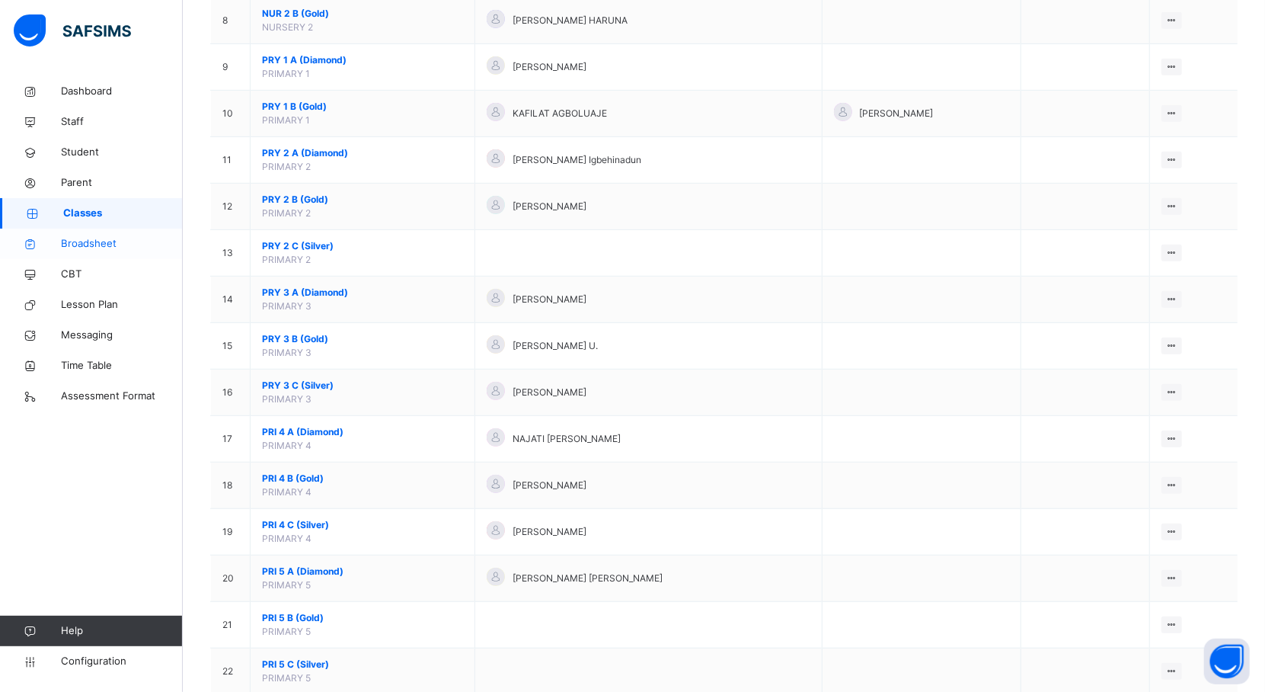
scroll to position [509, 0]
click at [75, 659] on span "Configuration" at bounding box center [121, 660] width 121 height 15
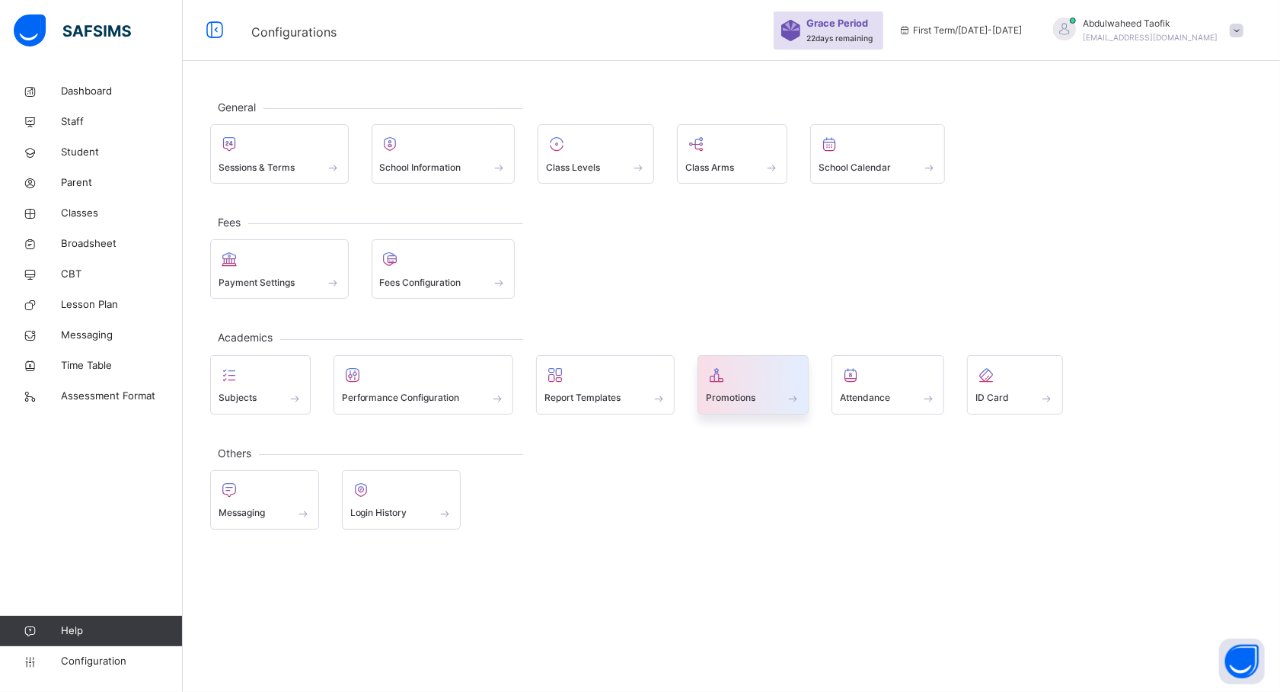
click at [741, 396] on span "Promotions" at bounding box center [731, 398] width 50 height 14
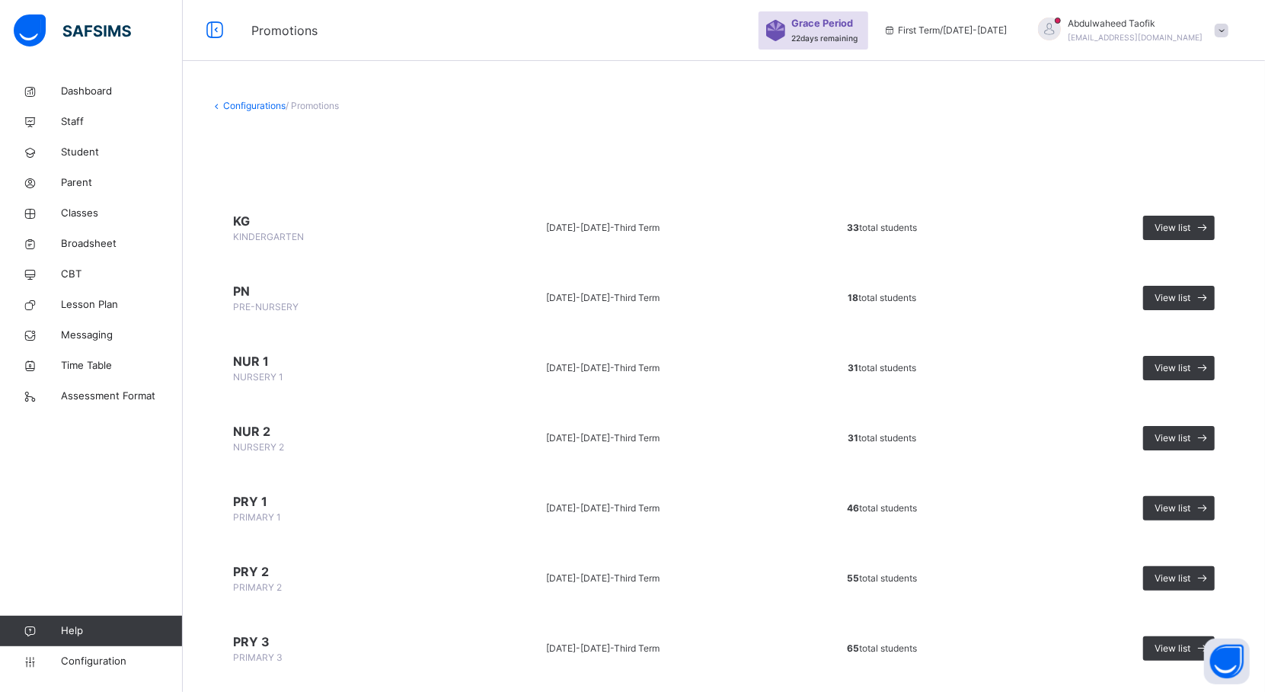
click at [284, 232] on span "KINDERGARTEN" at bounding box center [268, 236] width 71 height 11
click at [251, 214] on span "KG" at bounding box center [326, 221] width 187 height 18
click at [236, 220] on span "KG" at bounding box center [326, 221] width 187 height 18
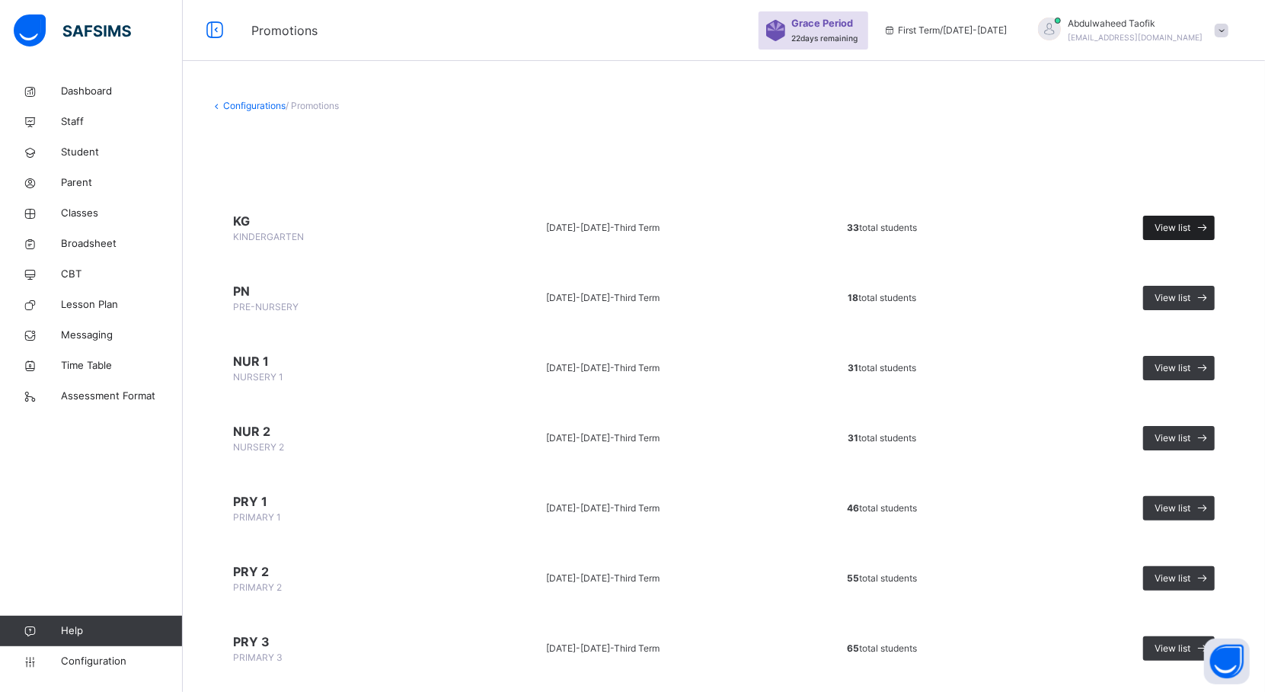
click at [1182, 221] on span "View list" at bounding box center [1173, 228] width 36 height 14
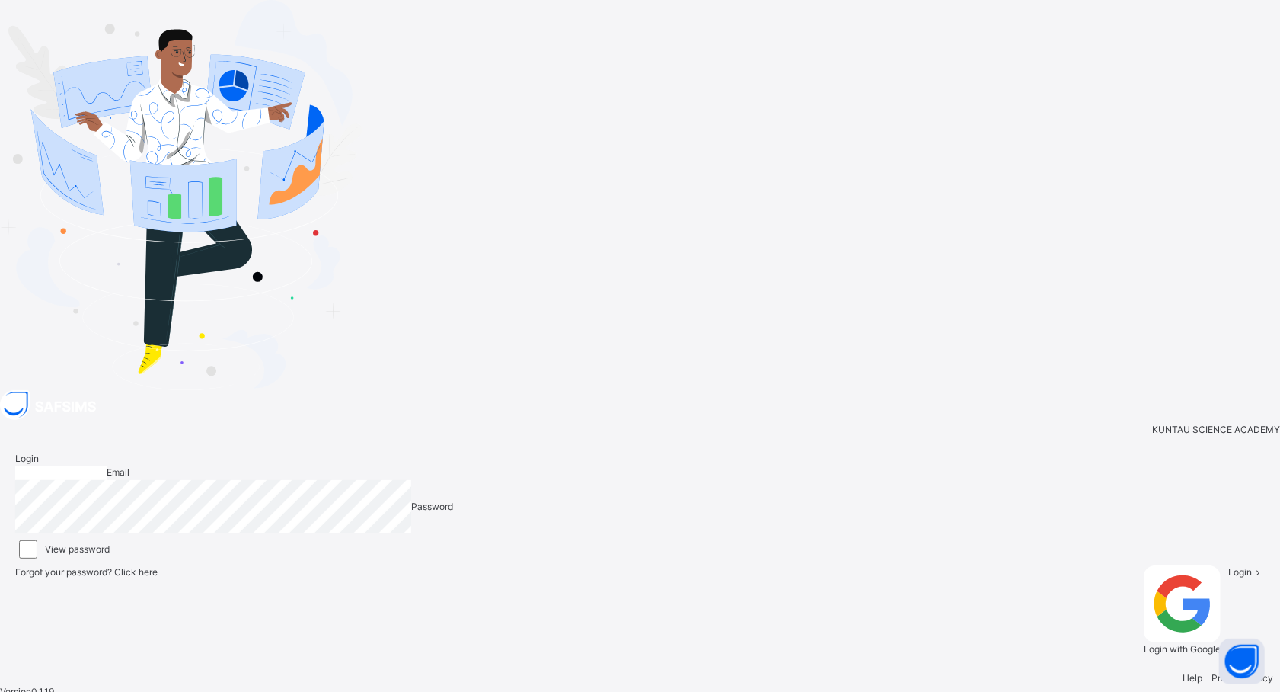
type input "**********"
click at [1252, 566] on span at bounding box center [1258, 571] width 13 height 11
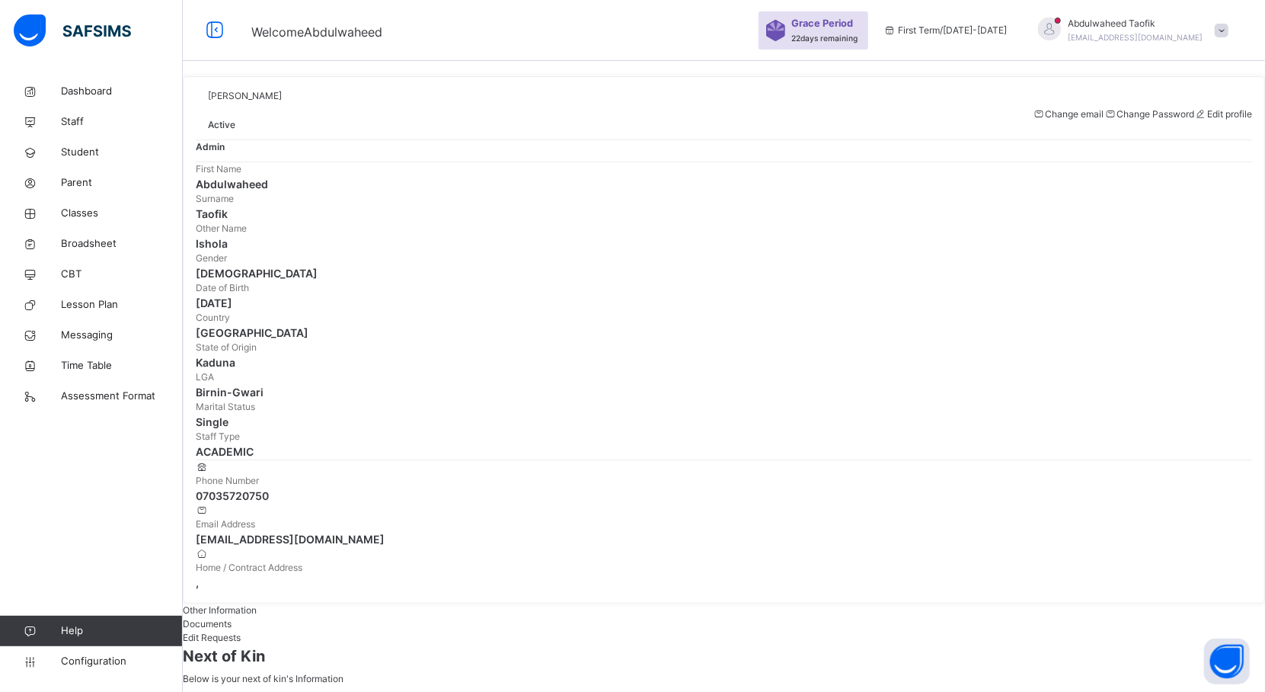
drag, startPoint x: 1043, startPoint y: 488, endPoint x: 1127, endPoint y: 609, distance: 147.2
click at [1127, 644] on span "Next of Kin" at bounding box center [724, 655] width 1082 height 23
click at [123, 656] on span "Configuration" at bounding box center [121, 660] width 121 height 15
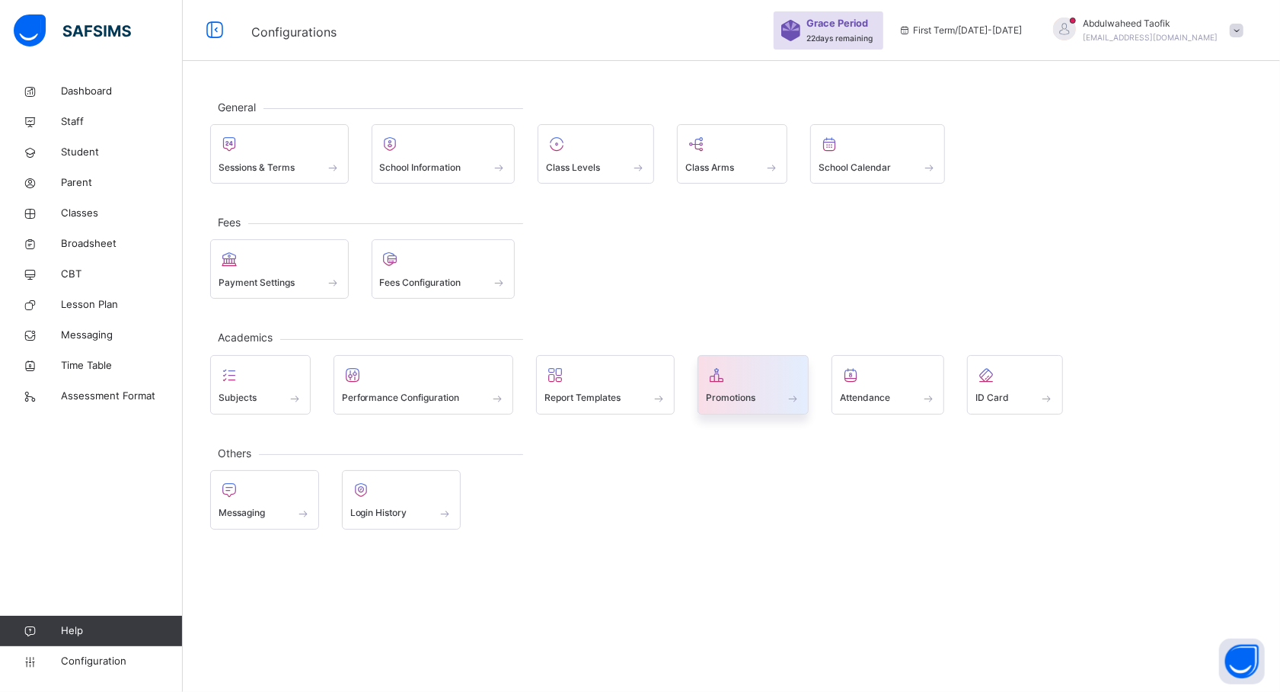
click at [752, 406] on div "Promotions" at bounding box center [754, 384] width 112 height 59
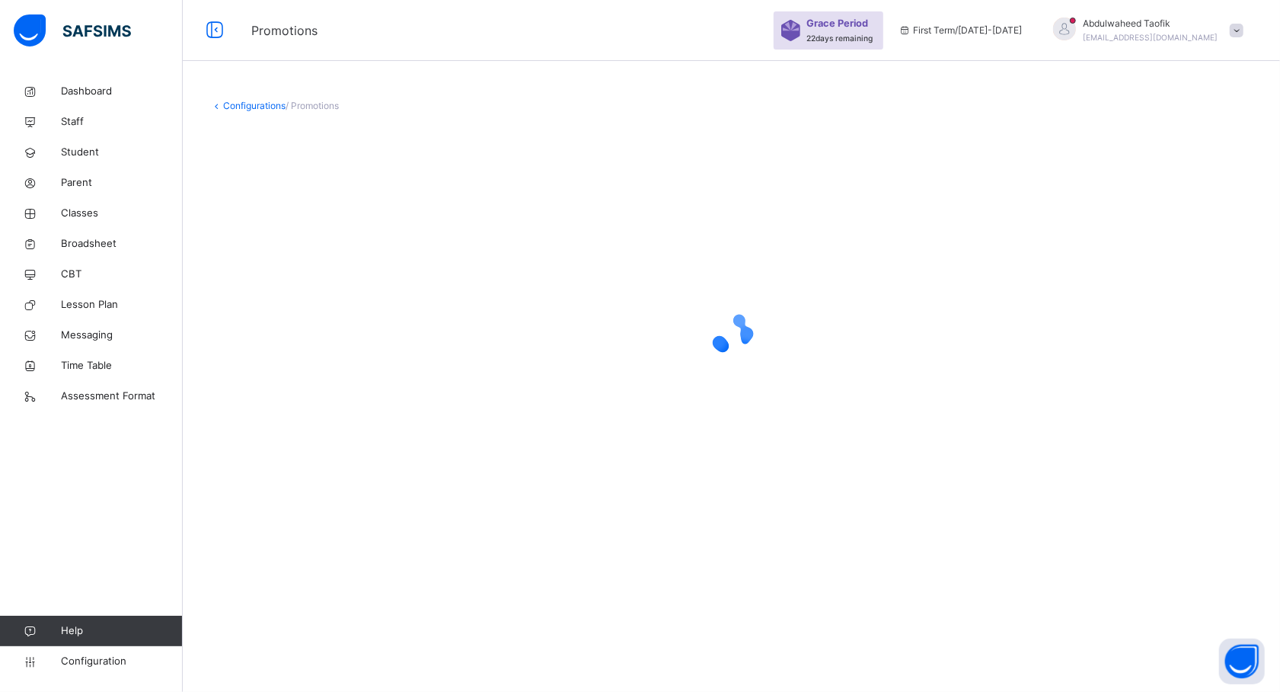
click at [866, 573] on div "Configurations / Promotions" at bounding box center [731, 346] width 1097 height 692
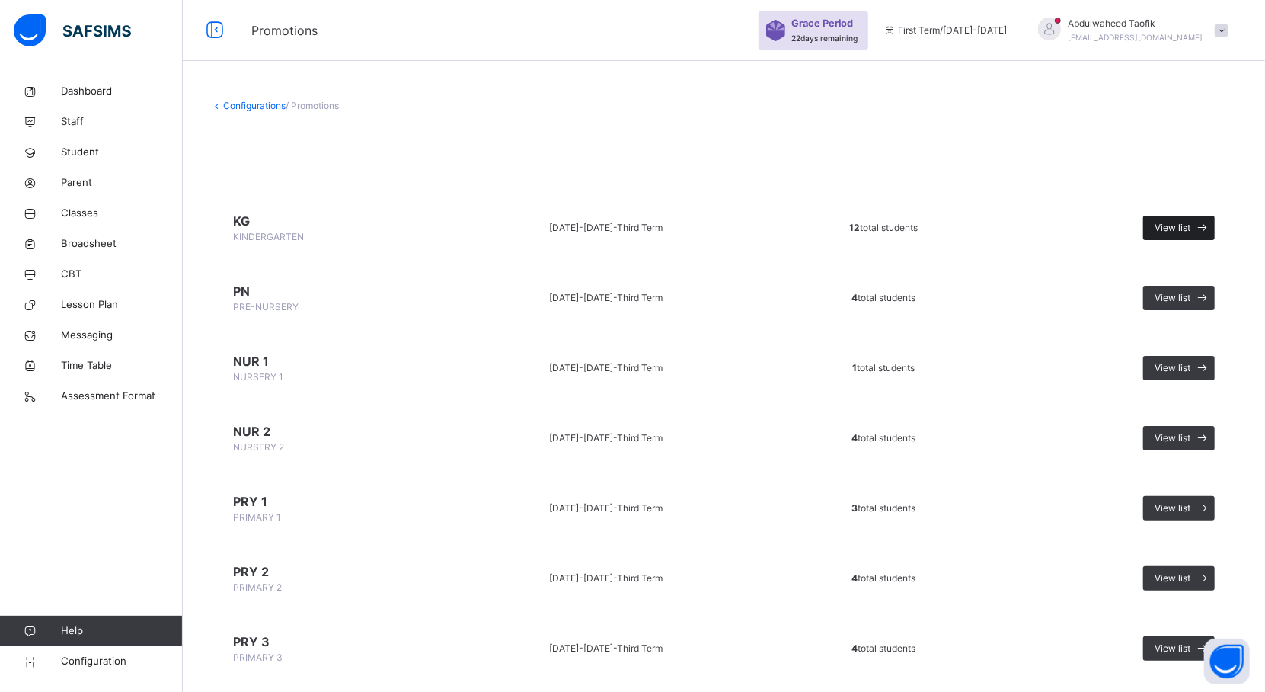
click at [1179, 221] on span "View list" at bounding box center [1173, 228] width 36 height 14
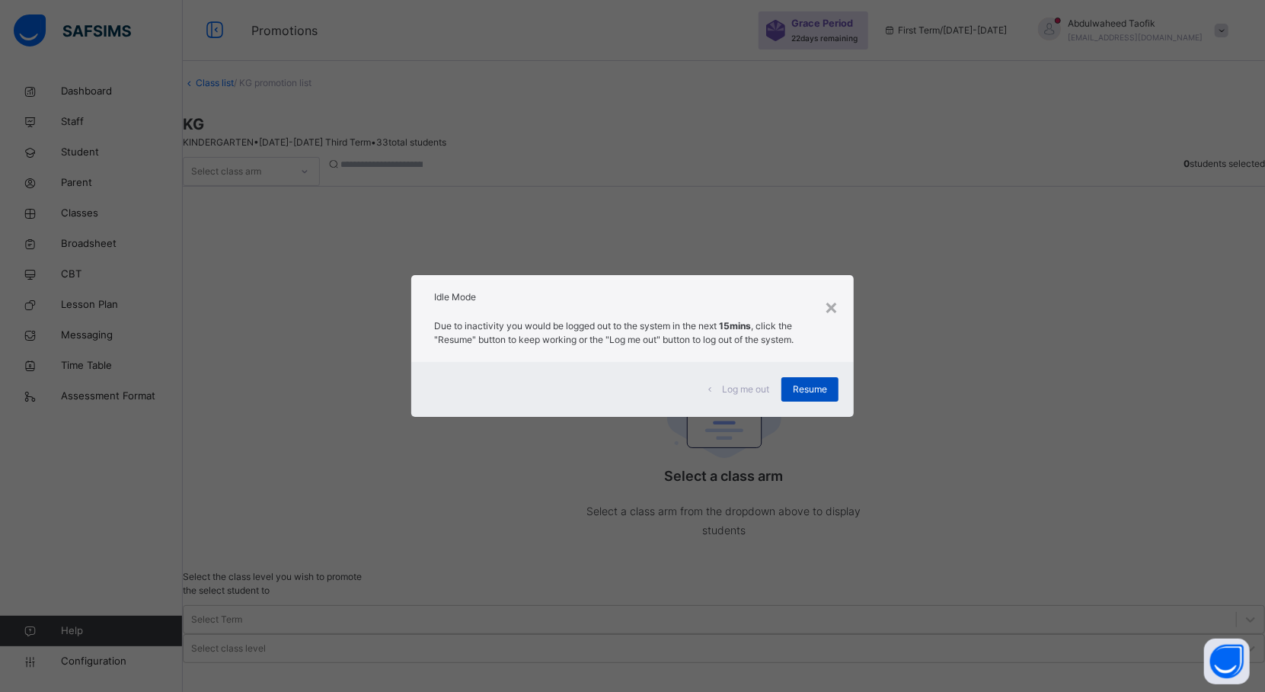
click at [810, 377] on div "Resume" at bounding box center [809, 389] width 57 height 24
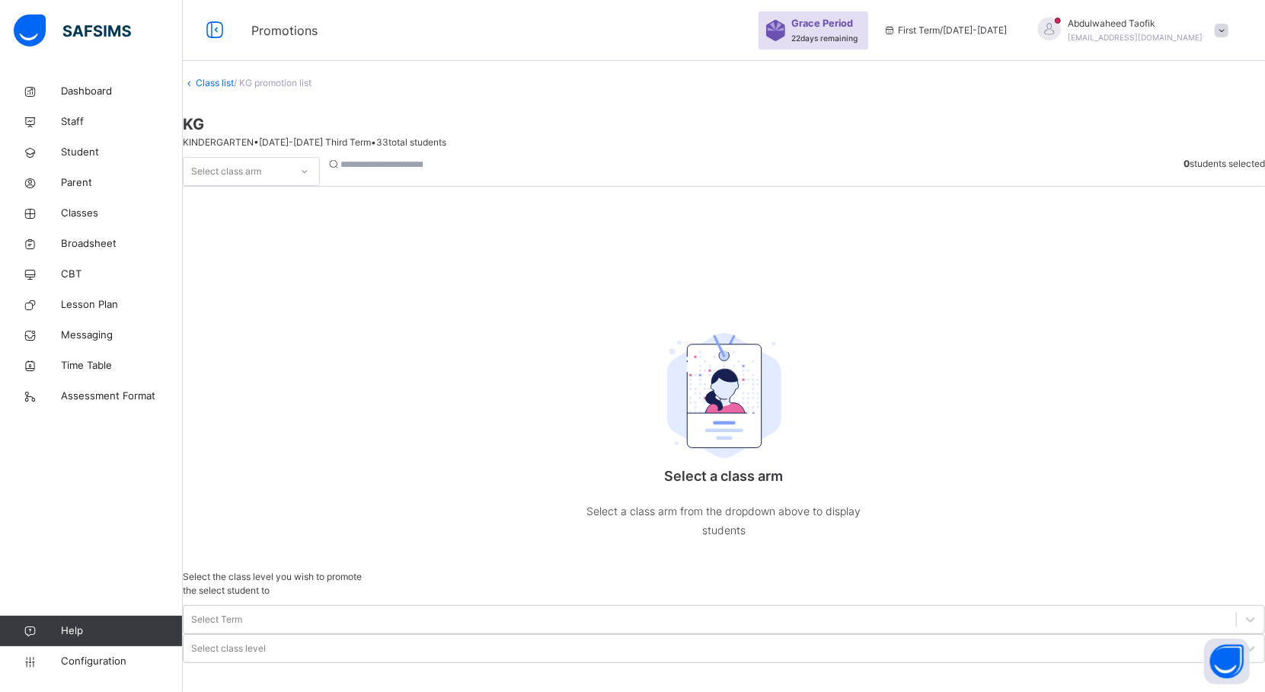
click at [350, 338] on div "Select a class arm Select a class arm from the dropdown above to display studen…" at bounding box center [724, 430] width 1082 height 279
drag, startPoint x: 582, startPoint y: 647, endPoint x: 880, endPoint y: 482, distance: 341.2
click at [790, 570] on div "Select class arm 0 students selected Select a class arm Select a class arm from…" at bounding box center [724, 363] width 1082 height 413
click at [746, 434] on div "Select a class arm Select a class arm from the dropdown above to display studen…" at bounding box center [724, 430] width 1082 height 279
click at [309, 179] on icon at bounding box center [304, 171] width 9 height 15
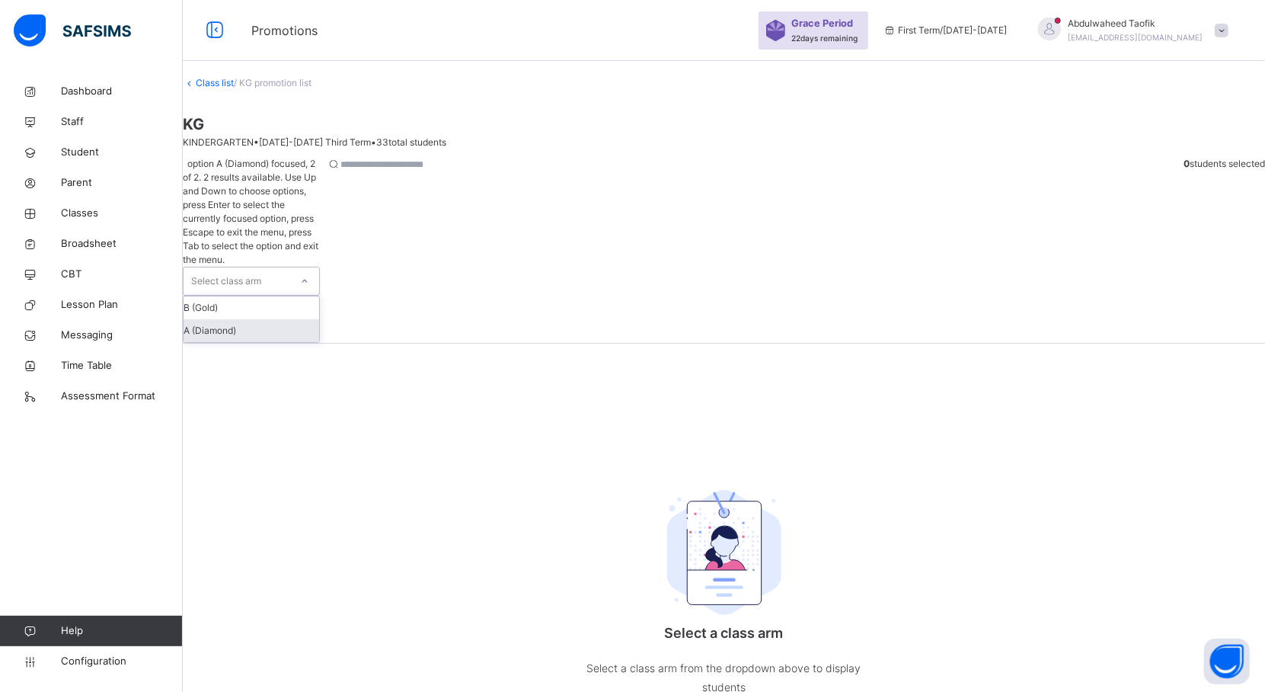
click at [306, 319] on div "A (Diamond)" at bounding box center [252, 330] width 136 height 23
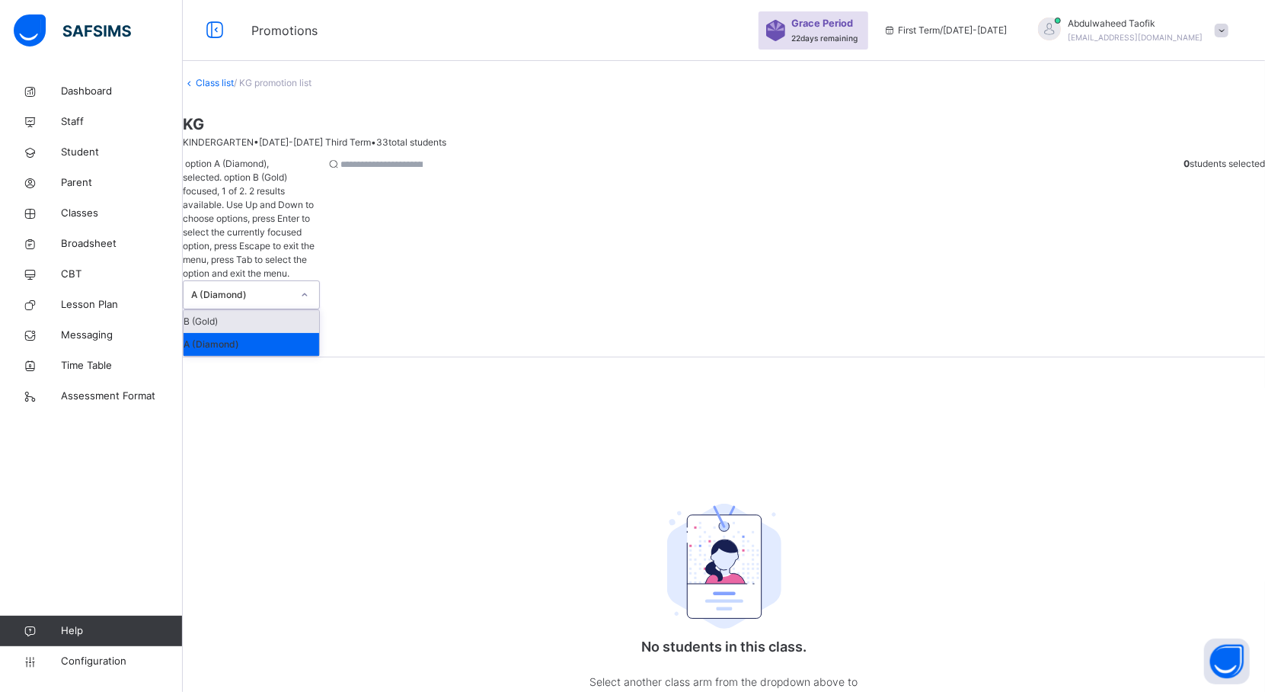
click at [319, 281] on div at bounding box center [304, 294] width 29 height 27
click at [306, 333] on div "A (Diamond)" at bounding box center [252, 344] width 136 height 23
click at [309, 287] on icon at bounding box center [304, 294] width 9 height 15
click at [303, 333] on div "A (Diamond)" at bounding box center [252, 344] width 136 height 23
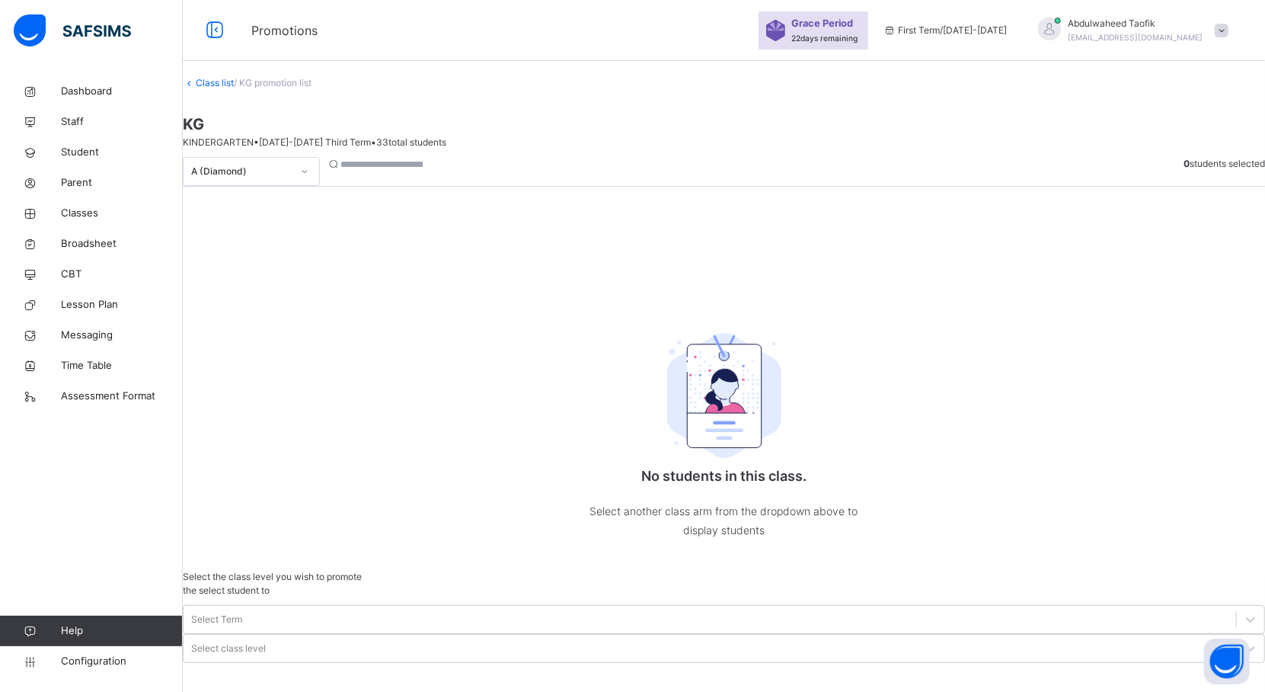
click at [753, 367] on div "No students in this class. Select another class arm from the dropdown above to …" at bounding box center [724, 430] width 1082 height 279
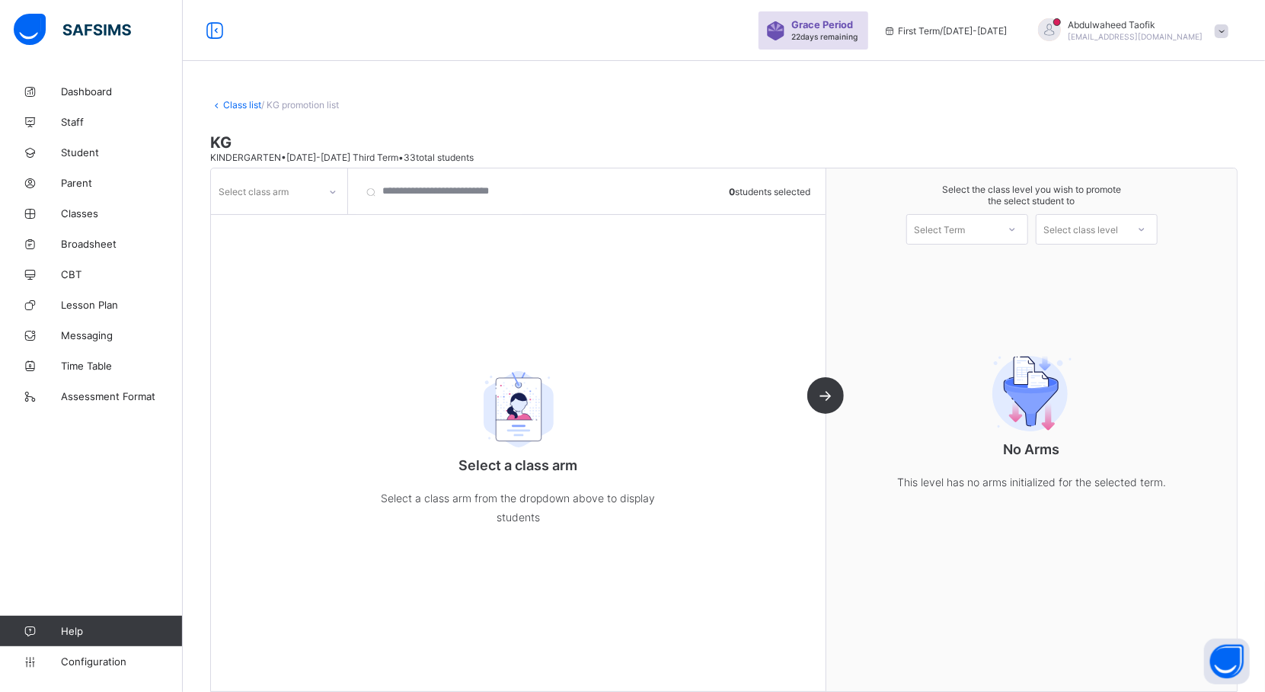
click at [860, 331] on div "No Arms This level has no arms initialized for the selected term." at bounding box center [1031, 417] width 410 height 209
click at [337, 193] on icon at bounding box center [332, 191] width 9 height 15
click at [321, 222] on div "A (Diamond)" at bounding box center [279, 224] width 135 height 24
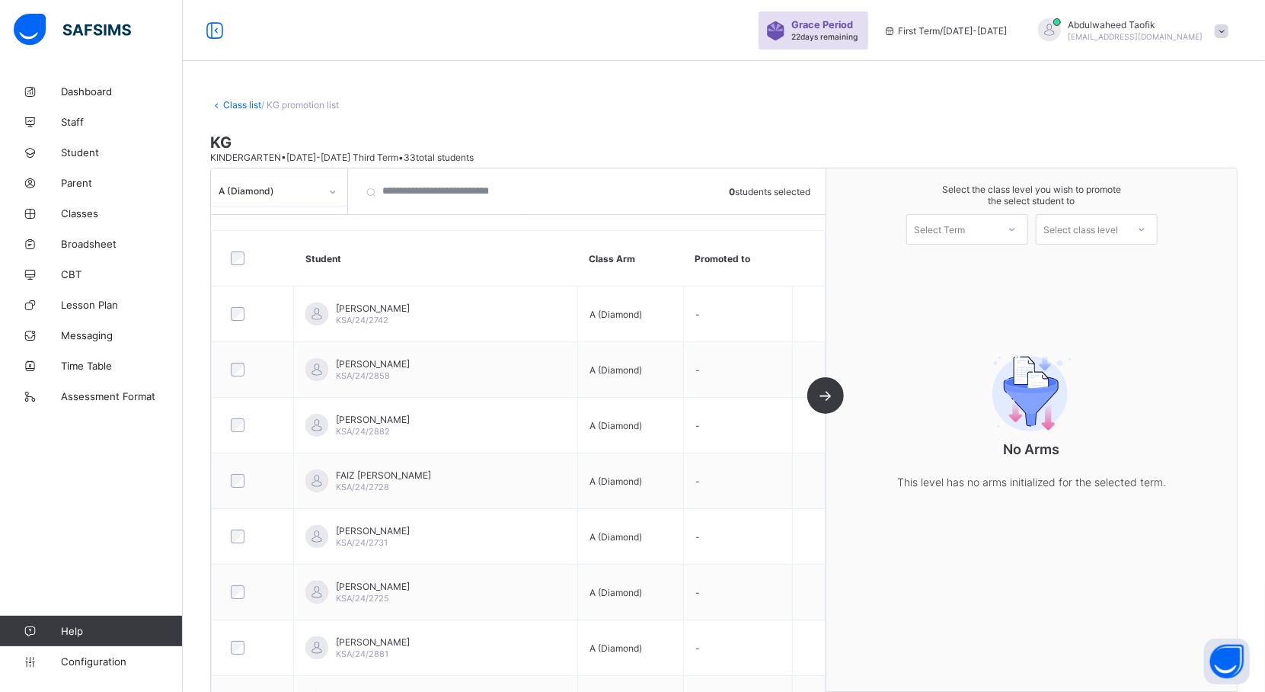
click at [1017, 228] on div at bounding box center [1011, 229] width 27 height 26
click at [999, 268] on div "First Term [DATE]-[DATE]" at bounding box center [967, 268] width 120 height 35
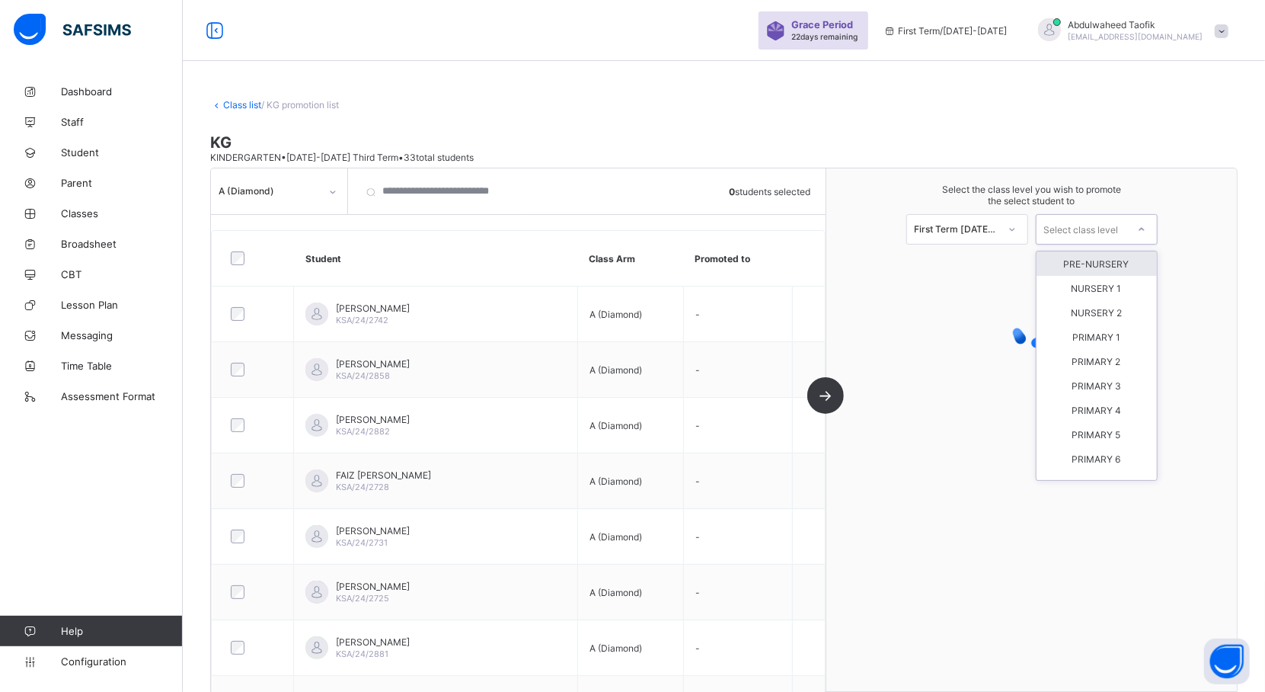
click at [1146, 227] on icon at bounding box center [1141, 229] width 9 height 15
click at [1126, 265] on div "PRE-NURSERY" at bounding box center [1097, 263] width 120 height 24
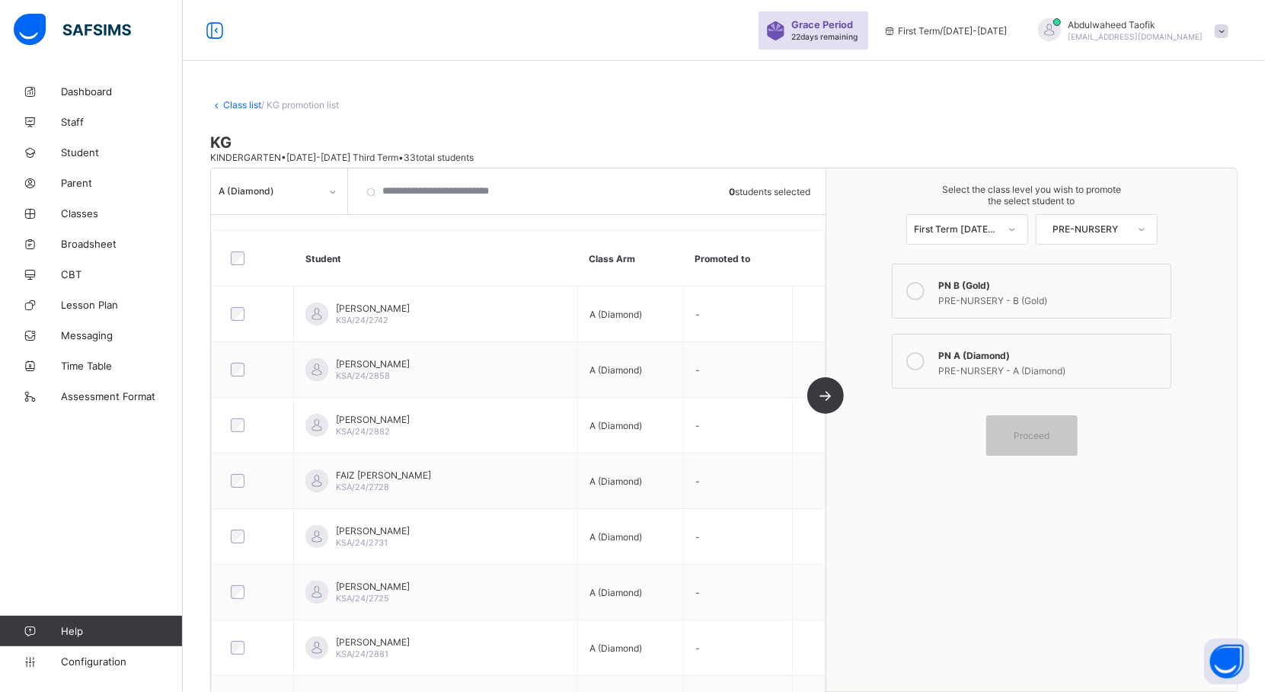
click at [1000, 357] on div "PN A (Diamond)" at bounding box center [1050, 353] width 225 height 15
click at [1049, 430] on span "Proceed" at bounding box center [1032, 435] width 36 height 11
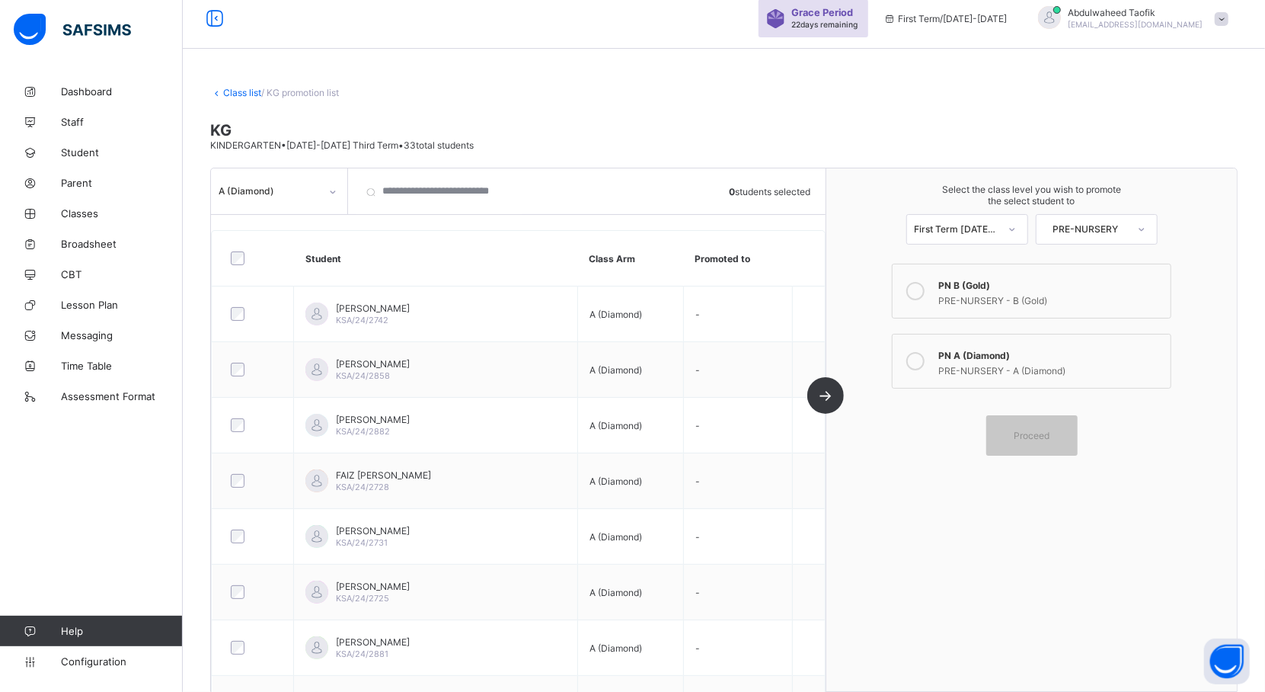
scroll to position [11, 0]
click at [1028, 436] on span "Proceed" at bounding box center [1032, 435] width 36 height 11
click at [923, 279] on div at bounding box center [915, 291] width 30 height 30
click at [333, 193] on icon at bounding box center [332, 191] width 9 height 15
click at [297, 225] on div "A (Diamond)" at bounding box center [279, 224] width 135 height 24
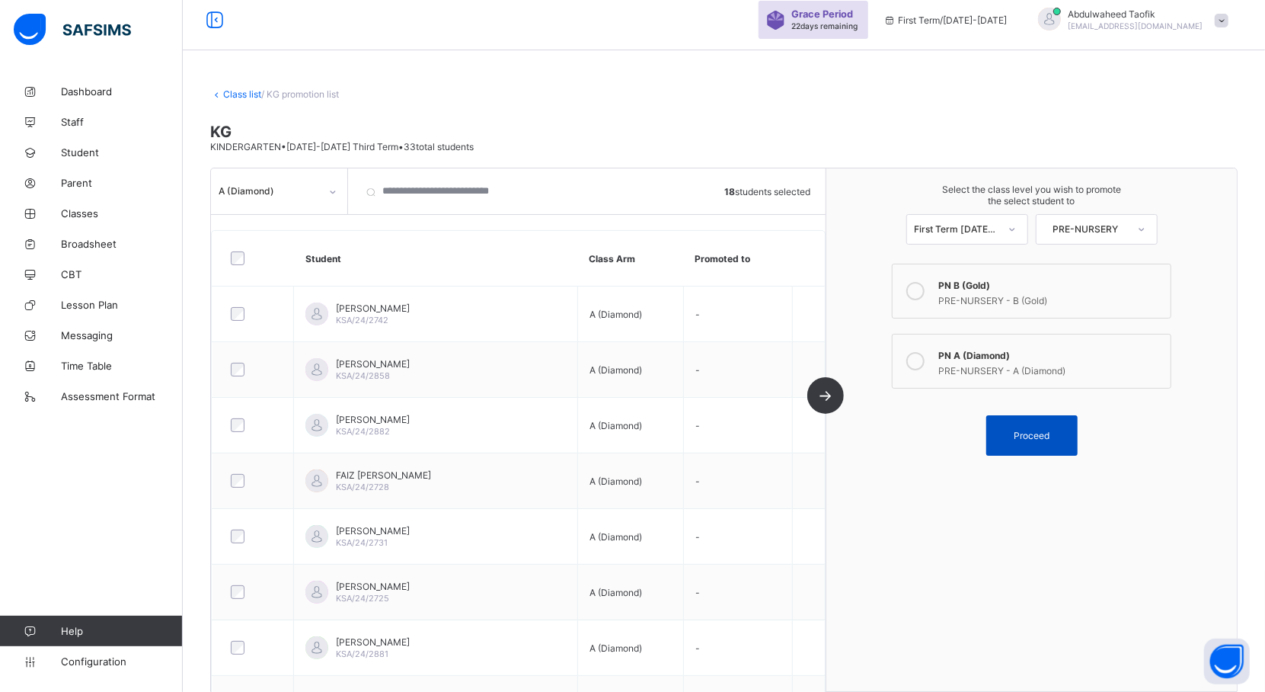
click at [1039, 430] on span "Proceed" at bounding box center [1032, 435] width 36 height 11
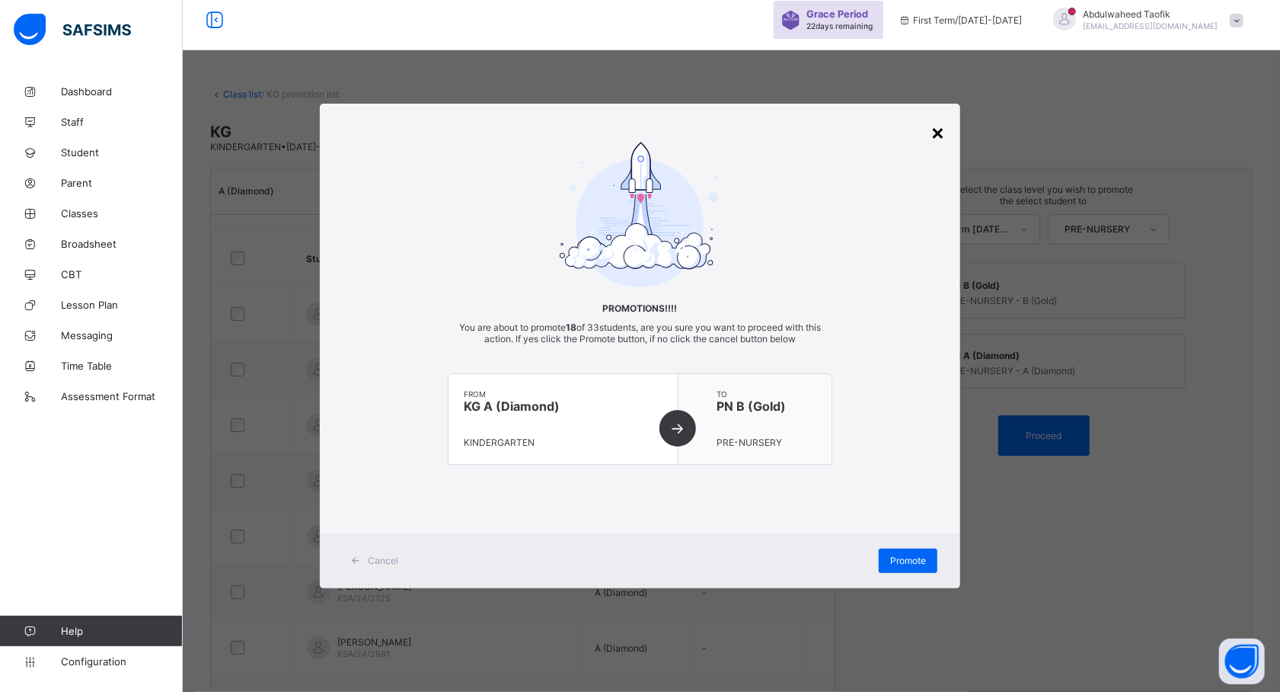
click at [940, 133] on div "×" at bounding box center [938, 132] width 14 height 26
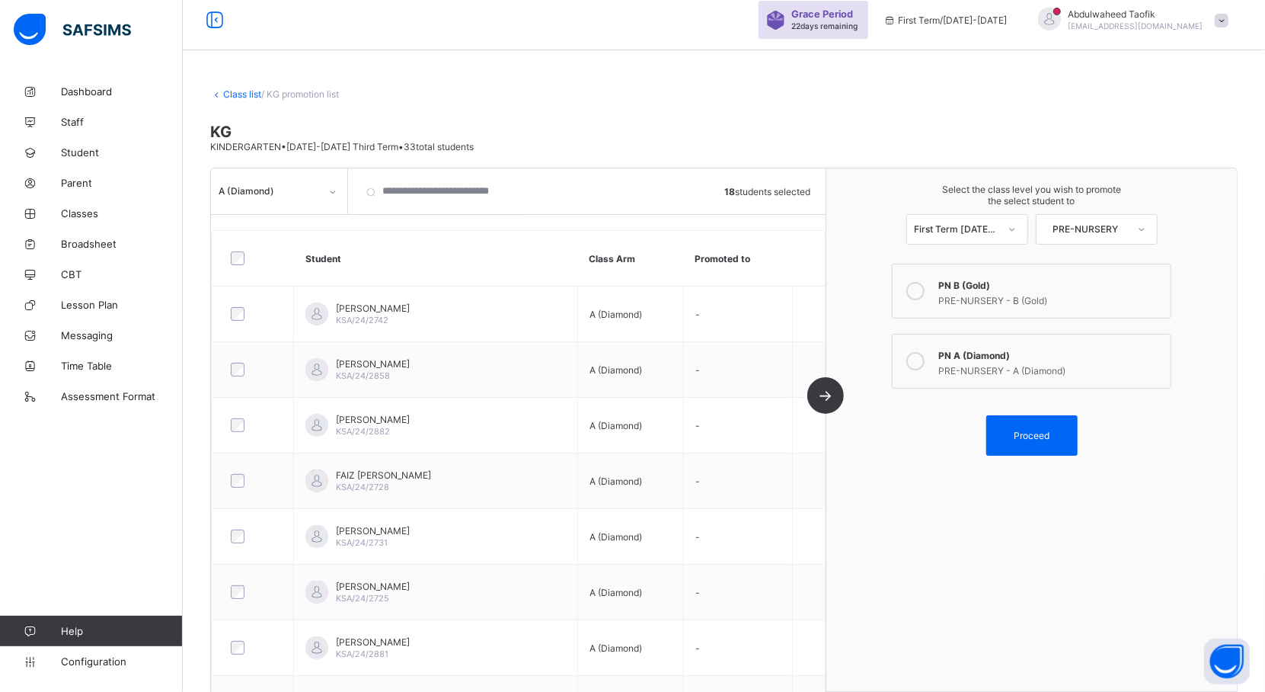
click at [925, 352] on icon at bounding box center [915, 361] width 18 height 18
click at [1040, 433] on span "Proceed" at bounding box center [1032, 435] width 36 height 11
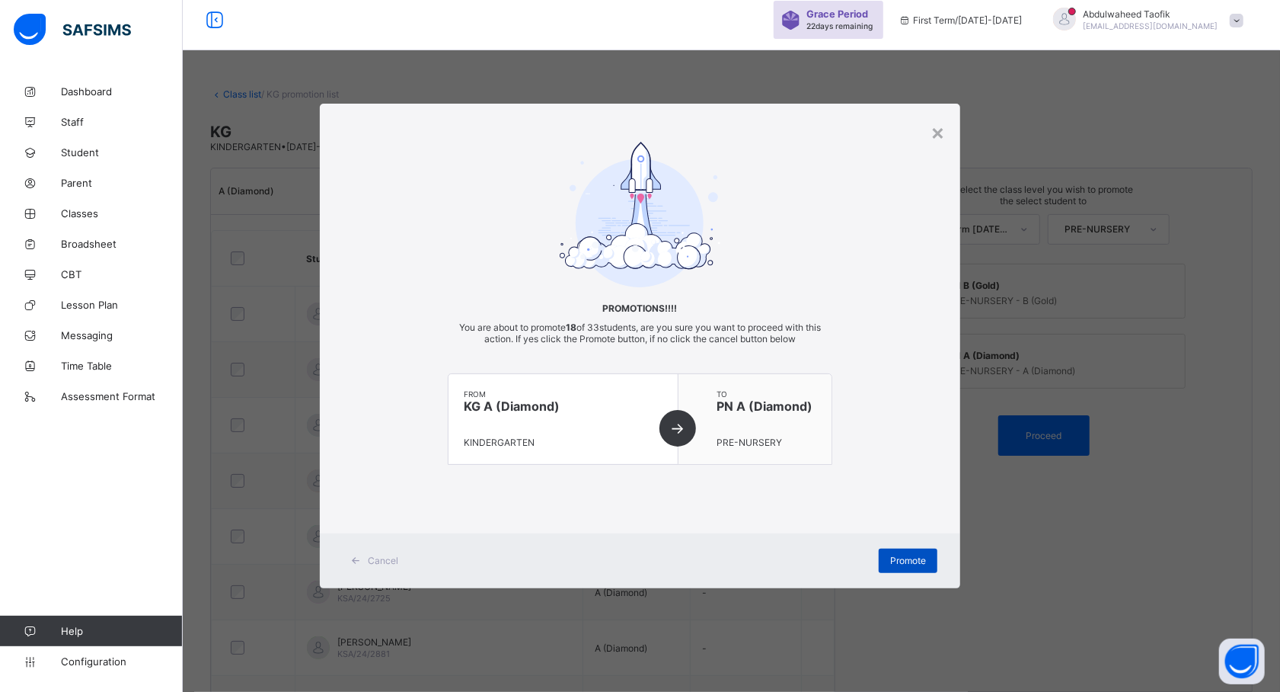
click at [897, 558] on span "Promote" at bounding box center [908, 559] width 36 height 11
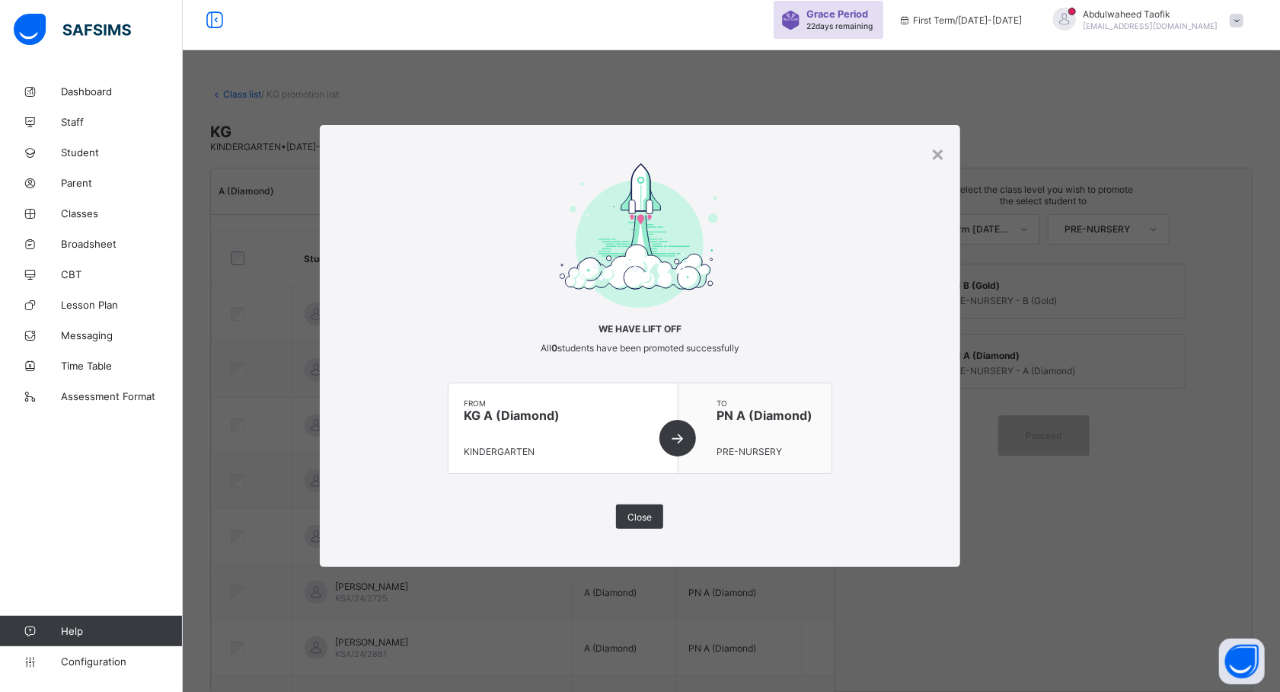
click at [626, 534] on div "× We have lift off All 0 students have been promoted successfully from KG A (Di…" at bounding box center [640, 346] width 640 height 442
click at [649, 516] on span "Close" at bounding box center [640, 516] width 24 height 11
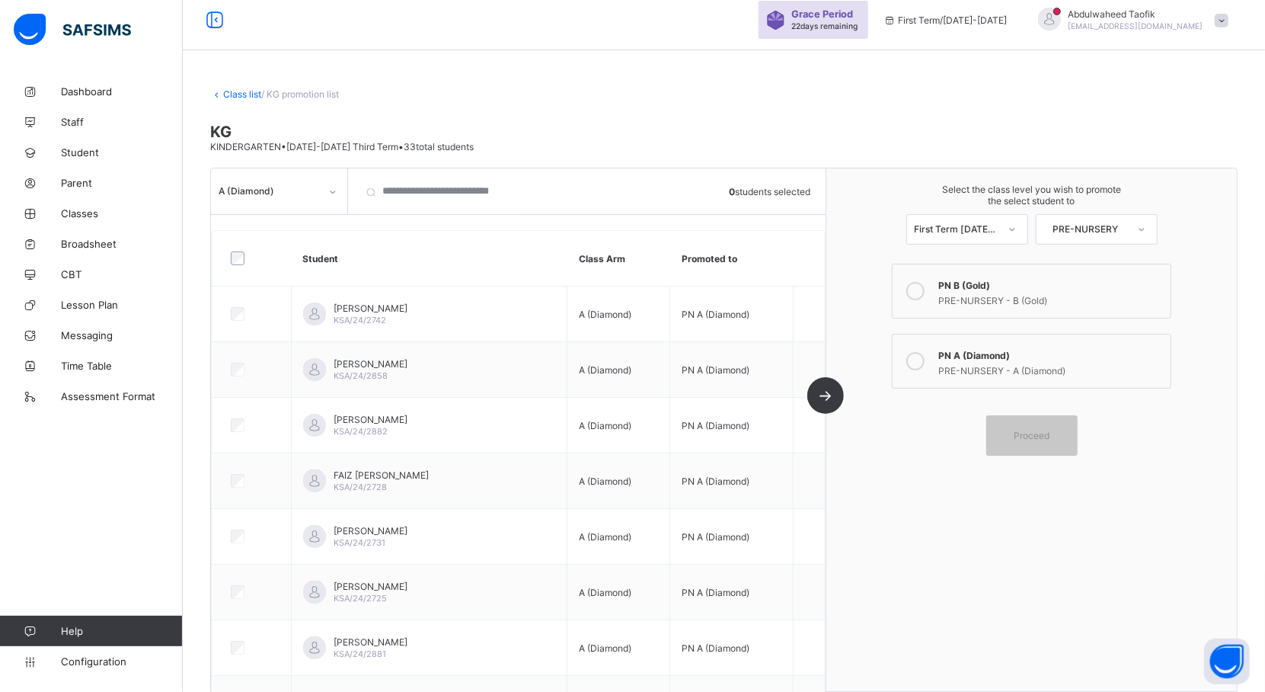
click at [332, 193] on icon at bounding box center [333, 191] width 5 height 3
click at [300, 244] on div "B (Gold)" at bounding box center [279, 248] width 135 height 24
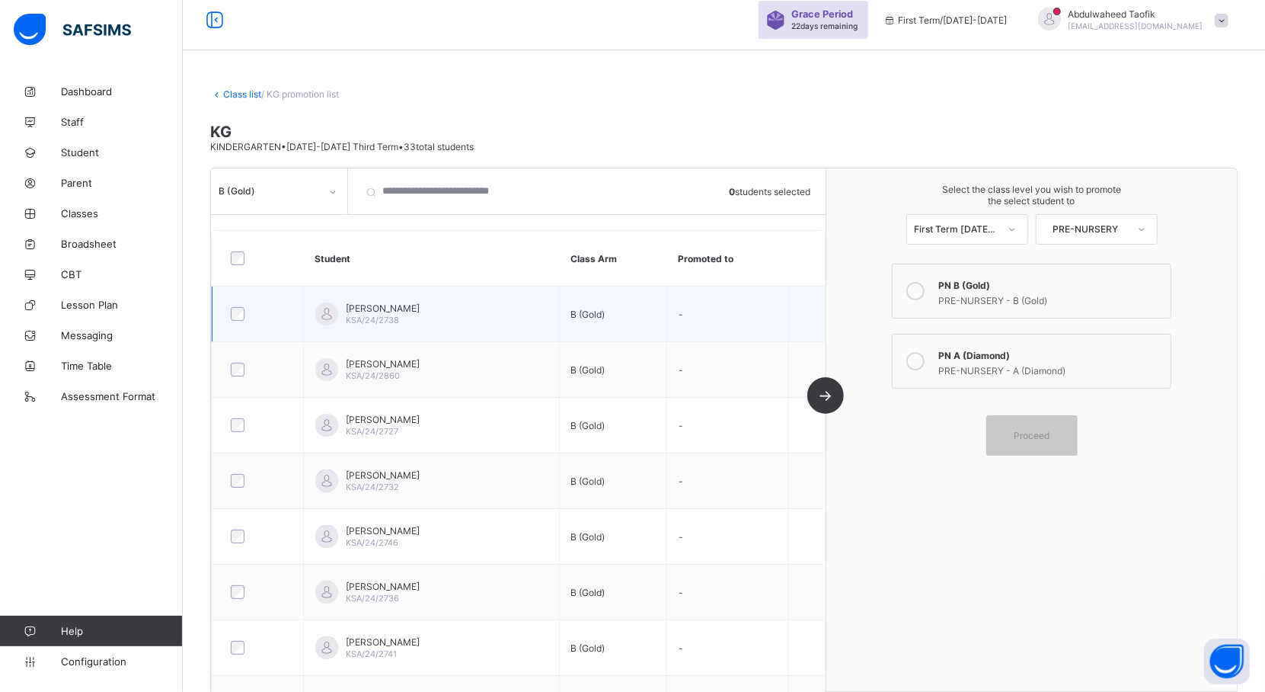
click at [238, 306] on div at bounding box center [258, 314] width 68 height 32
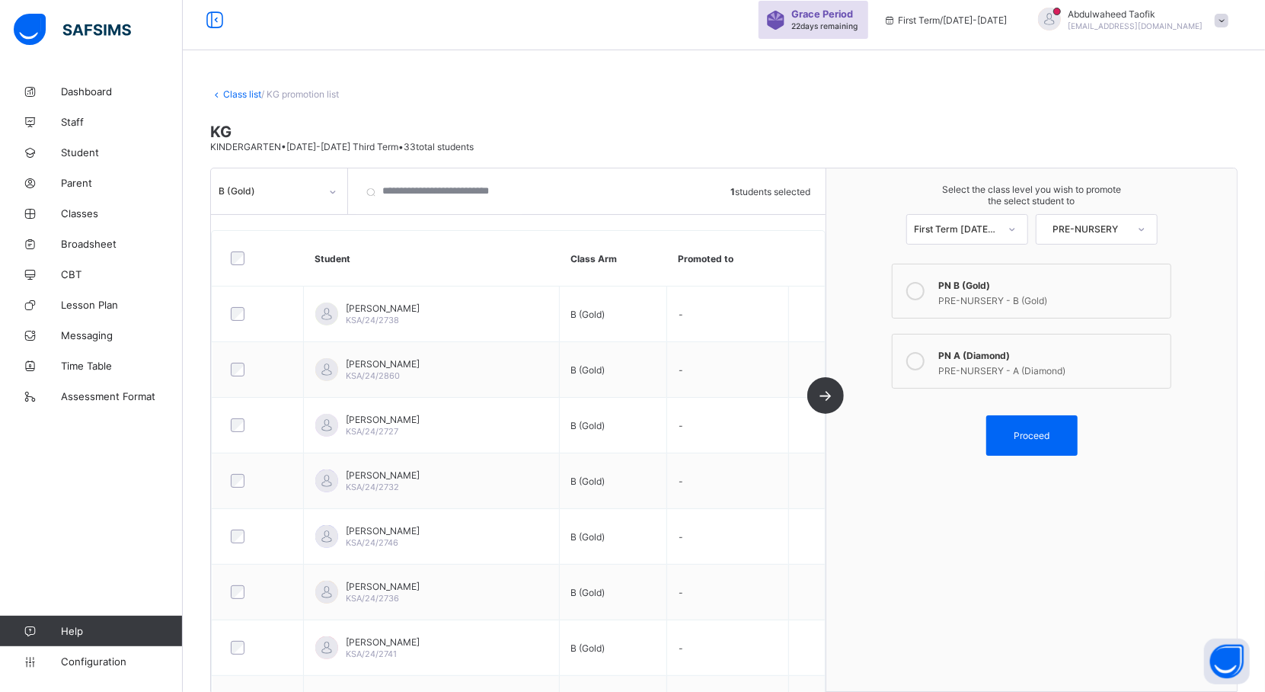
click at [1005, 295] on div "PRE-NURSERY - B (Gold)" at bounding box center [1050, 298] width 225 height 15
click at [235, 251] on div at bounding box center [258, 258] width 69 height 32
click at [1037, 448] on div "Proceed" at bounding box center [1031, 435] width 91 height 40
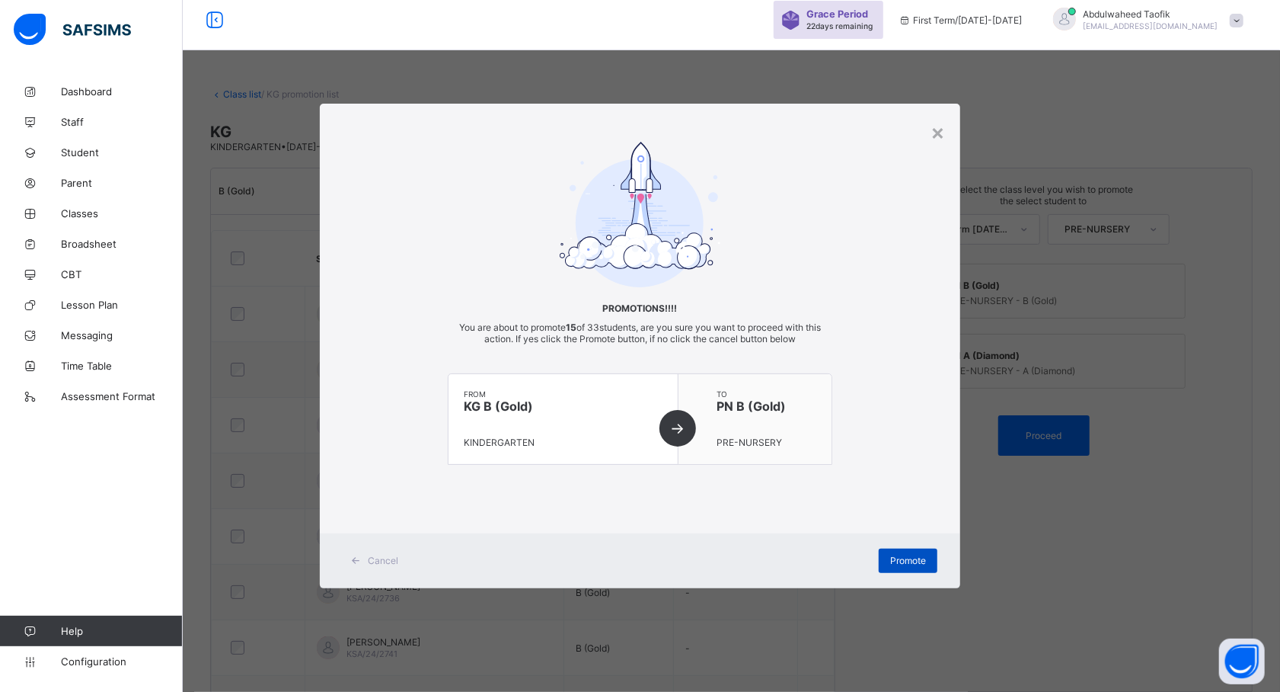
click at [909, 558] on span "Promote" at bounding box center [908, 559] width 36 height 11
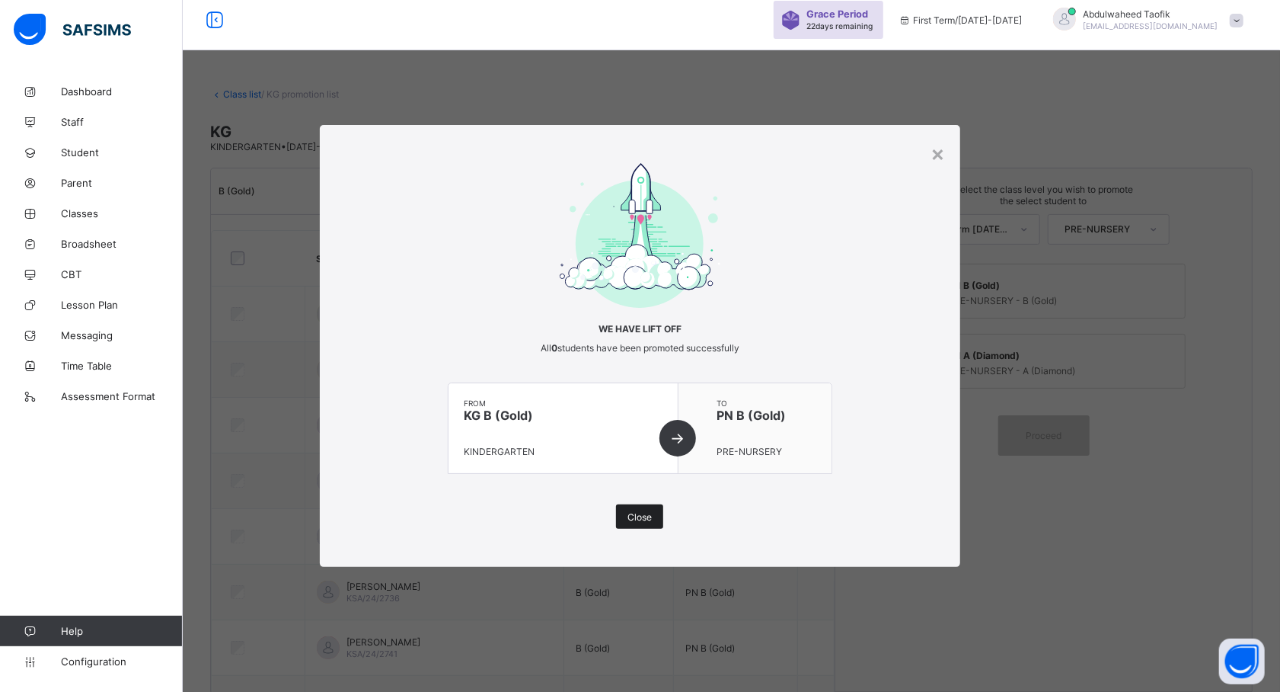
click at [641, 516] on span "Close" at bounding box center [640, 516] width 24 height 11
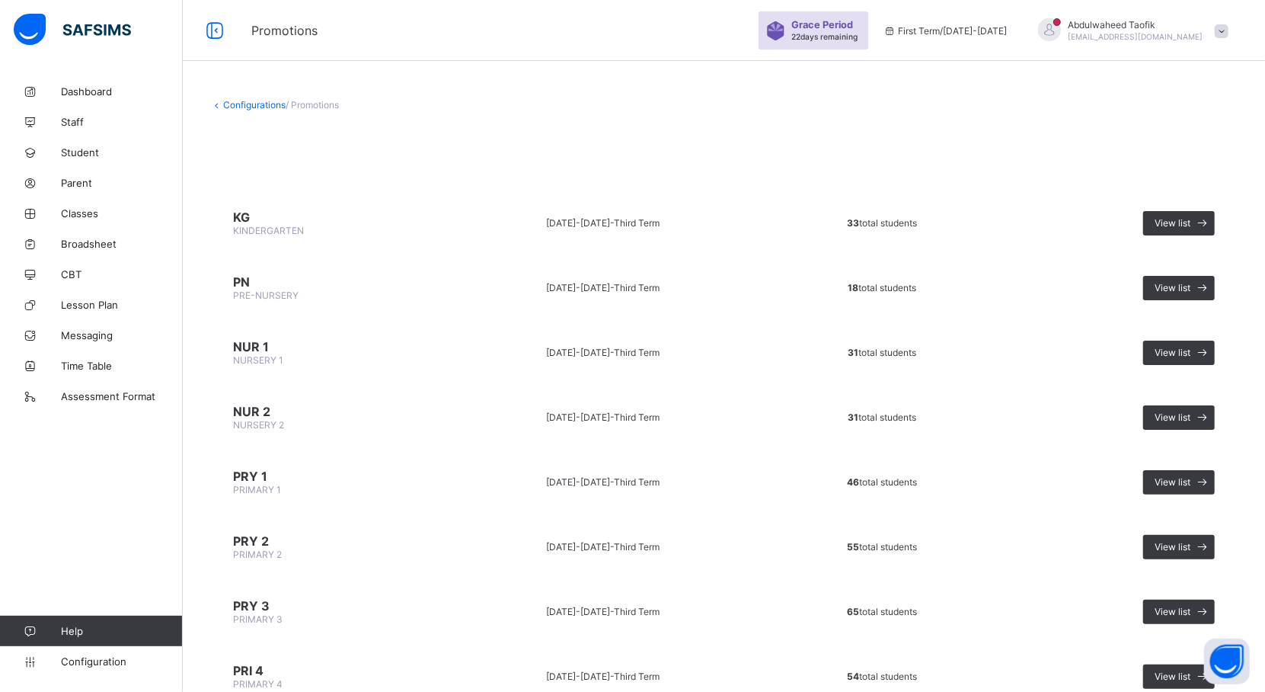
click at [909, 558] on td "55 total students" at bounding box center [882, 546] width 241 height 57
drag, startPoint x: 641, startPoint y: 516, endPoint x: 909, endPoint y: 558, distance: 270.6
click at [909, 558] on td "55 total students" at bounding box center [882, 546] width 241 height 57
